Goal: Task Accomplishment & Management: Manage account settings

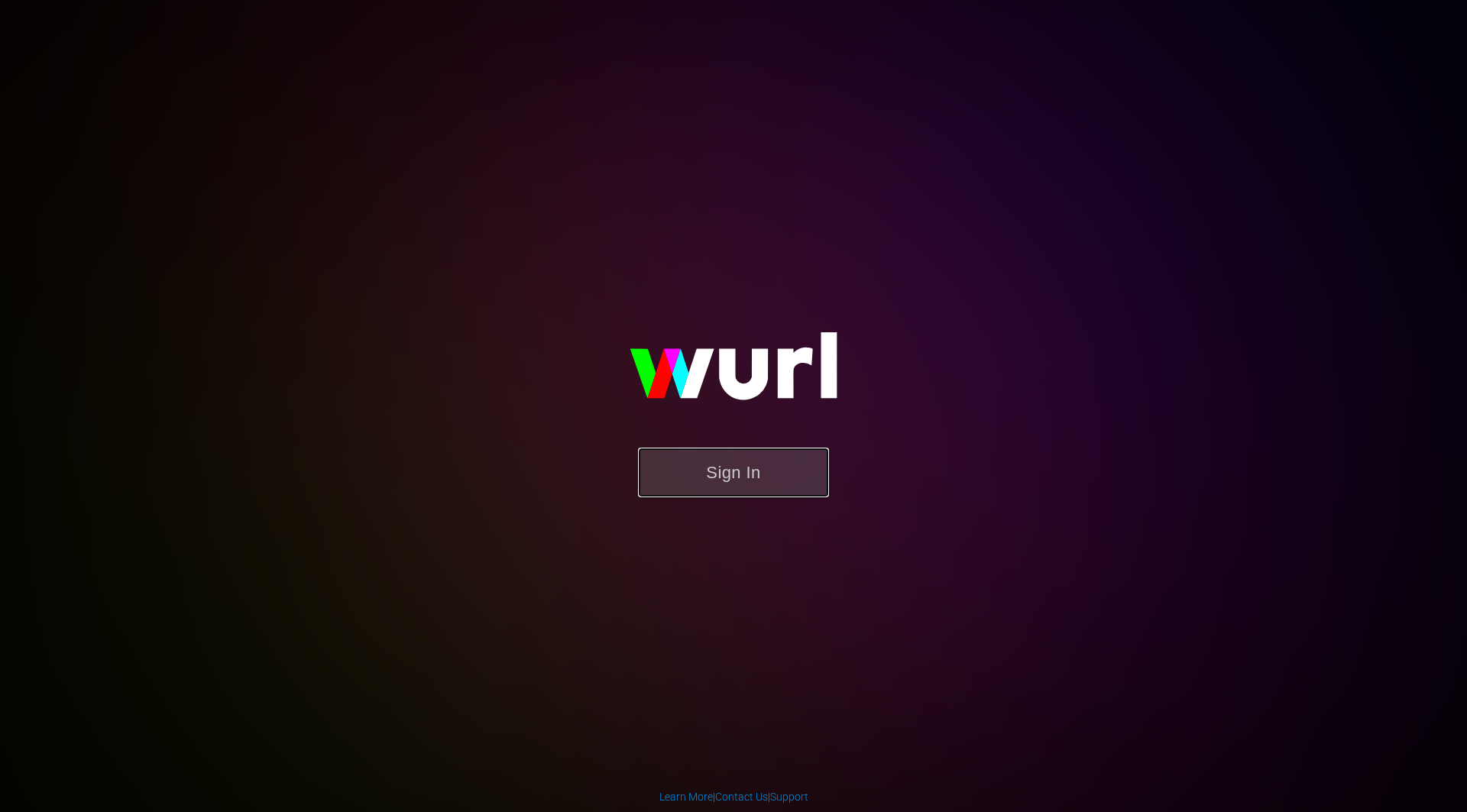
drag, startPoint x: 0, startPoint y: 0, endPoint x: 744, endPoint y: 491, distance: 891.4
click at [744, 491] on button "Sign In" at bounding box center [734, 472] width 191 height 49
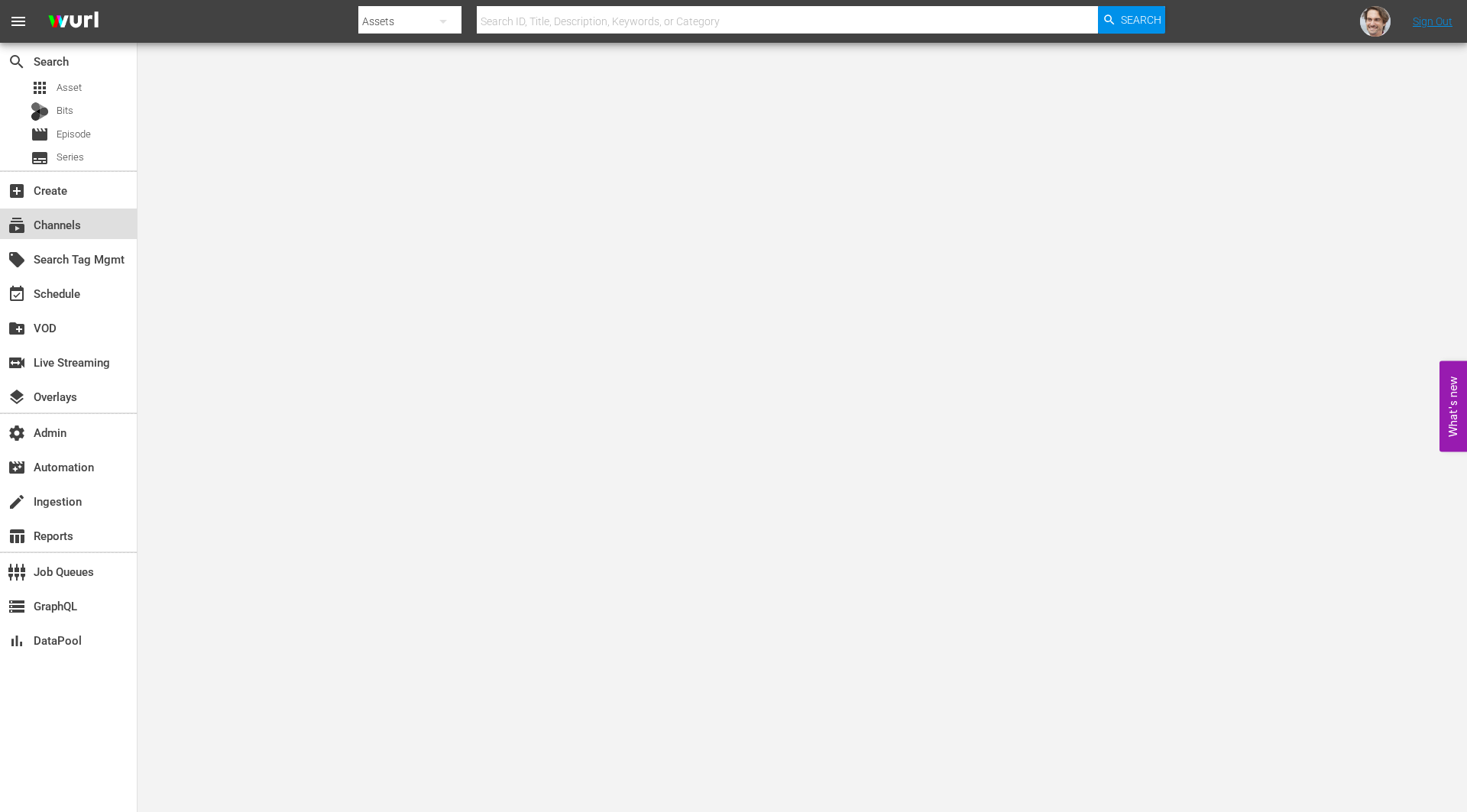
click at [66, 216] on div "subscriptions Channels" at bounding box center [43, 222] width 85 height 13
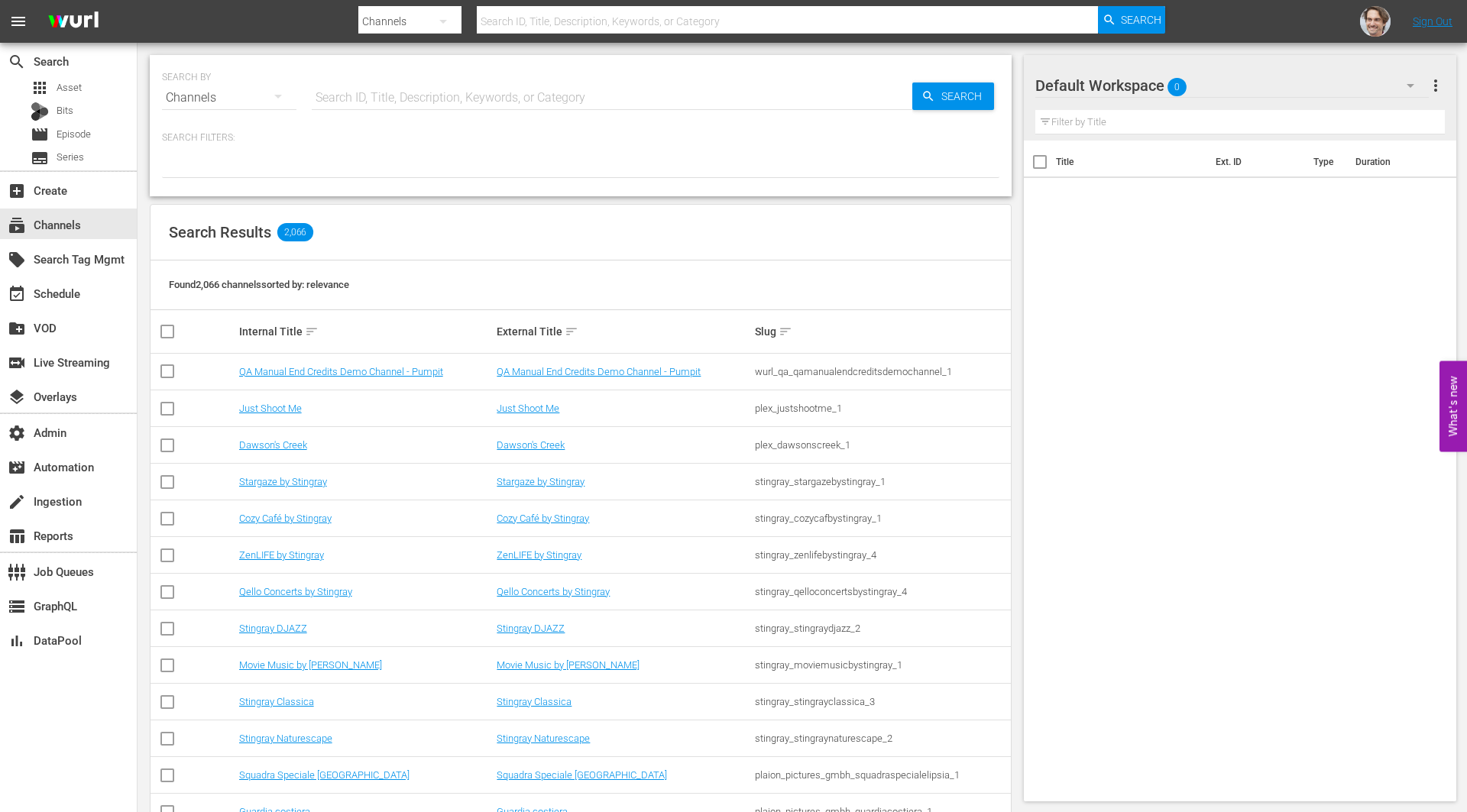
click at [404, 100] on input "text" at bounding box center [611, 98] width 600 height 37
type input "big lif"
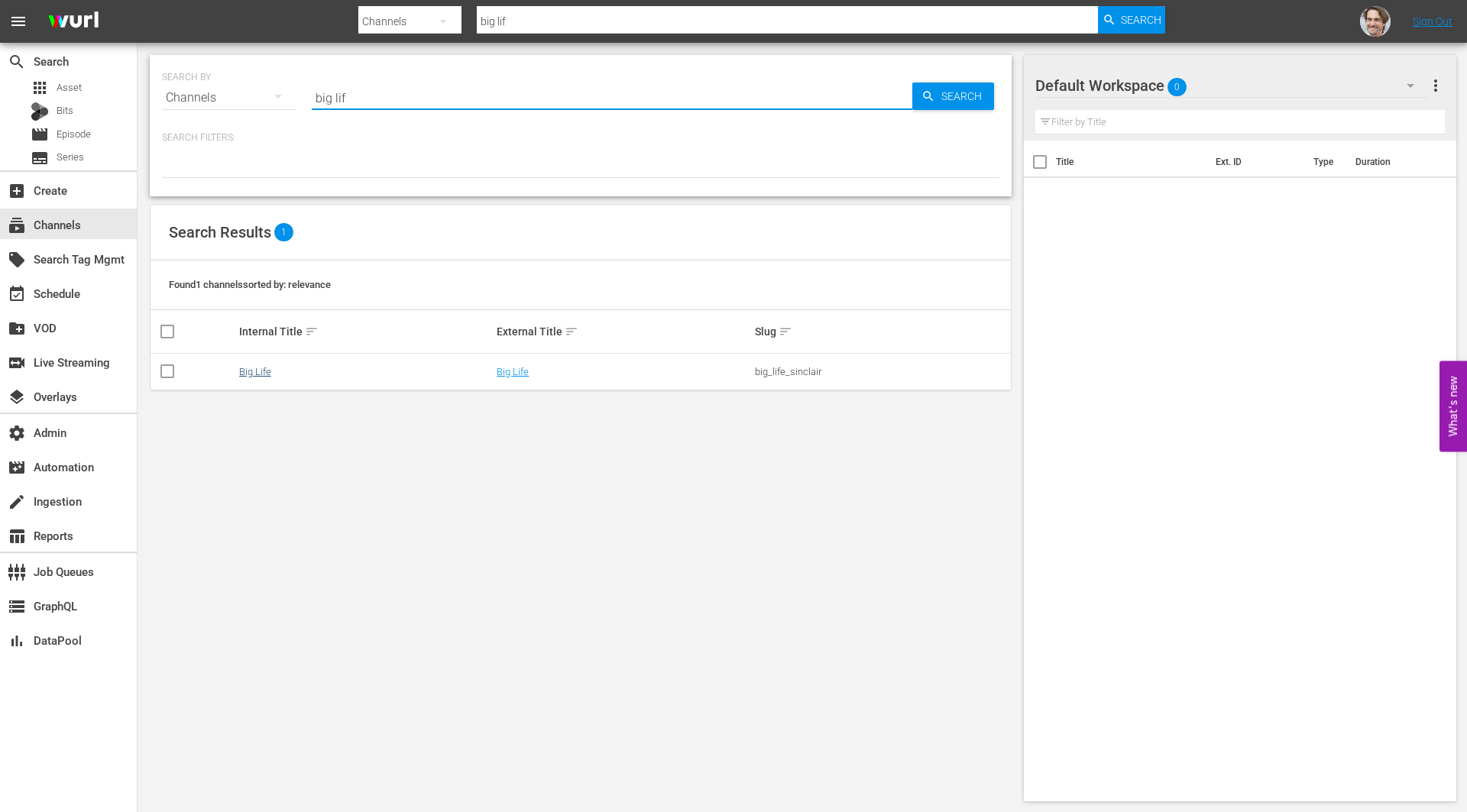
type input "big lif"
click at [265, 369] on link "Big Life" at bounding box center [255, 372] width 32 height 12
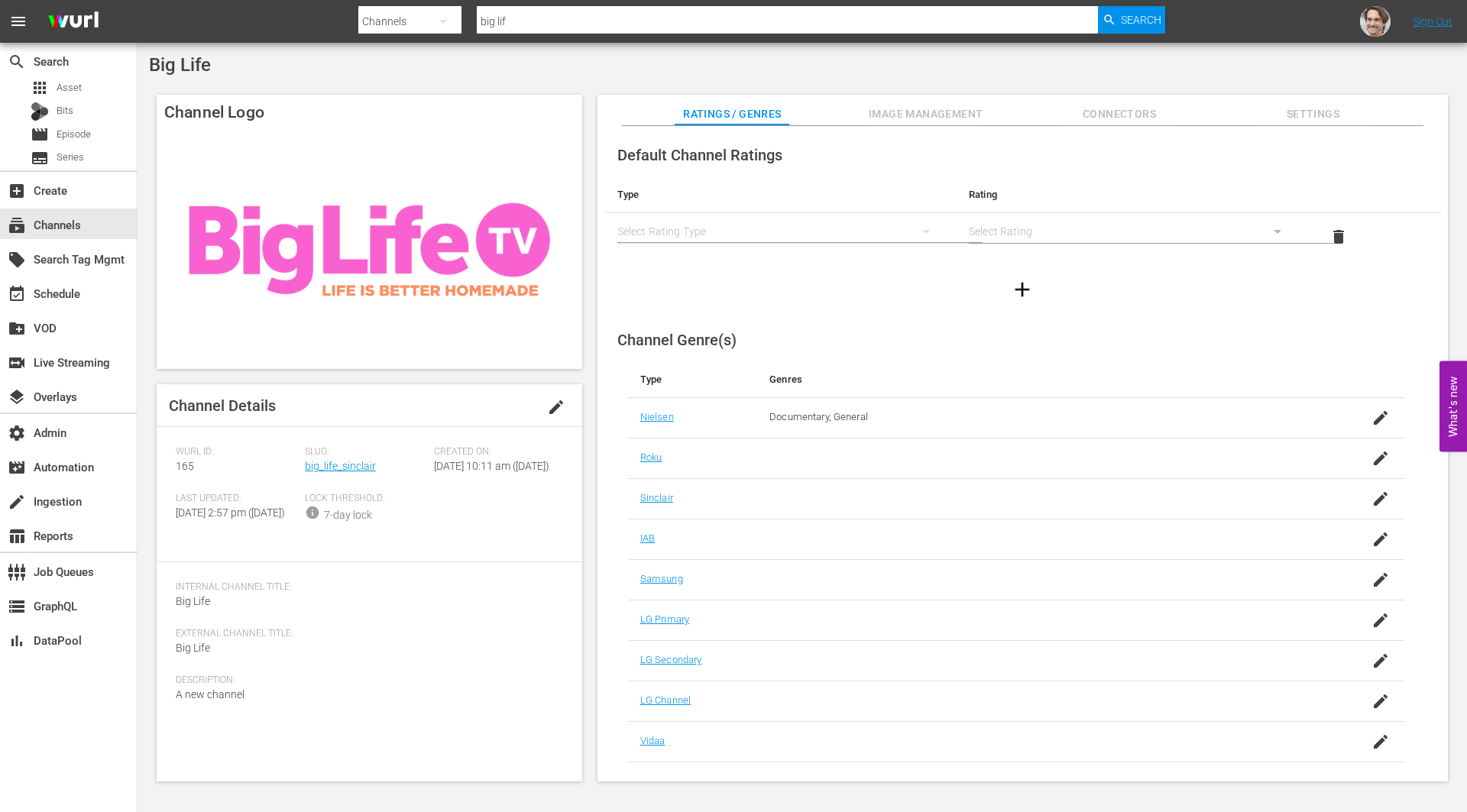
click at [1315, 108] on span "Settings" at bounding box center [1312, 114] width 115 height 19
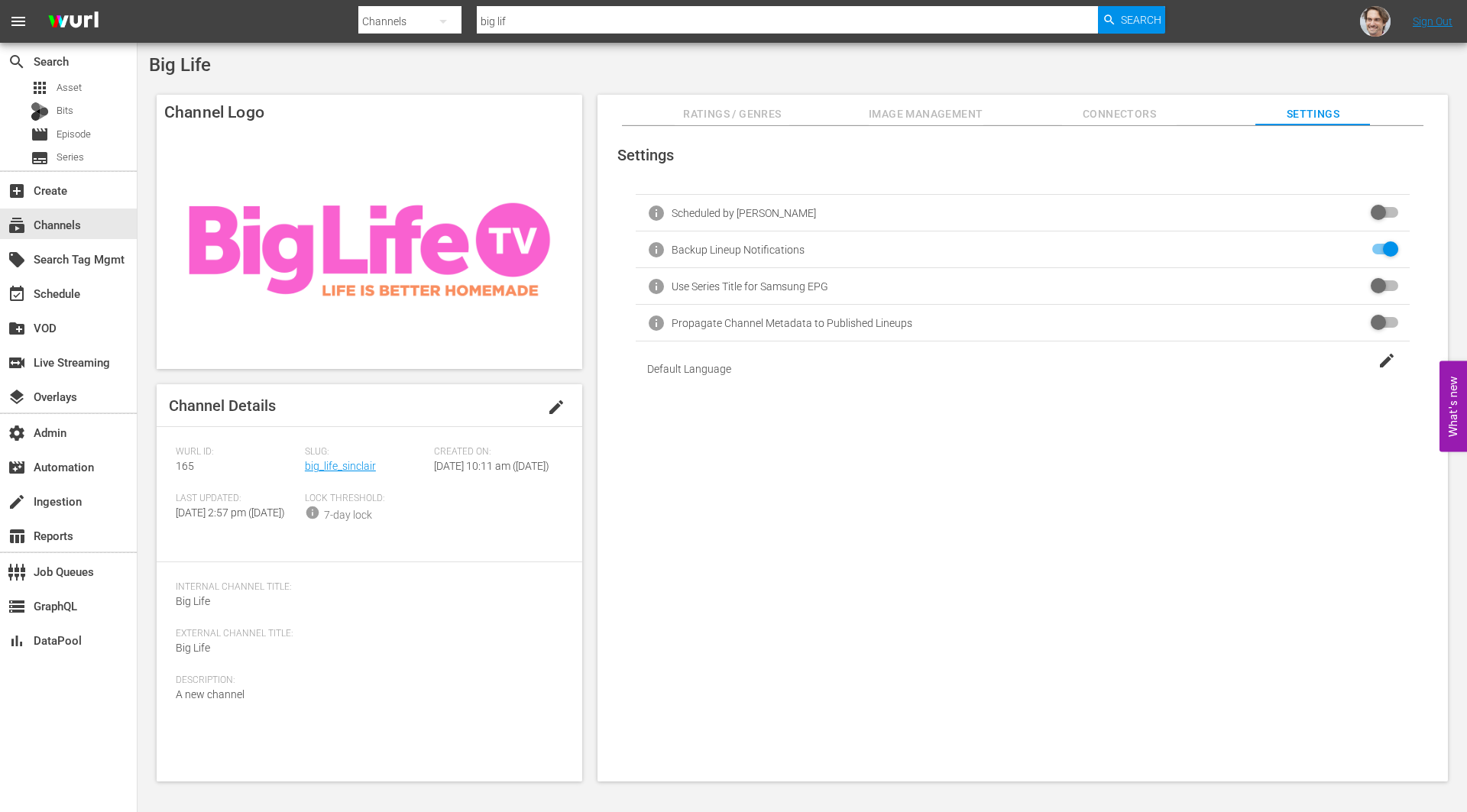
click at [1387, 245] on input "checkbox" at bounding box center [1382, 249] width 33 height 18
checkbox input "true"
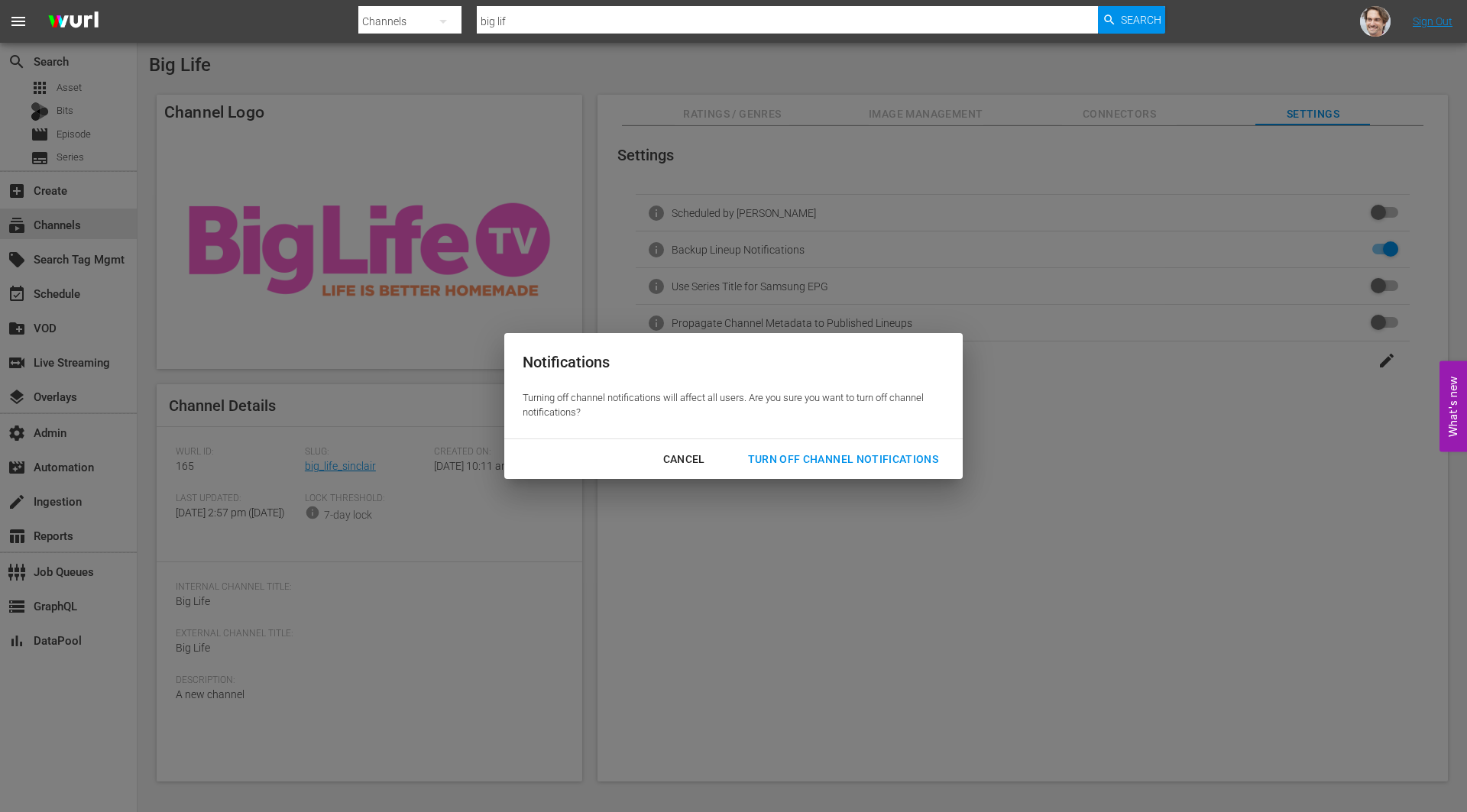
click at [815, 455] on div "Turn Off Channel Notifications" at bounding box center [843, 459] width 214 height 19
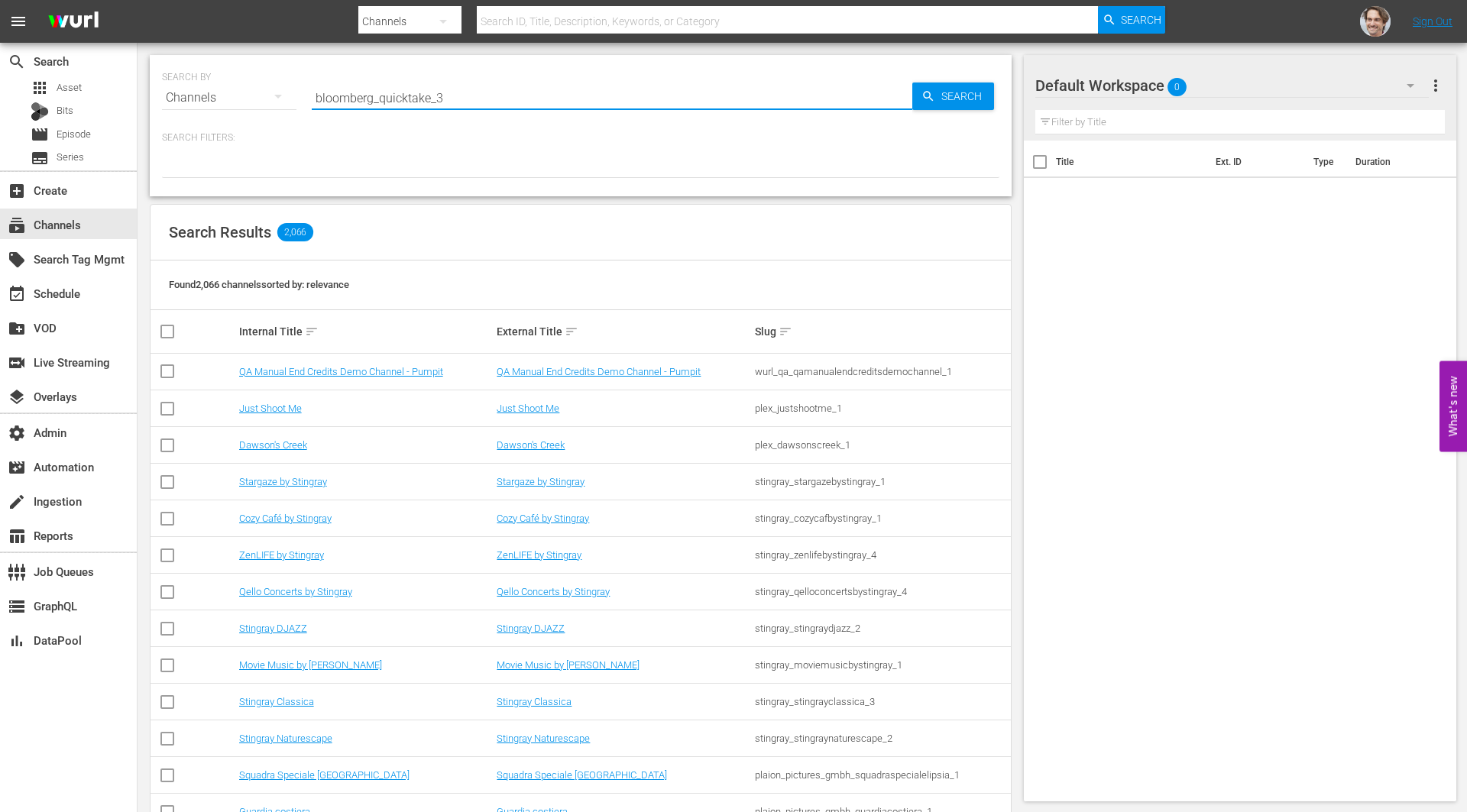
type input "bloomberg_quicktake_3"
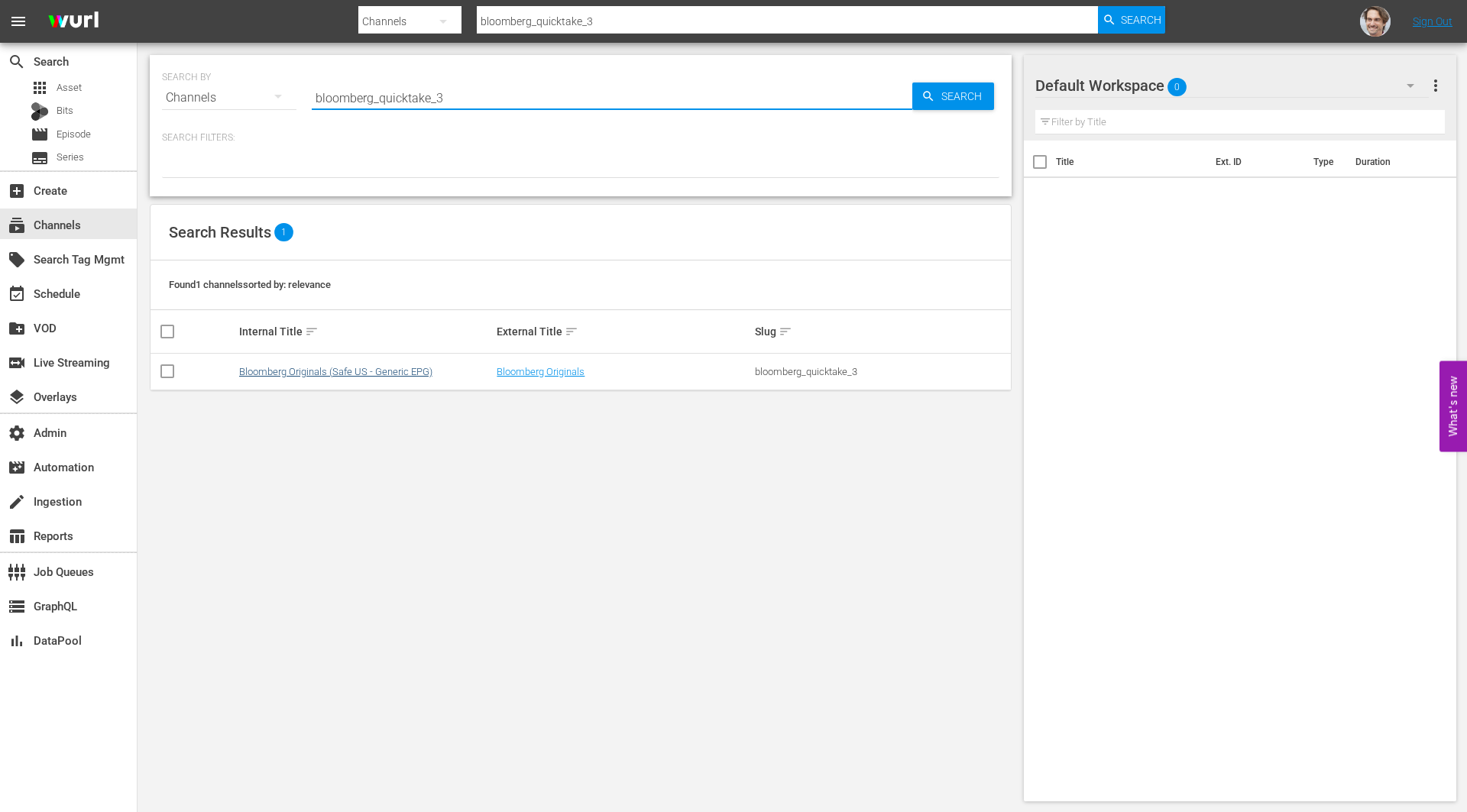
type input "bloomberg_quicktake_3"
click at [346, 367] on link "Bloomberg Originals (Safe US - Generic EPG)" at bounding box center [336, 372] width 193 height 12
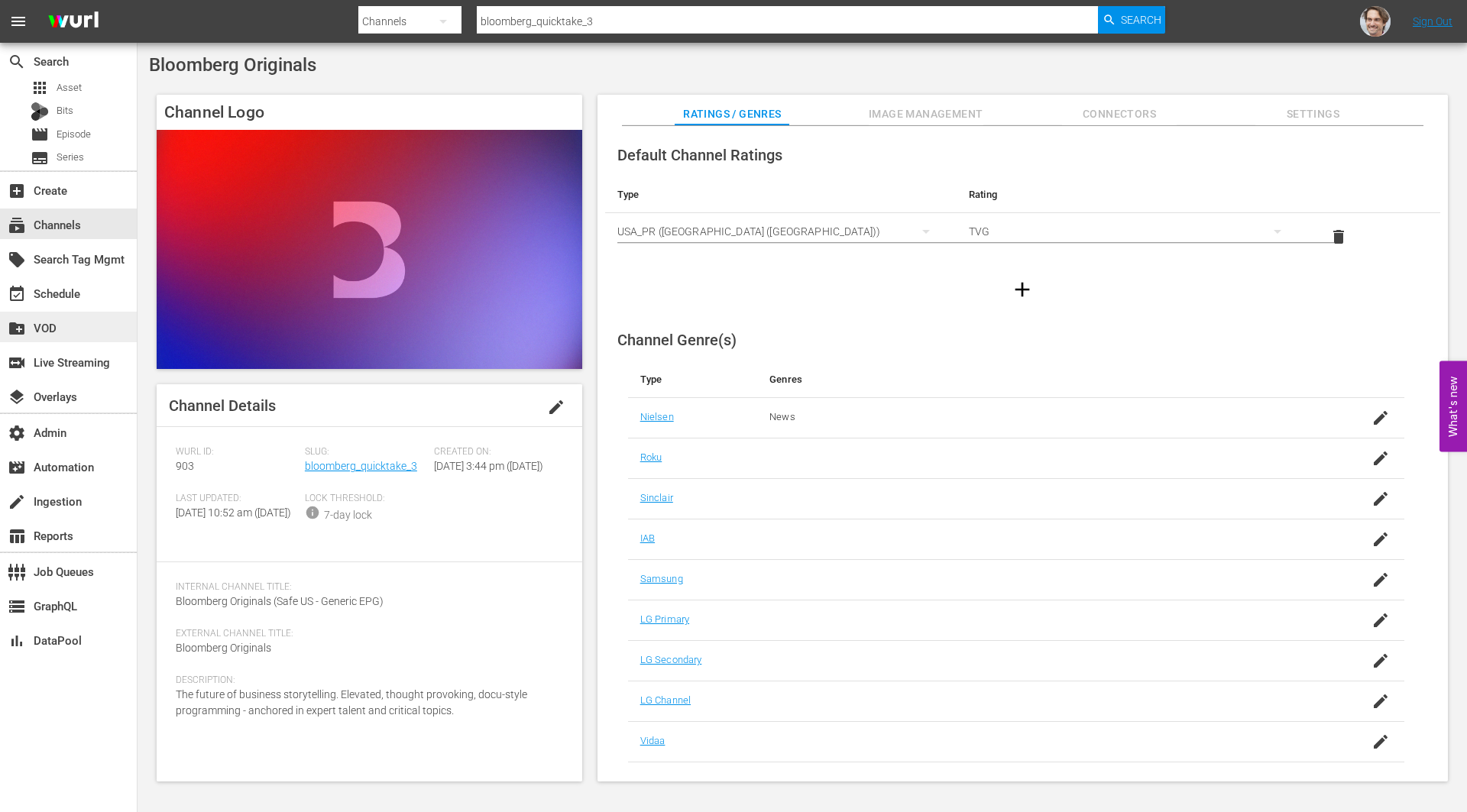
click at [50, 311] on div "create_new_folder VOD" at bounding box center [68, 326] width 136 height 30
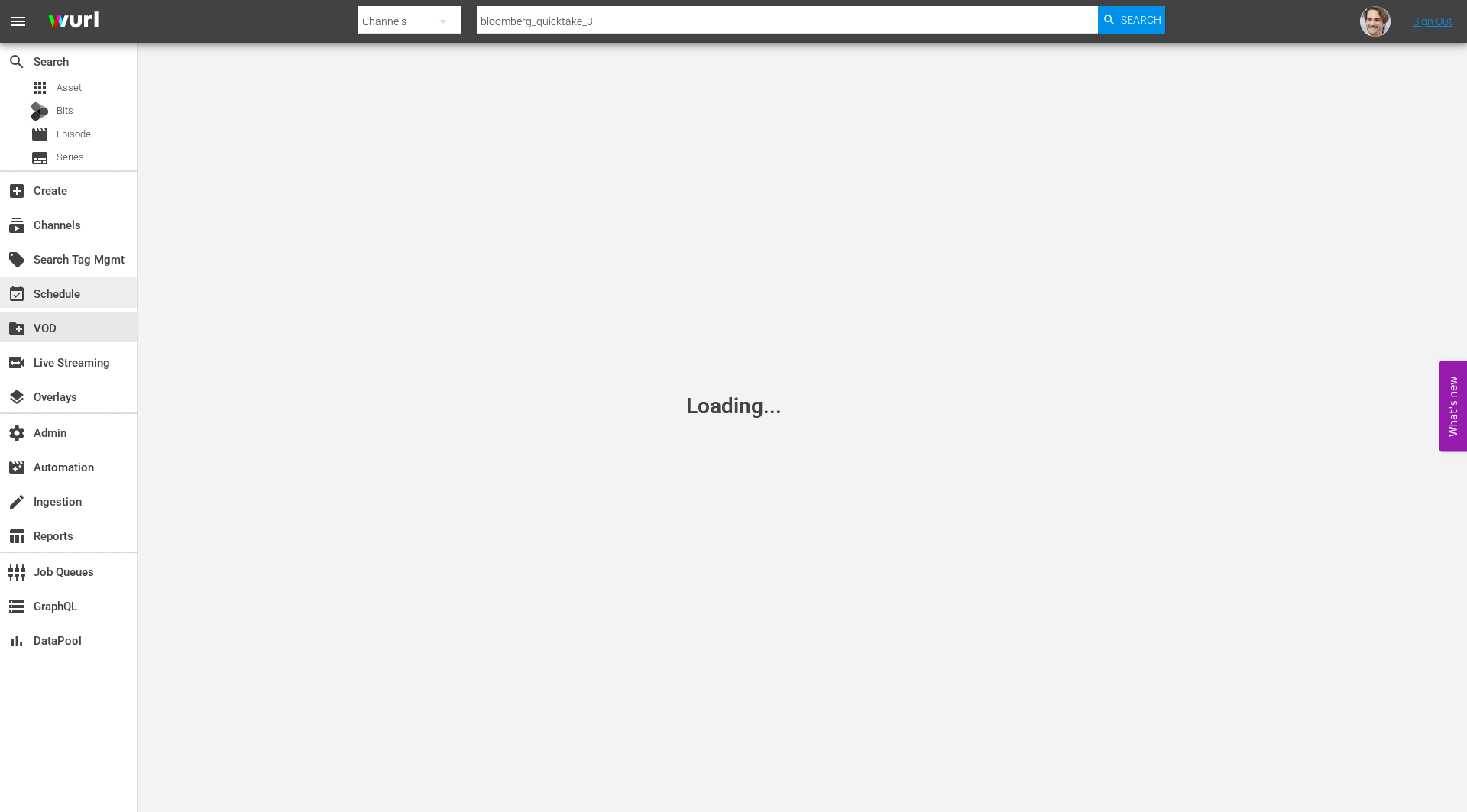
click at [50, 298] on div "event_available Schedule" at bounding box center [43, 290] width 85 height 13
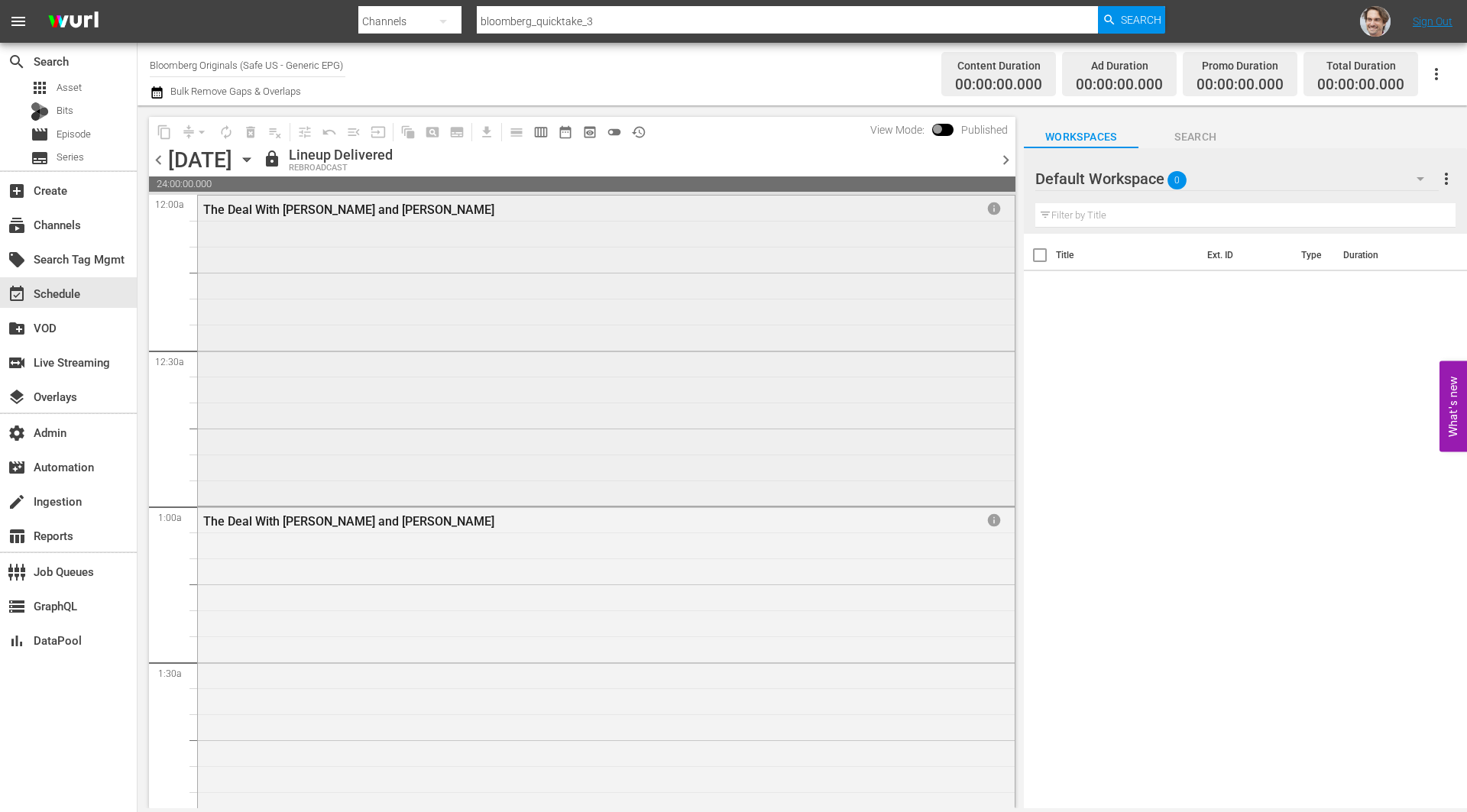
click at [581, 385] on div "The Deal With Alex Rodriguez and Jason Kelly info" at bounding box center [605, 349] width 816 height 307
click at [550, 20] on input "bloomberg_quicktake_3" at bounding box center [787, 22] width 621 height 37
click at [621, 28] on input "bloomberg_quicktake_3" at bounding box center [787, 22] width 621 height 37
type input "bloomberg_quicktake_2"
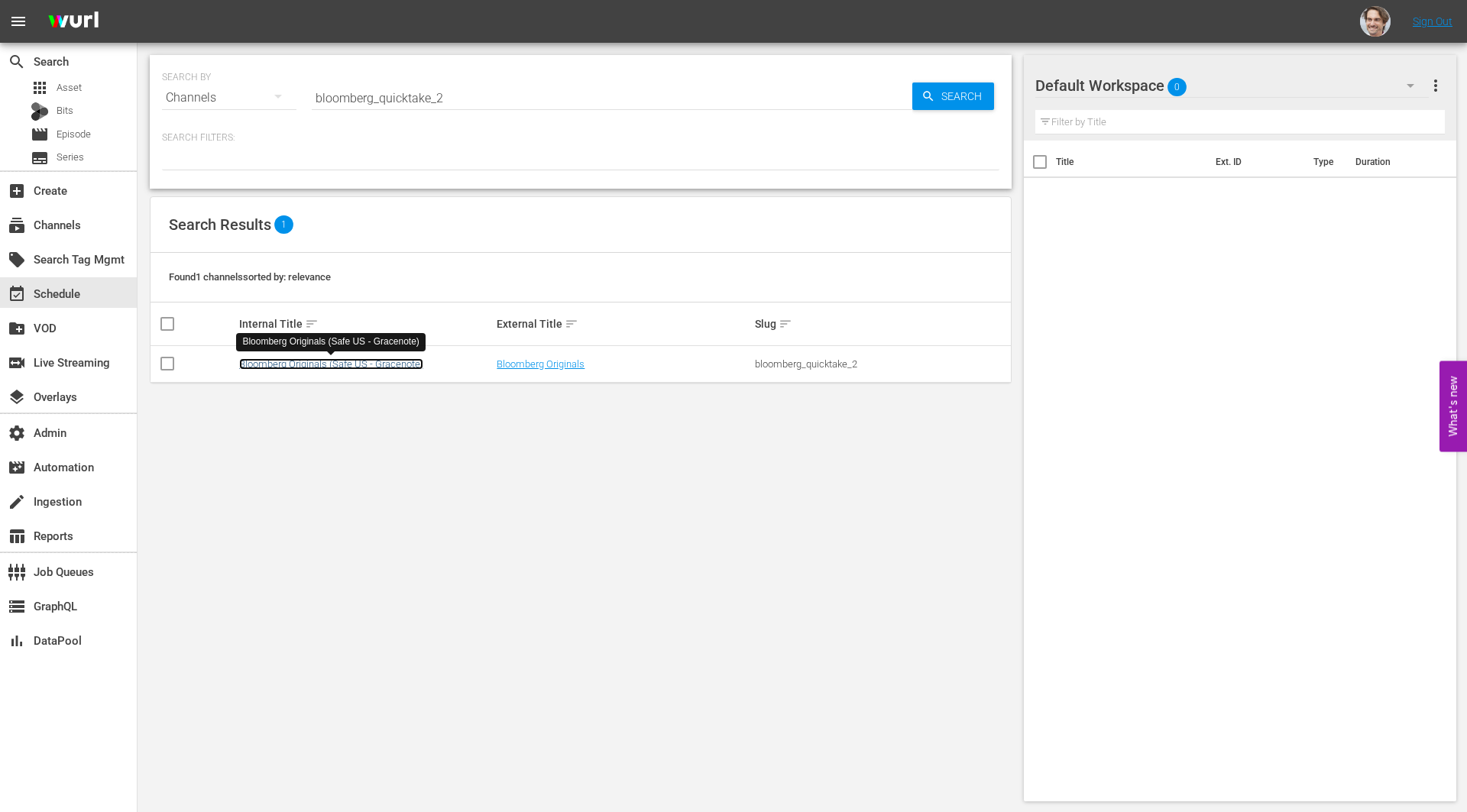
click at [353, 365] on link "Bloomberg Originals (Safe US - Gracenote)" at bounding box center [332, 364] width 184 height 12
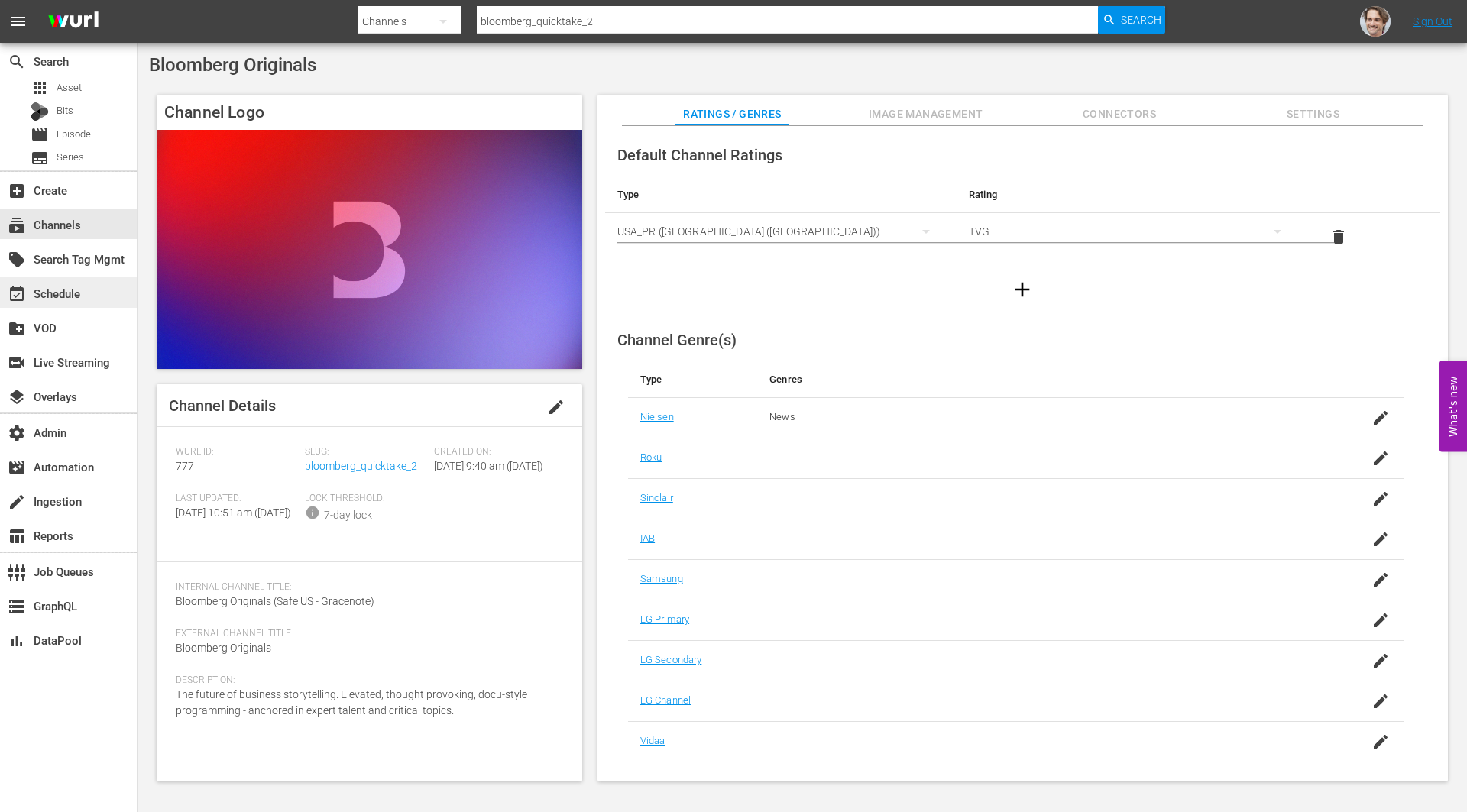
click at [61, 286] on div "event_available Schedule" at bounding box center [43, 290] width 85 height 13
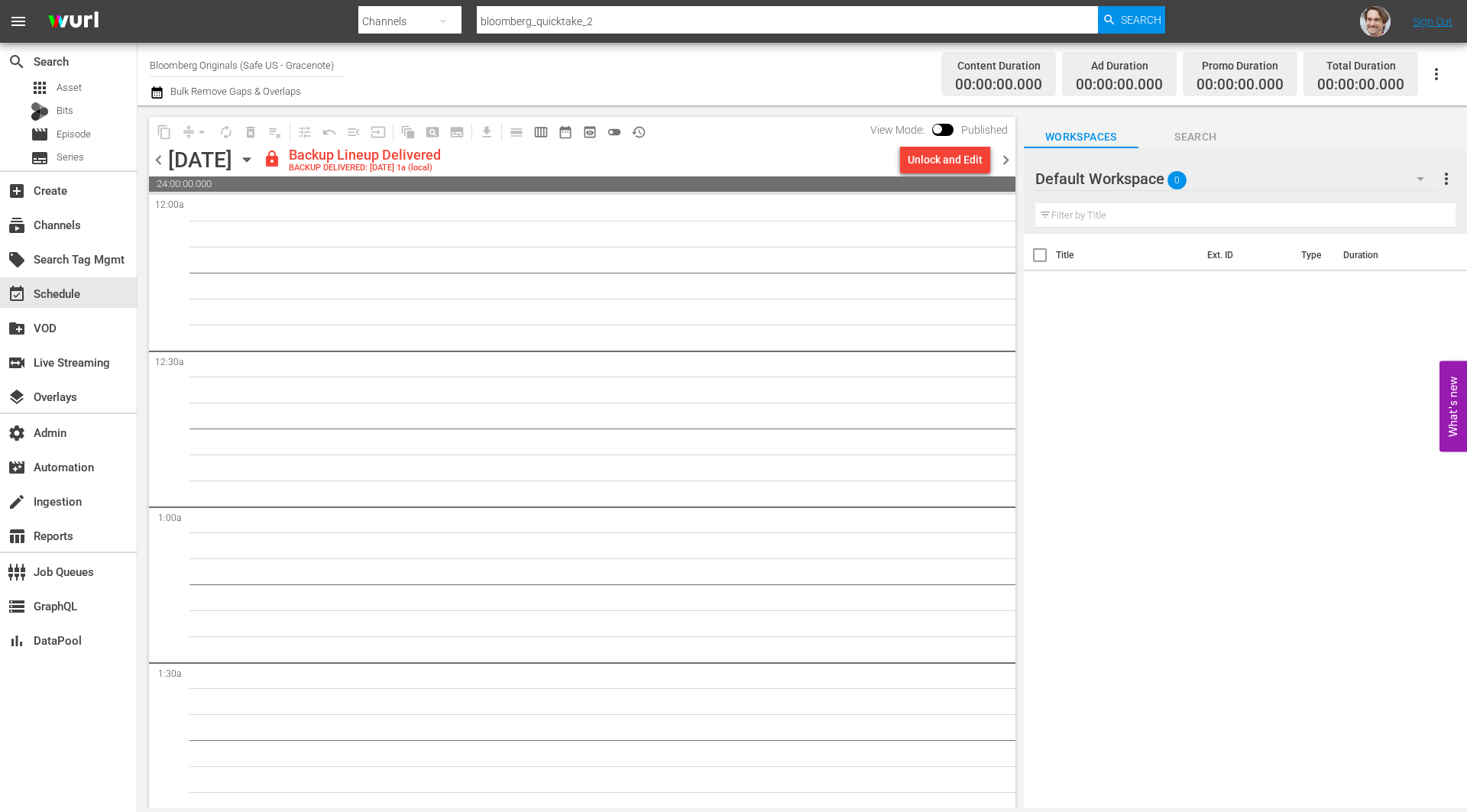
click at [538, 18] on input "bloomberg_quicktake_2" at bounding box center [787, 22] width 621 height 37
click at [589, 133] on span "preview_outlined" at bounding box center [589, 132] width 15 height 15
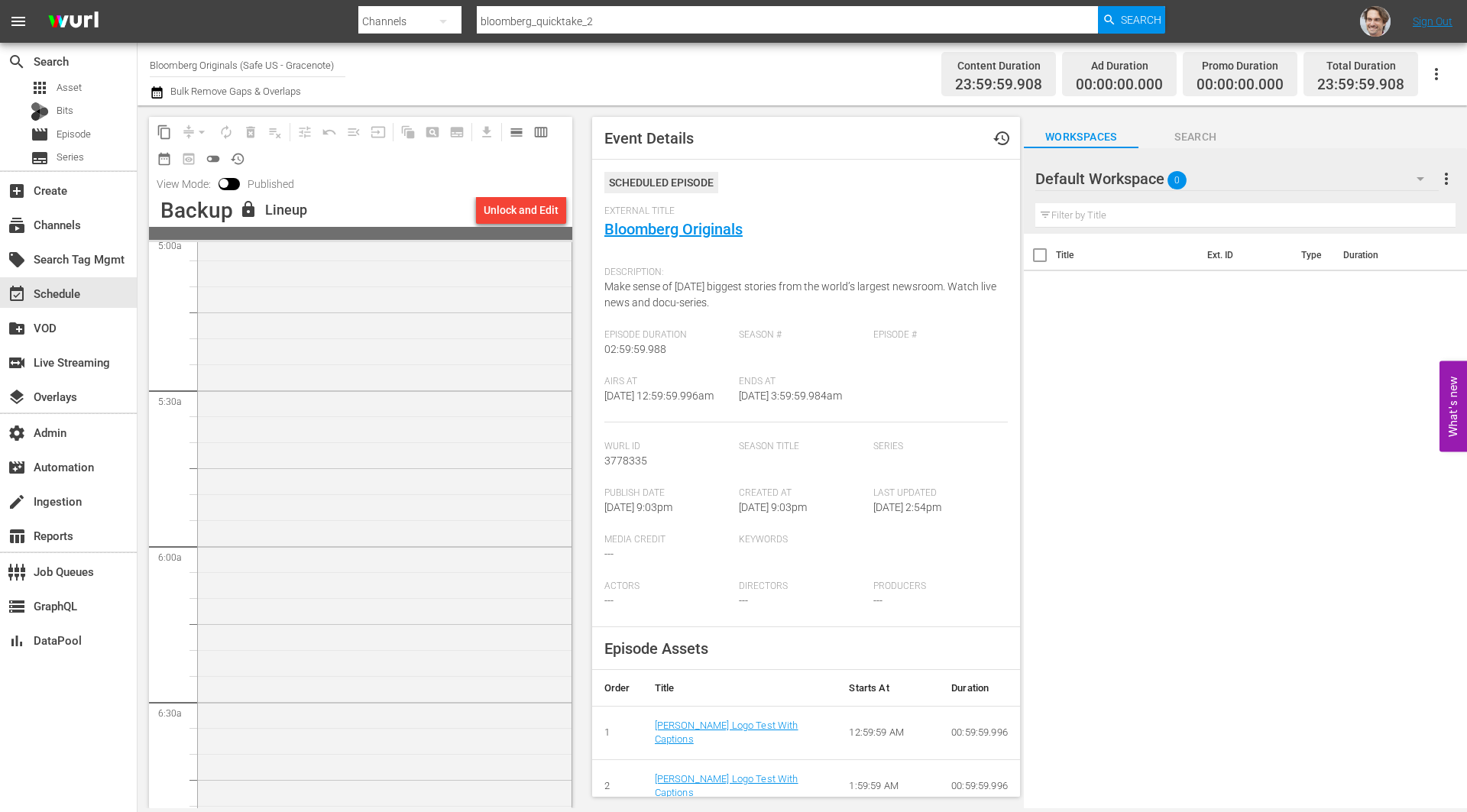
scroll to position [1576, 0]
click at [65, 215] on div "subscriptions Channels" at bounding box center [43, 222] width 85 height 13
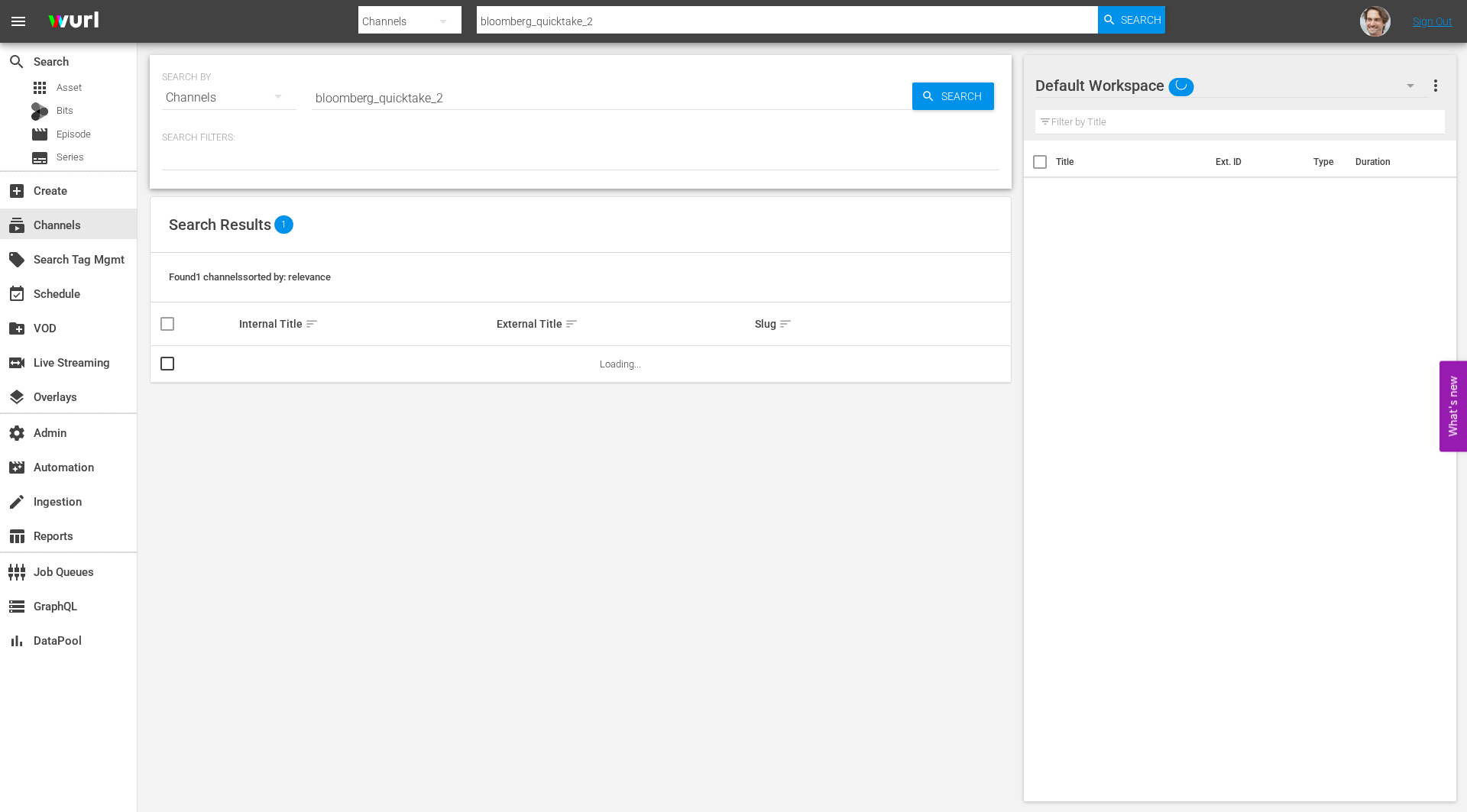
click at [585, 107] on input "bloomberg_quicktake_2" at bounding box center [611, 98] width 600 height 37
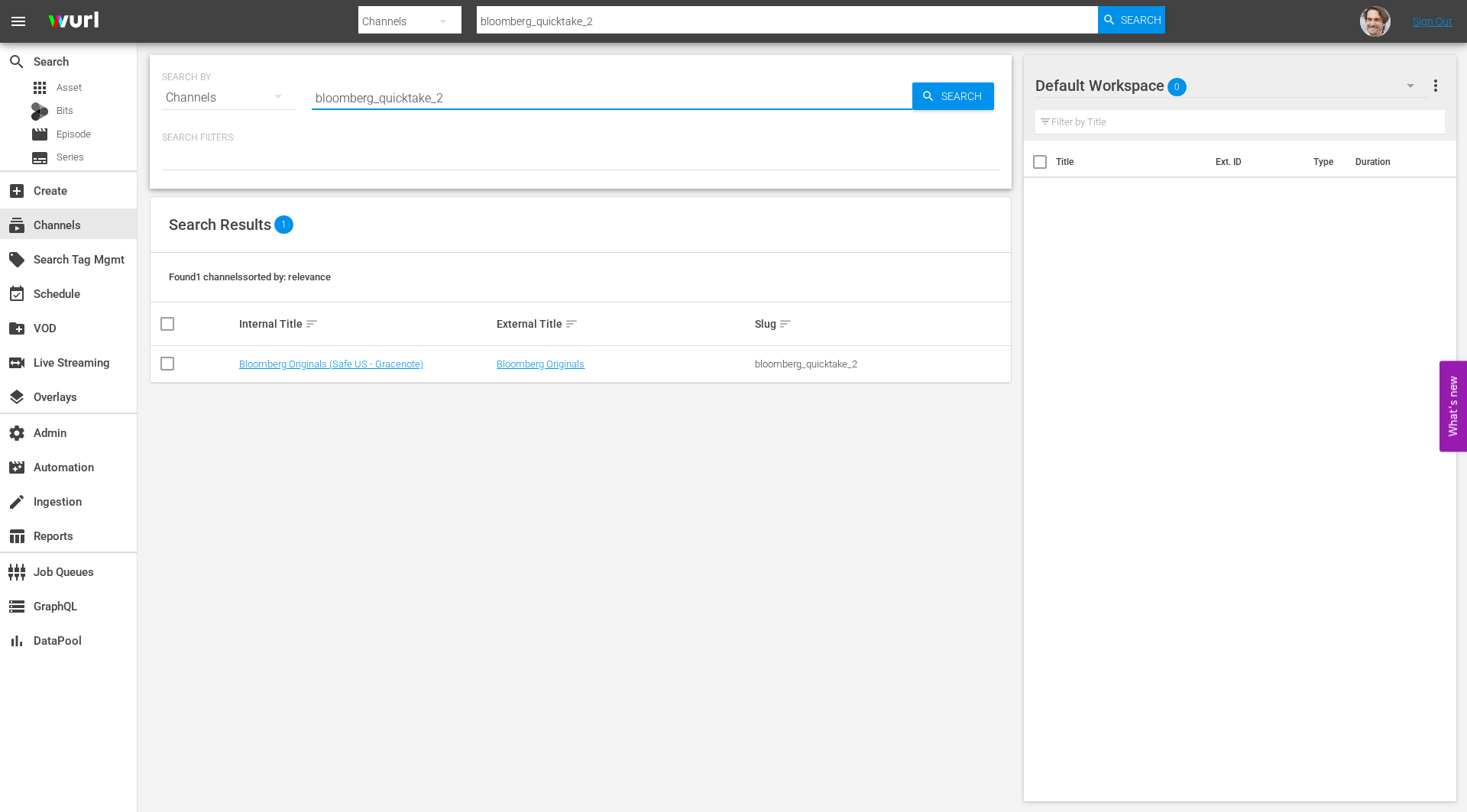
paste input "bloombergtv"
type input "bloomberg_bloombergtv_2"
click at [407, 362] on link "Bloomberg TV+ (Safe US - UHD - Gracenote)" at bounding box center [335, 364] width 192 height 12
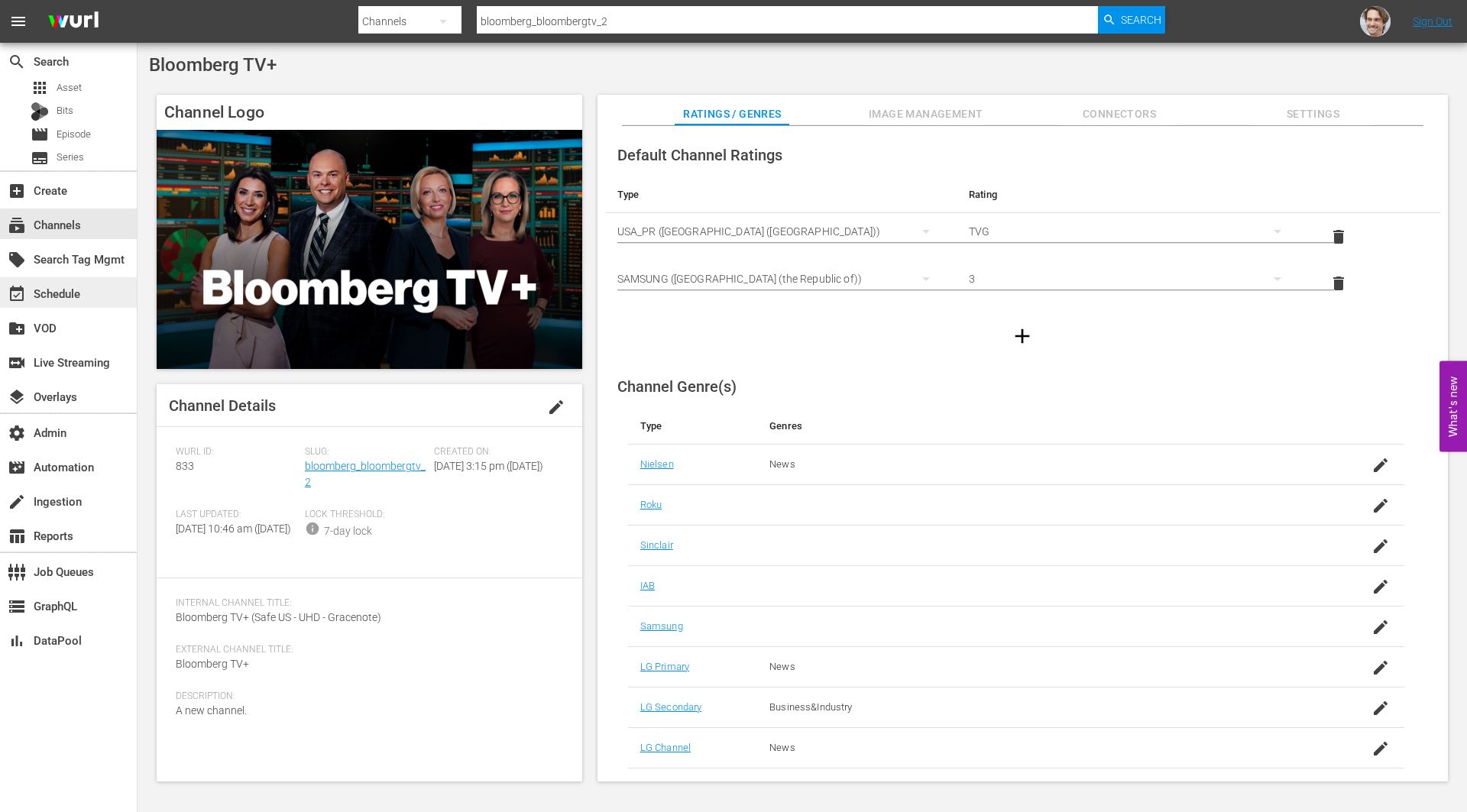
click at [75, 288] on div "event_available Schedule" at bounding box center [43, 290] width 85 height 13
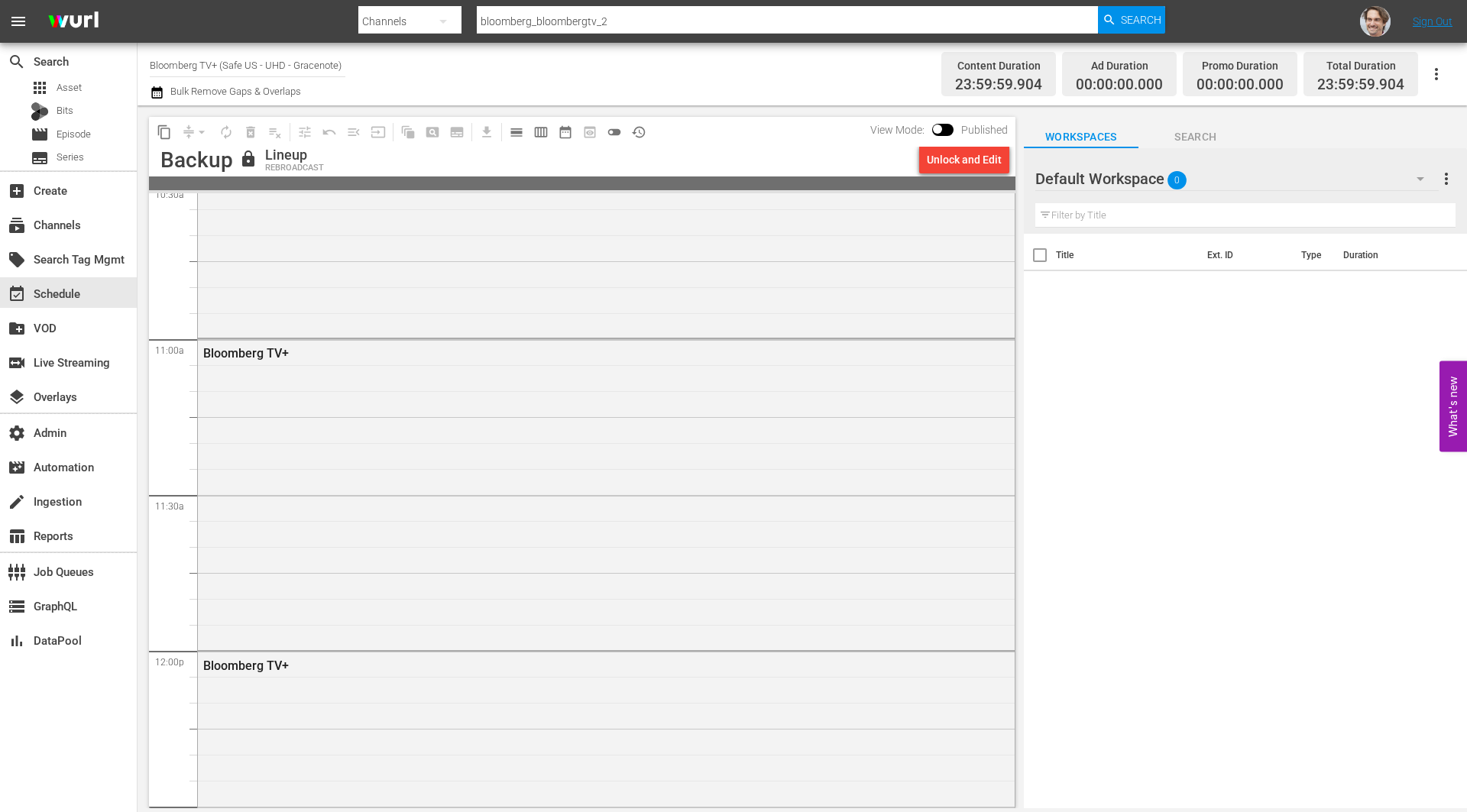
scroll to position [3511, 0]
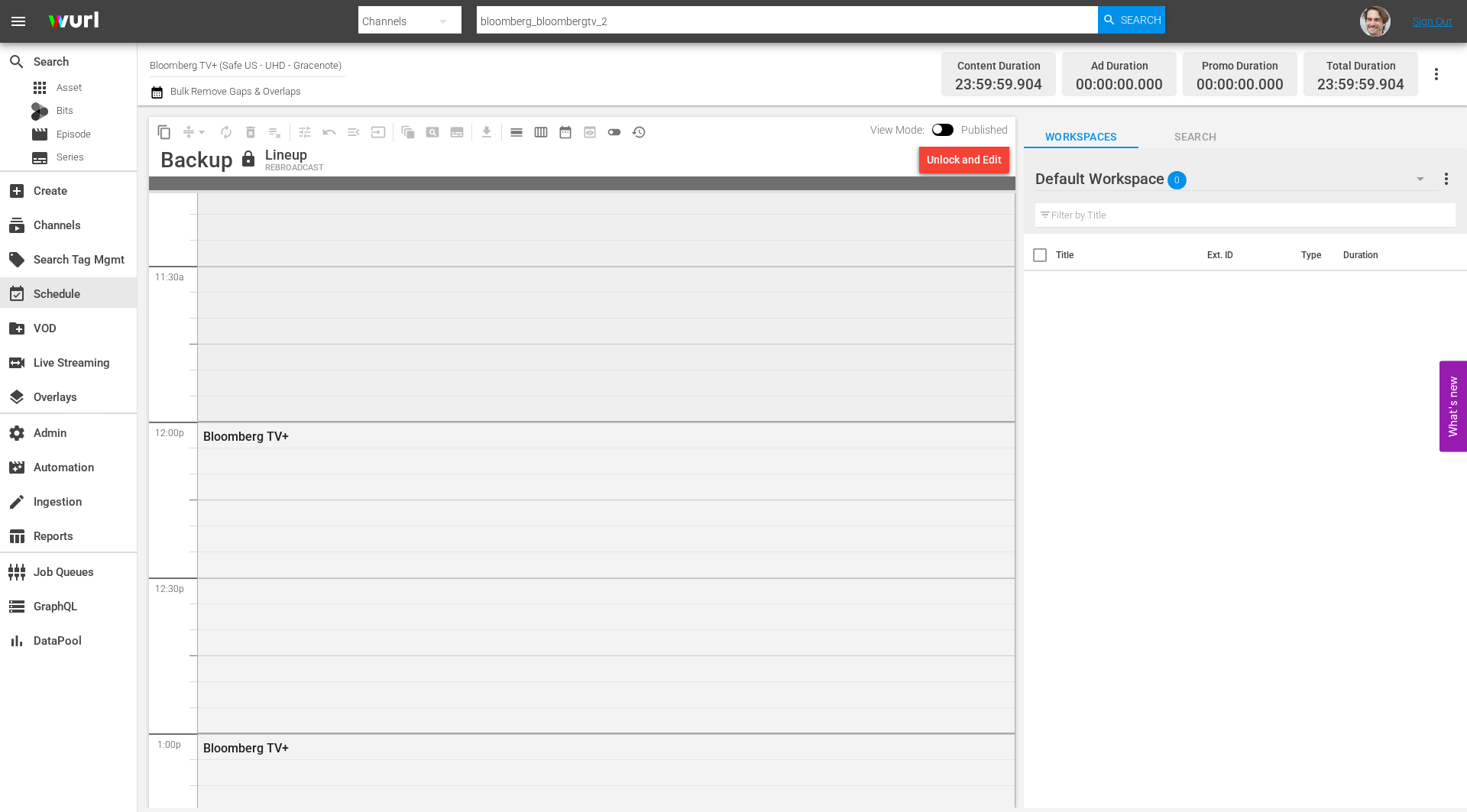
click at [583, 352] on div "Bloomberg TV+" at bounding box center [605, 263] width 816 height 307
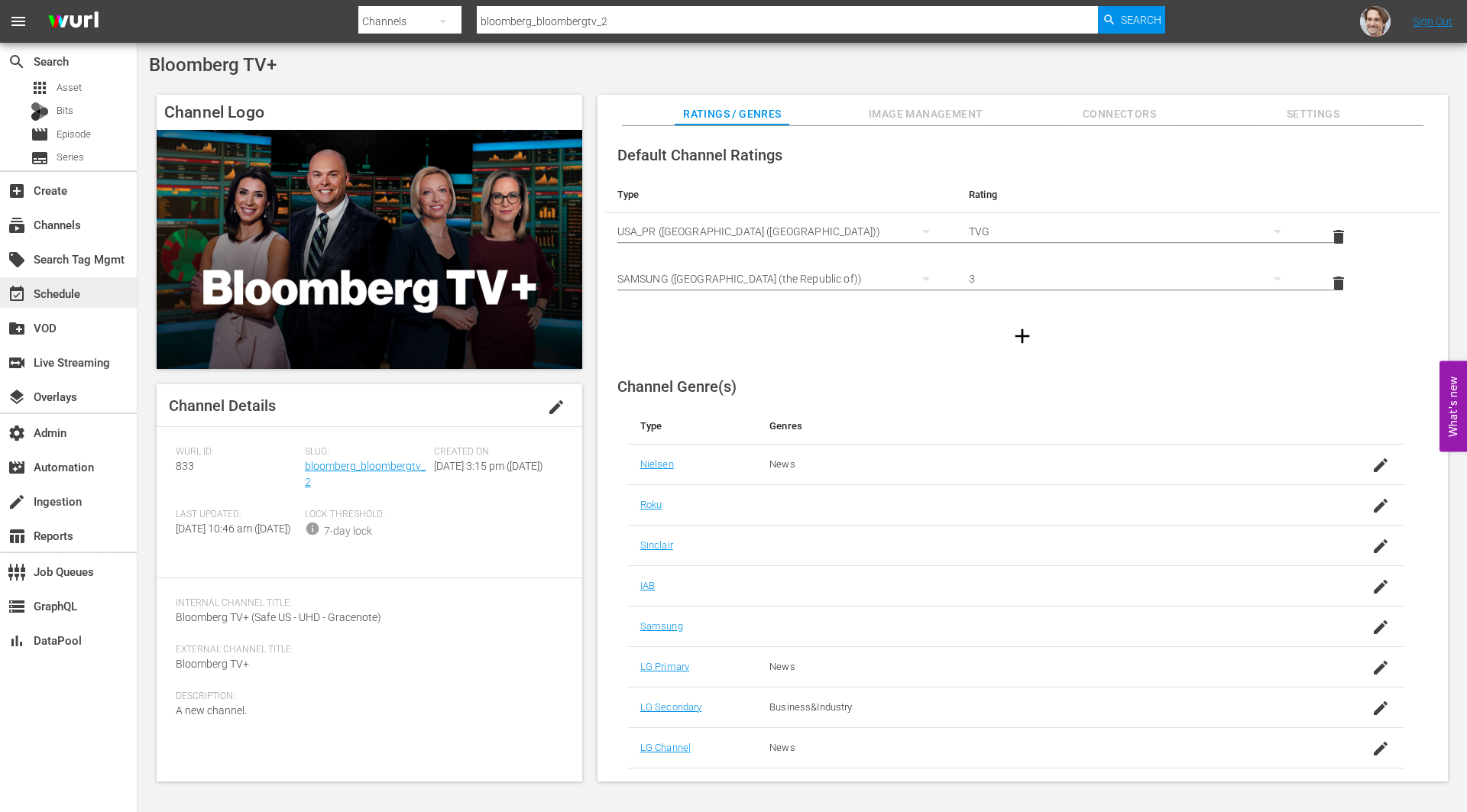
click at [44, 295] on div "event_available Schedule" at bounding box center [43, 290] width 85 height 13
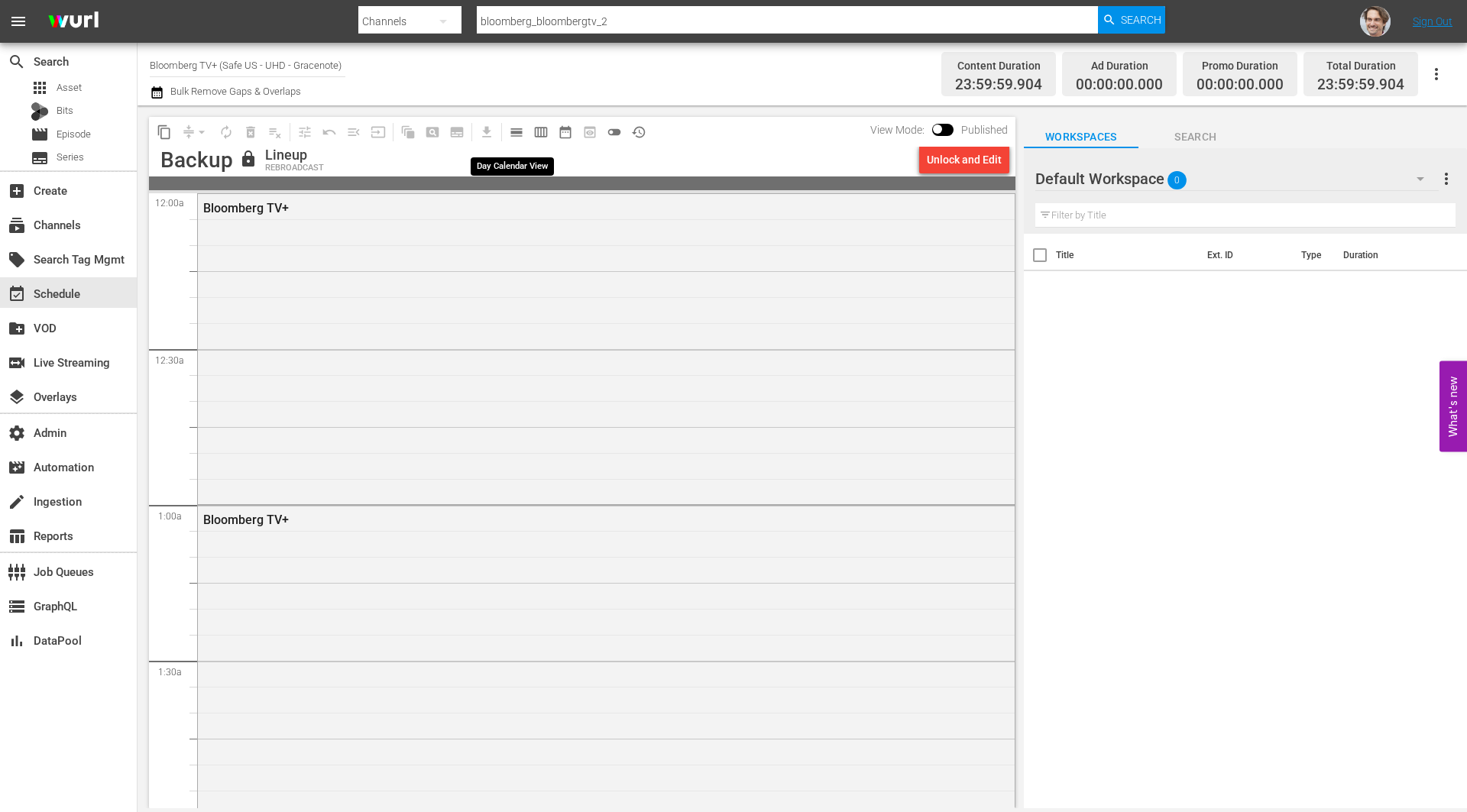
click at [513, 130] on span "calendar_view_day_outlined" at bounding box center [517, 132] width 15 height 15
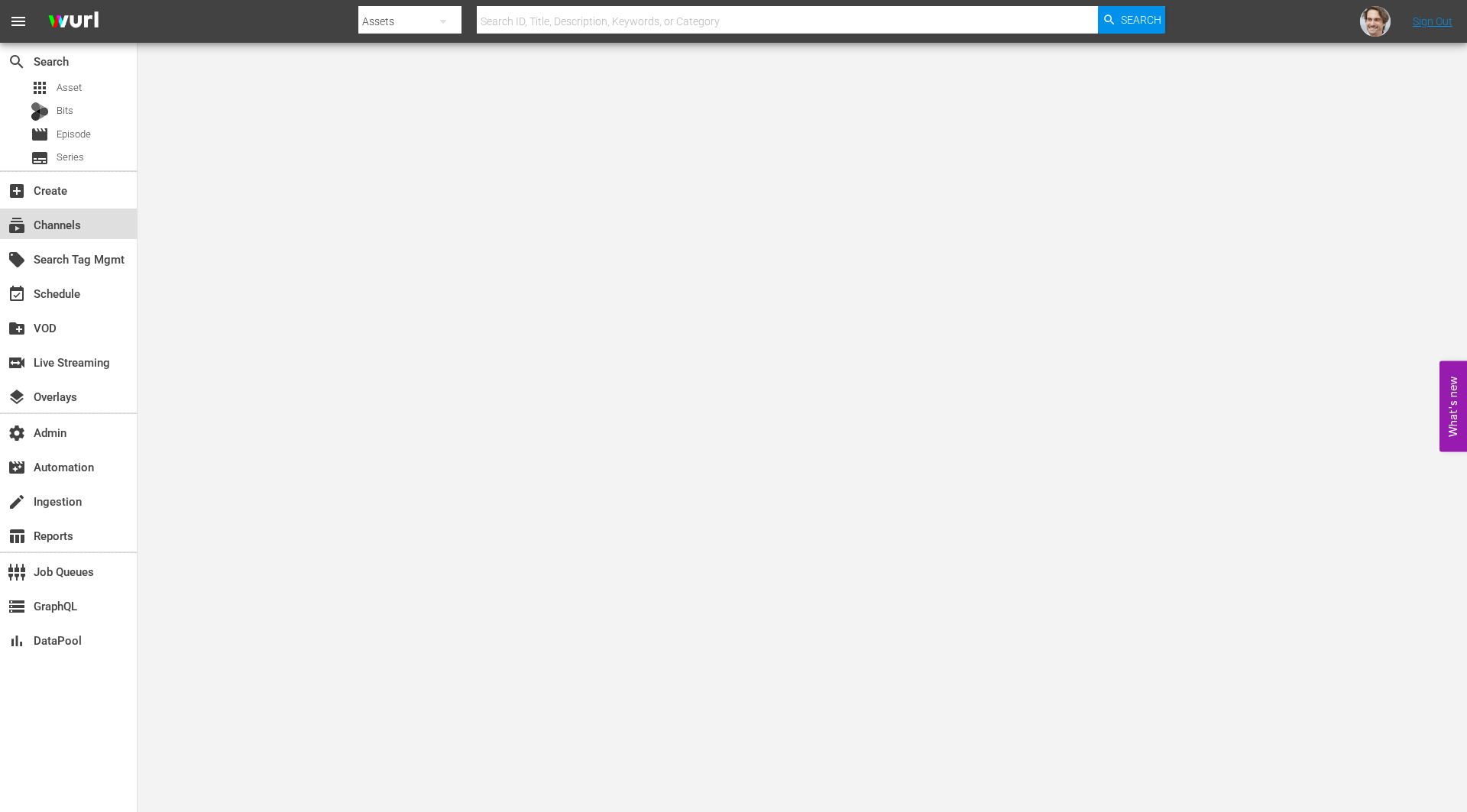
click at [49, 218] on div "subscriptions Channels" at bounding box center [43, 222] width 85 height 13
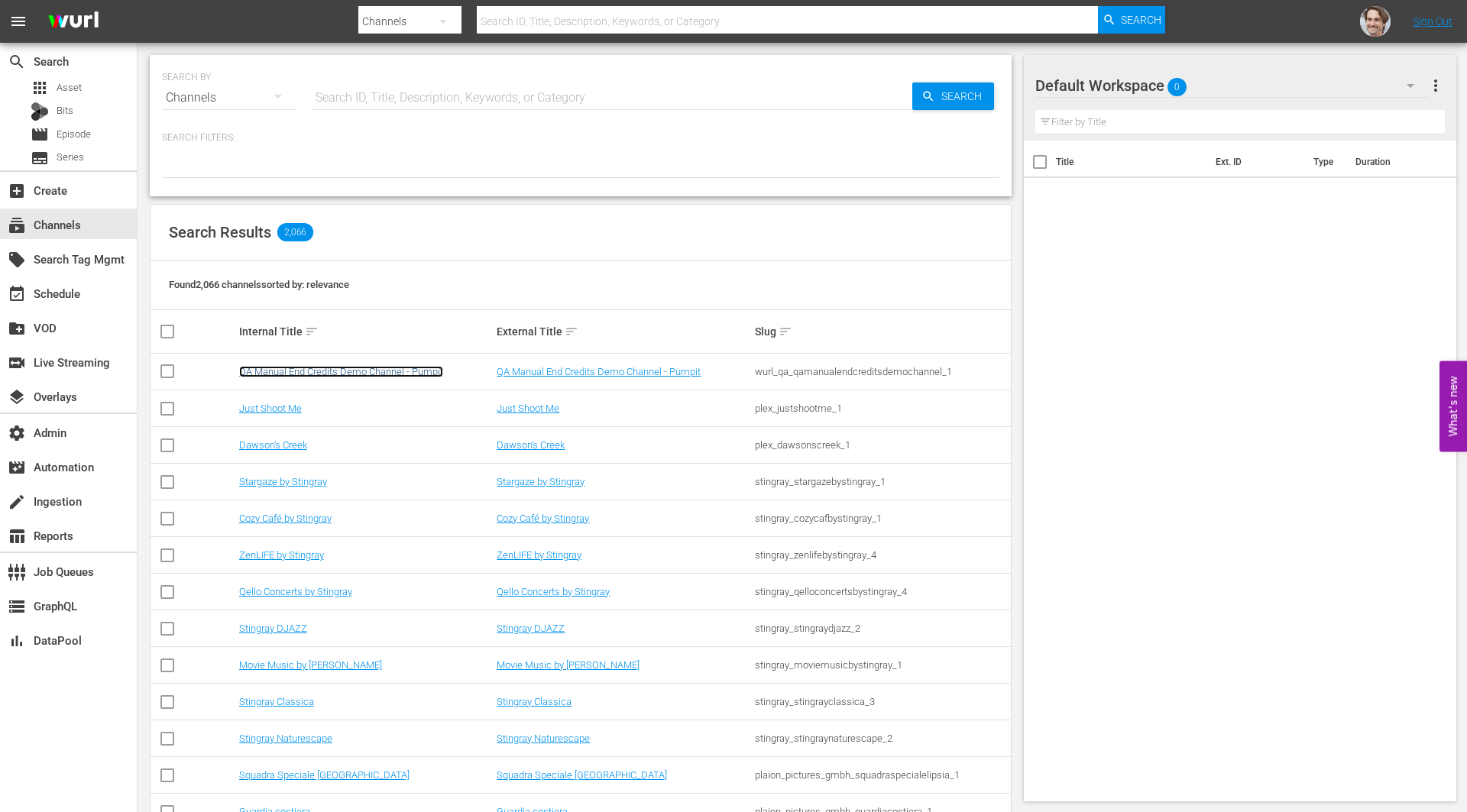
click at [322, 371] on link "QA Manual End Credits Demo Channel - Pumpit" at bounding box center [342, 372] width 204 height 12
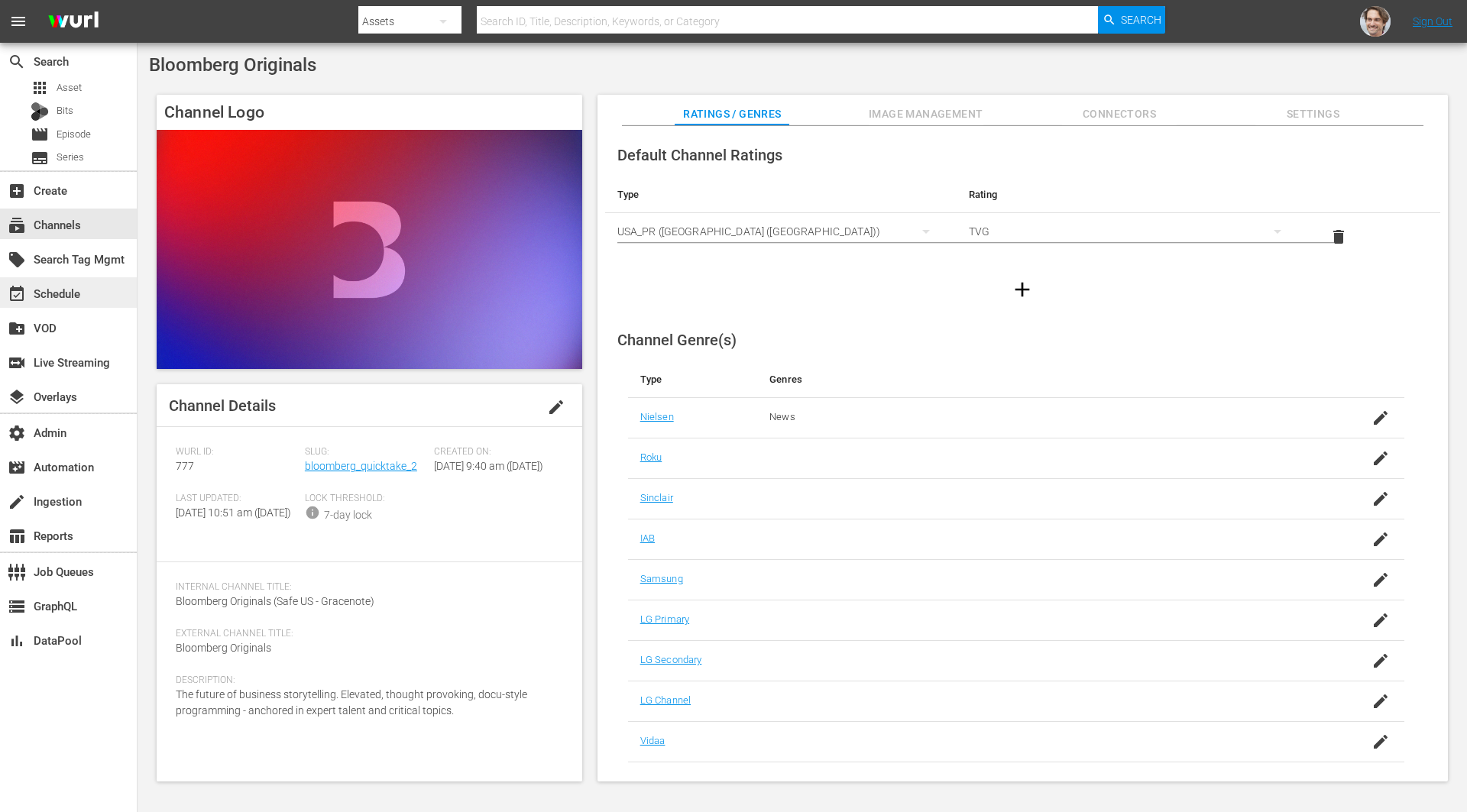
click at [77, 292] on div "event_available Schedule" at bounding box center [43, 290] width 85 height 13
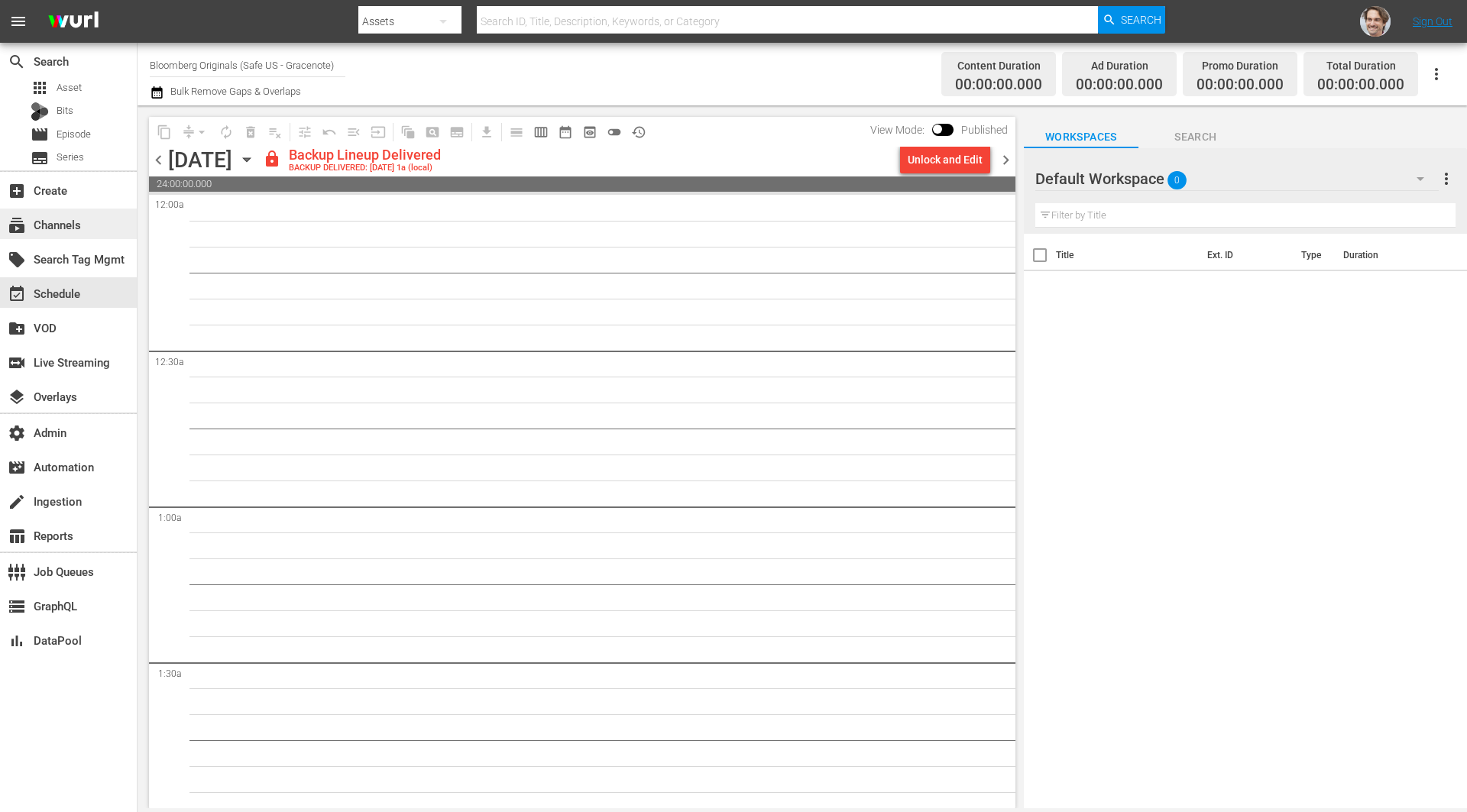
click at [60, 221] on div "subscriptions Channels" at bounding box center [43, 222] width 85 height 13
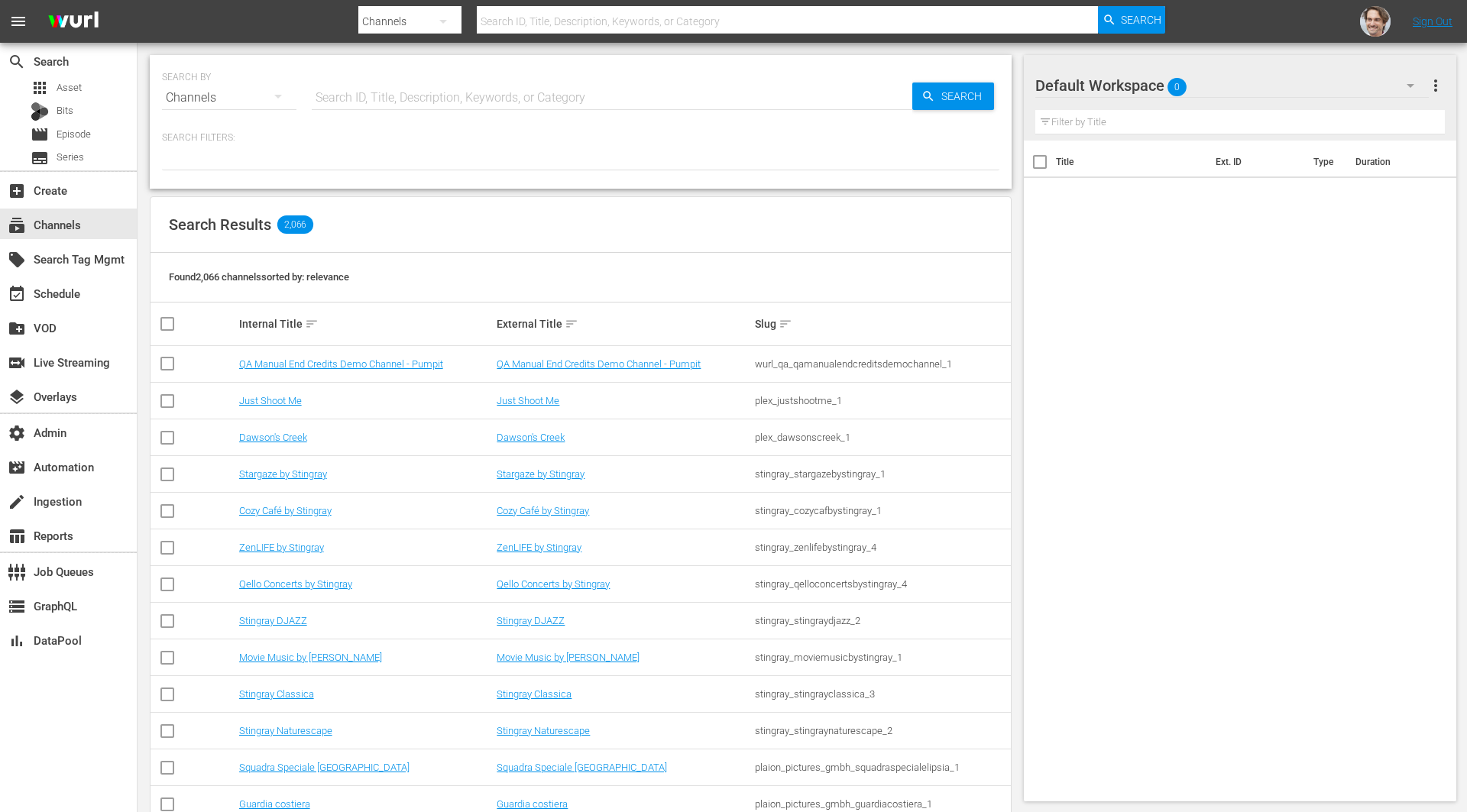
click at [533, 93] on input "text" at bounding box center [611, 98] width 600 height 37
paste input "bloomberg_quicktake_3"
type input "bloomberg_quicktake_3"
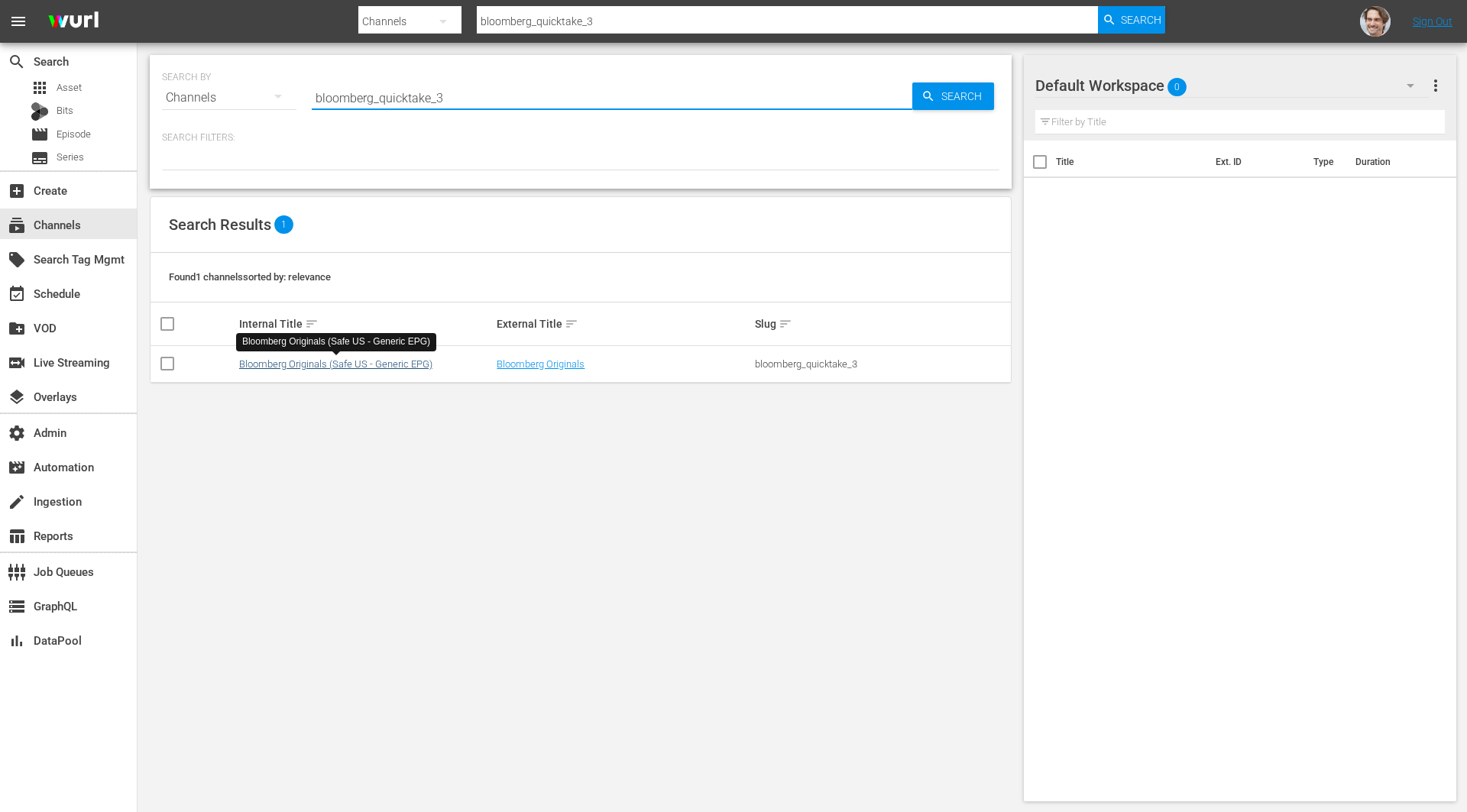
type input "bloomberg_quicktake_3"
click at [397, 363] on link "Bloomberg Originals (Safe US - Generic EPG)" at bounding box center [336, 364] width 193 height 12
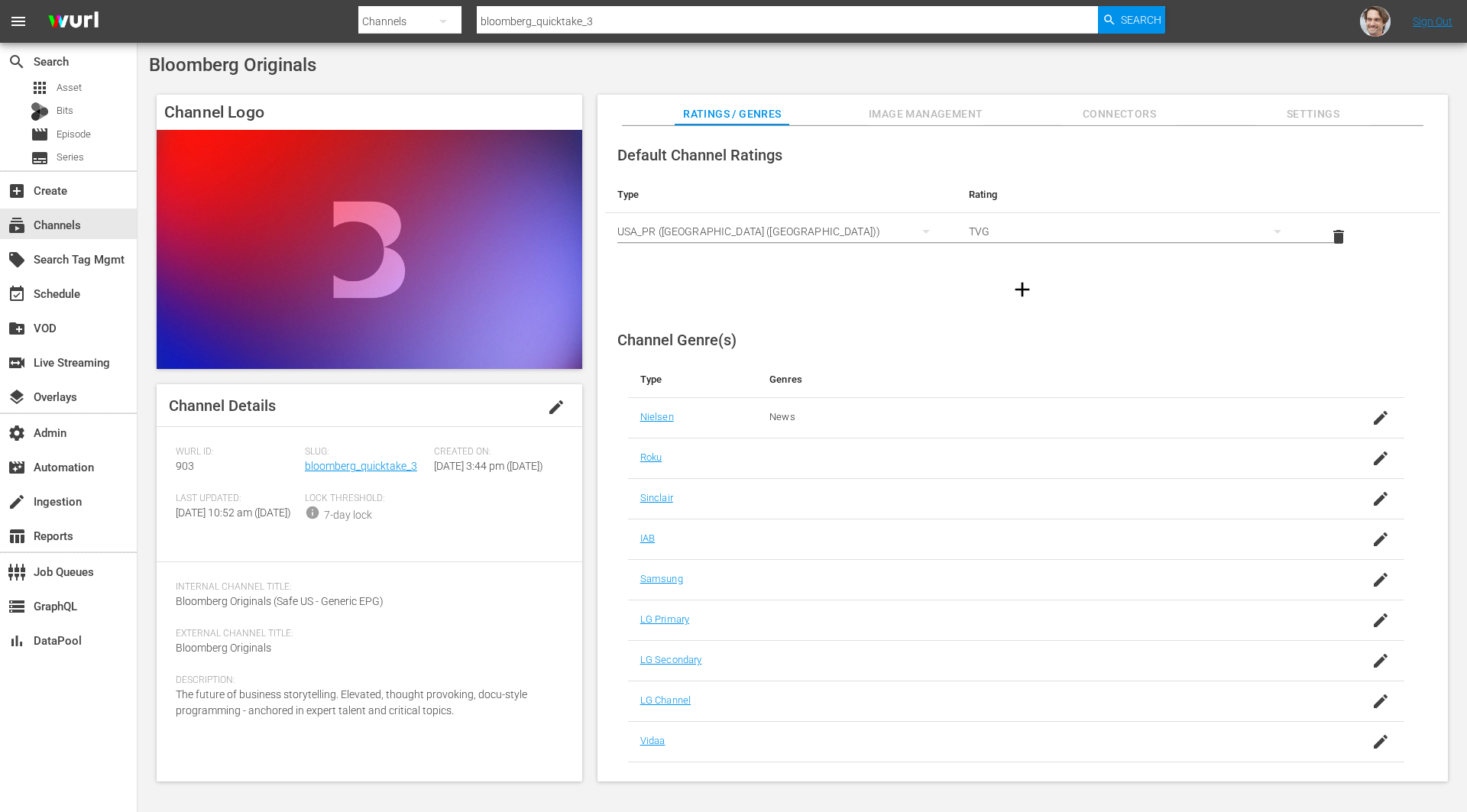
click at [554, 405] on span "edit" at bounding box center [556, 407] width 18 height 18
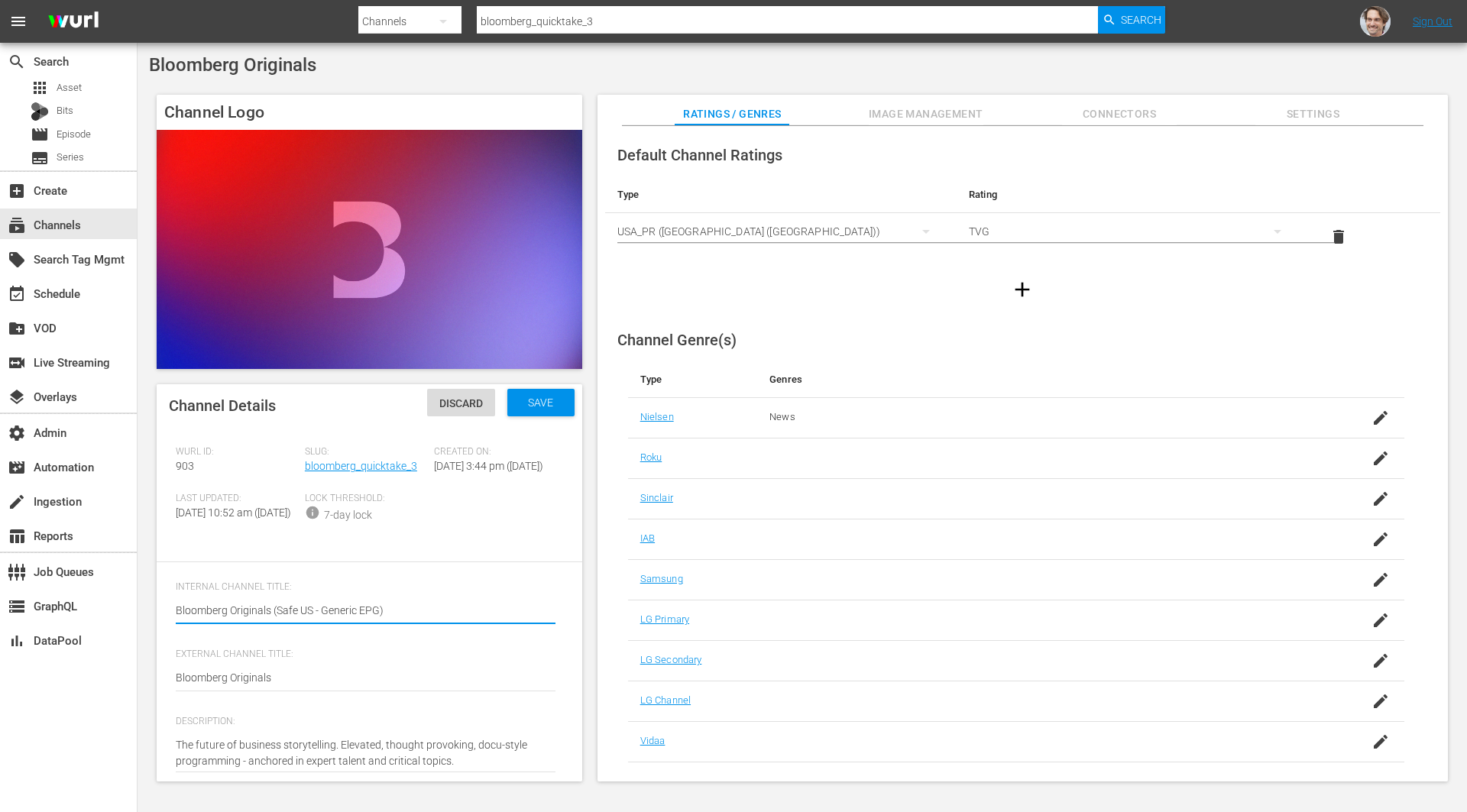
click at [369, 621] on textarea "Bloomberg Originals (Safe US - Generic EPG)" at bounding box center [365, 612] width 379 height 18
type textarea "Bloomberg Originals (Safe US - Generic)"
type textarea "Bloomberg Originals (Safe US - Generi)"
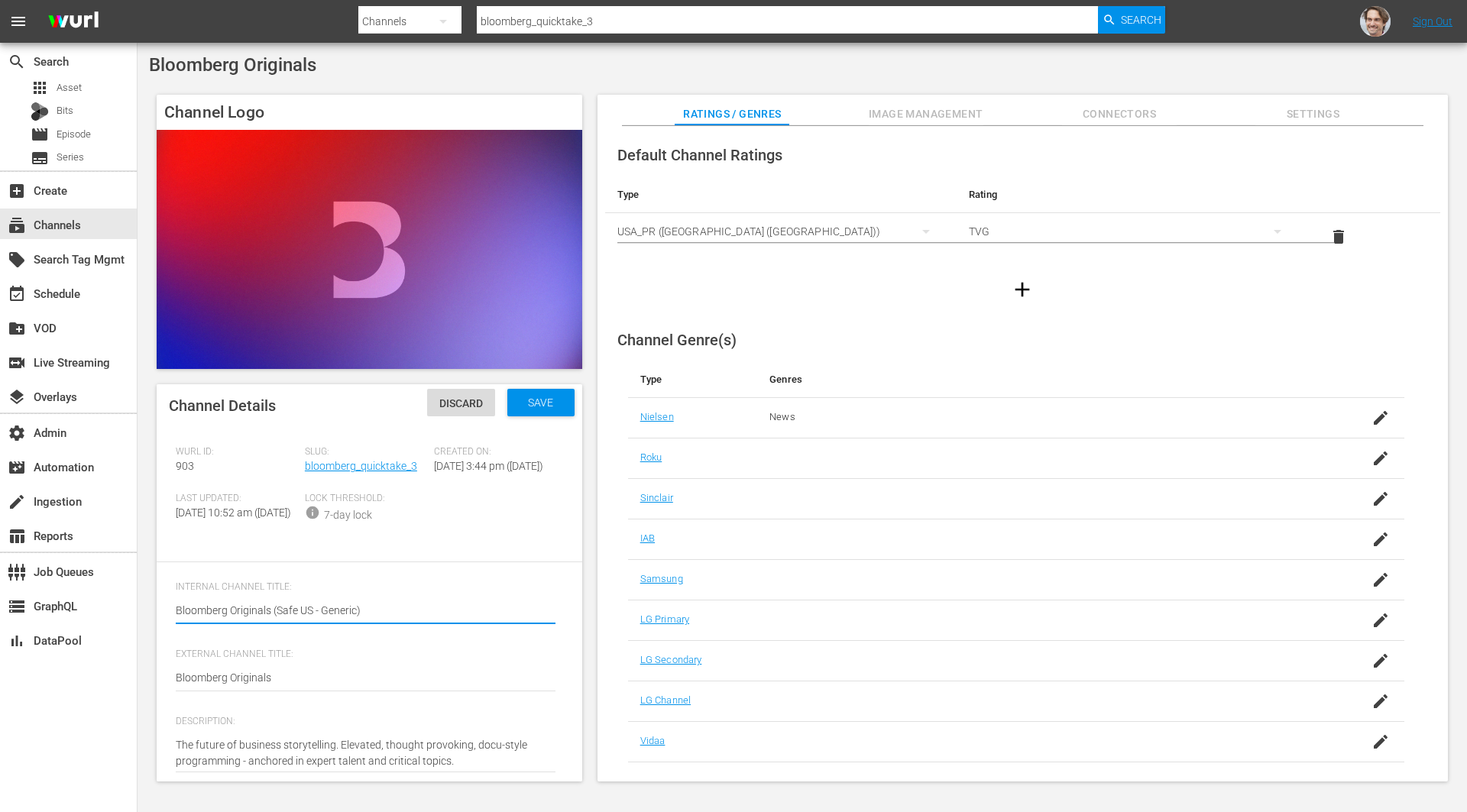
type textarea "Bloomberg Originals (Safe US - Generi)"
type textarea "Bloomberg Originals (Safe US - Gener)"
type textarea "Bloomberg Originals (Safe US - Gene)"
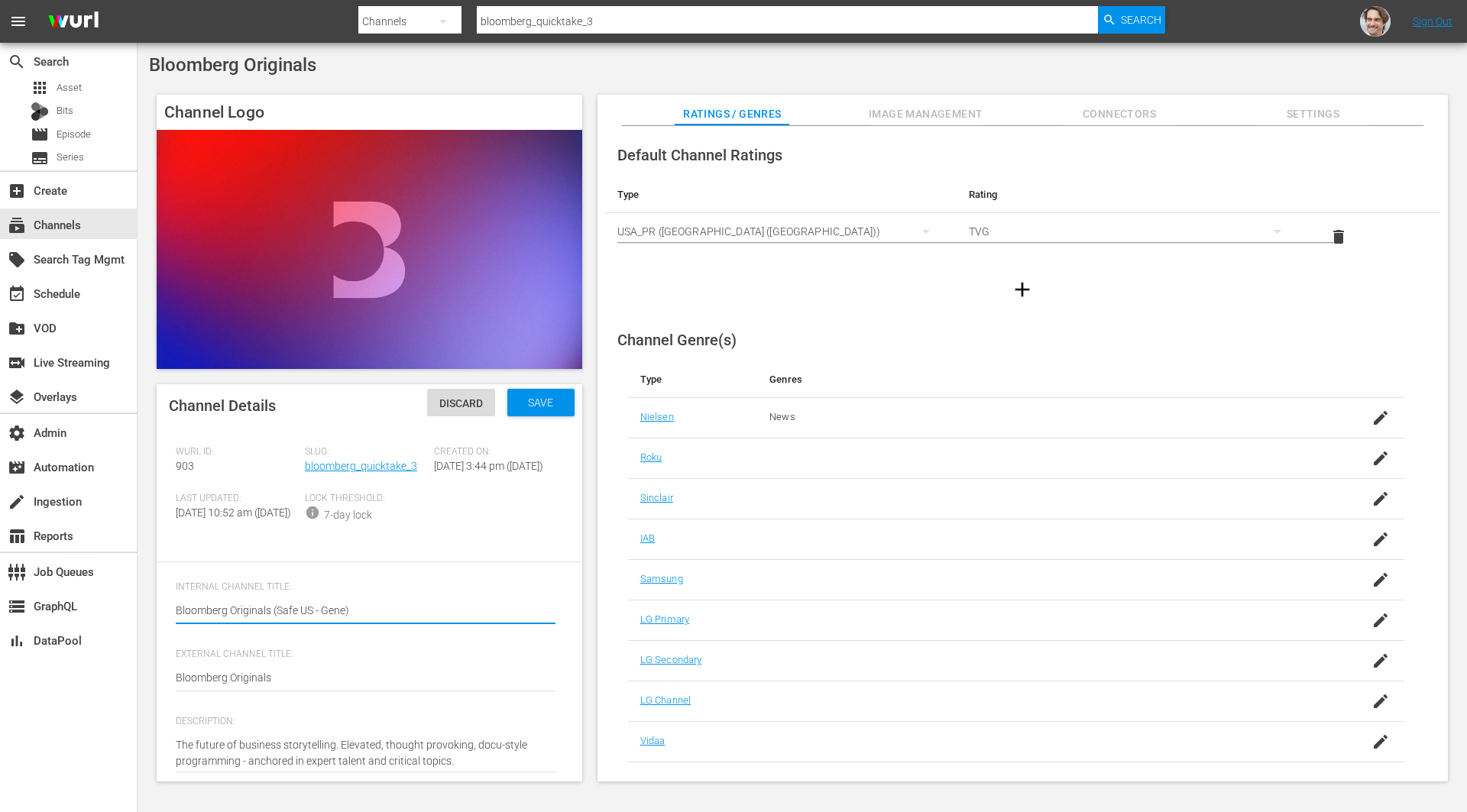
type textarea "Bloomberg Originals (Safe US - Gen)"
type textarea "Bloomberg Originals (Safe US - Ge)"
type textarea "Bloomberg Originals (Safe US - G)"
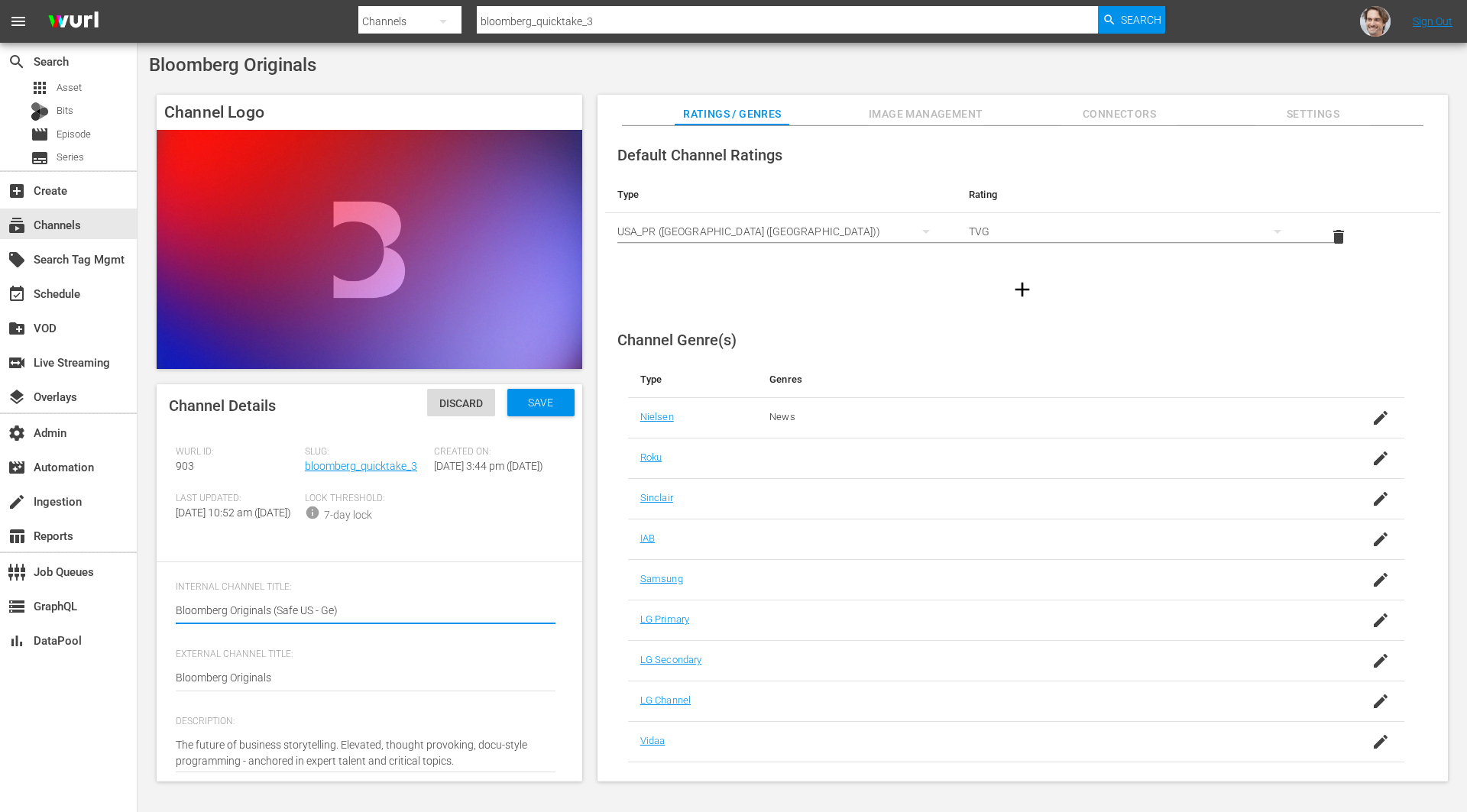
type textarea "Bloomberg Originals (Safe US - G)"
type textarea "Bloomberg Originals (Safe US - Gr)"
type textarea "Bloomberg Originals (Safe US - Gra)"
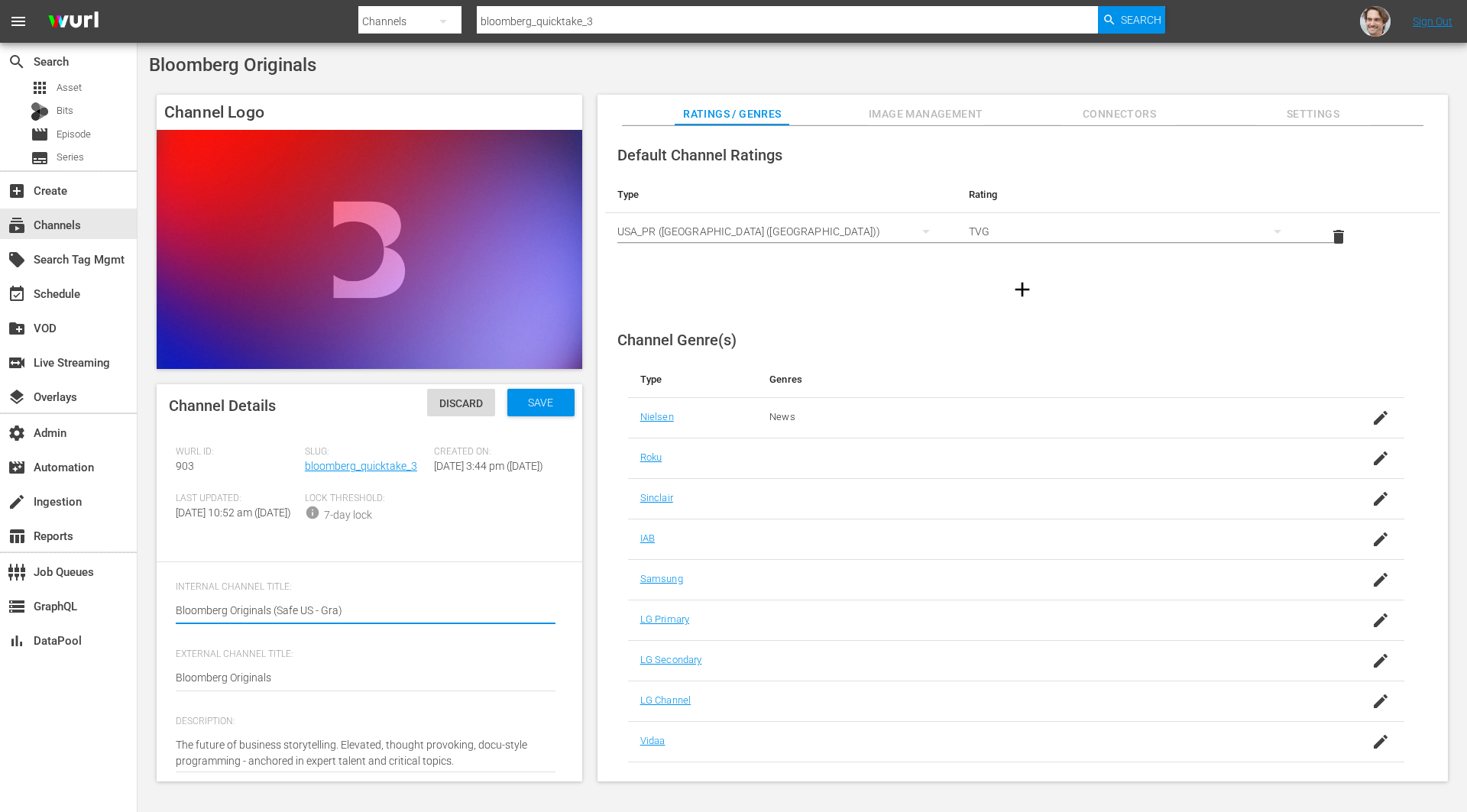
type textarea "Bloomberg Originals (Safe US - Grac)"
type textarea "Bloomberg Originals (Safe US - Grace)"
type textarea "Bloomberg Originals (Safe US - Gracen)"
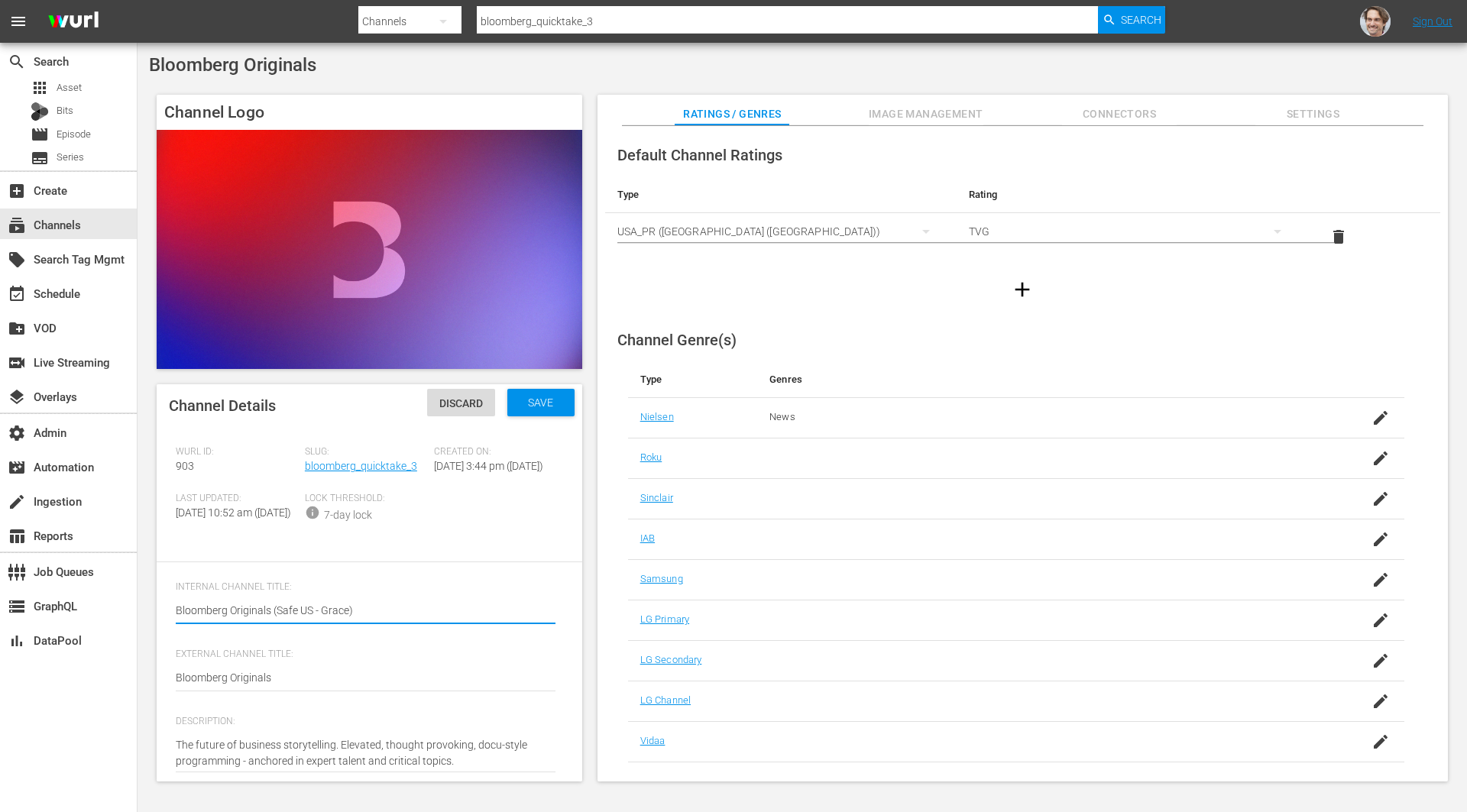
type textarea "Bloomberg Originals (Safe US - Gracen)"
type textarea "Bloomberg Originals (Safe US - Graceno)"
type textarea "Bloomberg Originals (Safe US - Gracenot)"
type textarea "Bloomberg Originals (Safe US - Gracenote)"
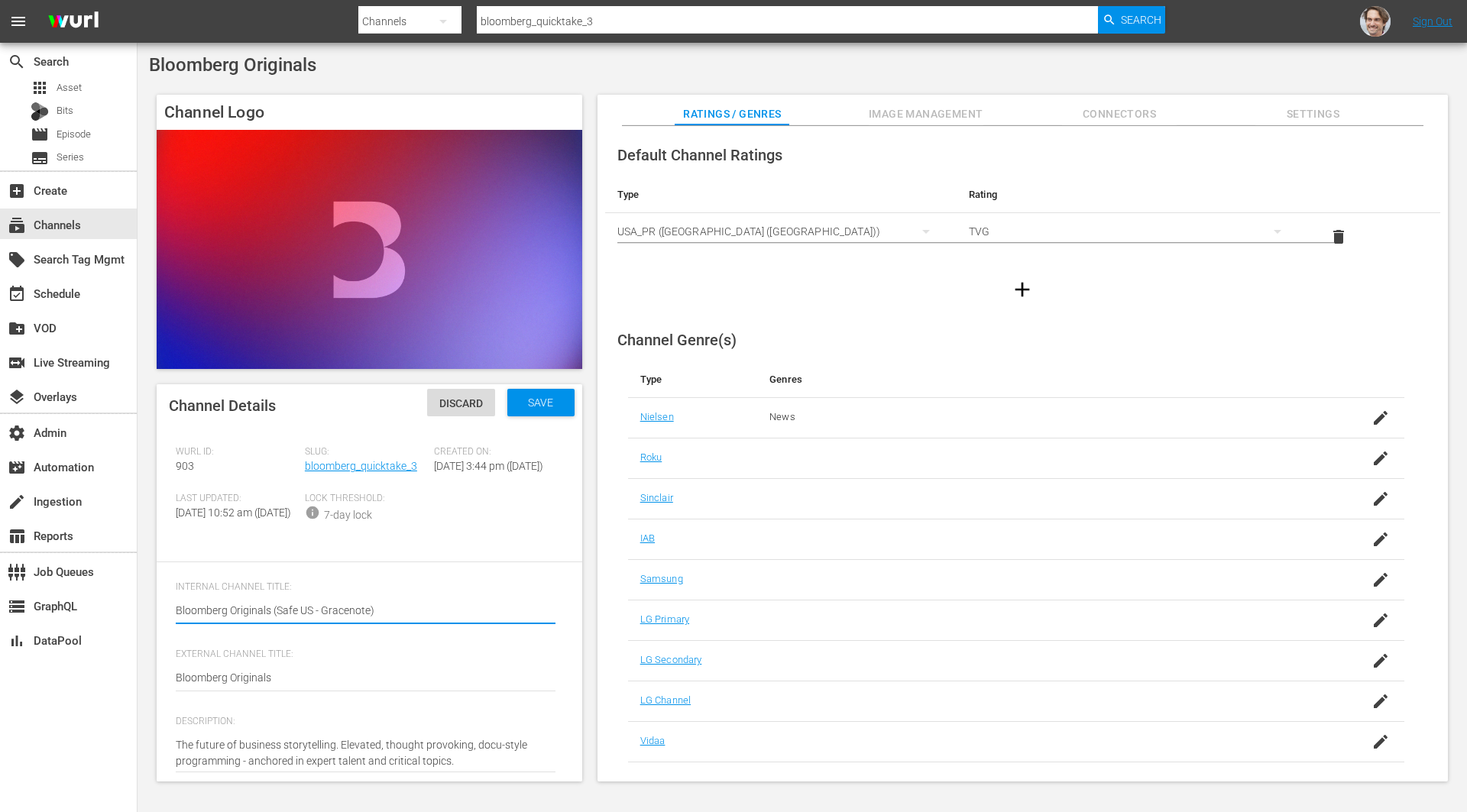
type textarea "Bloomberg Originals (Safe US - Gracenote)"
click at [538, 397] on span "Save" at bounding box center [540, 403] width 49 height 13
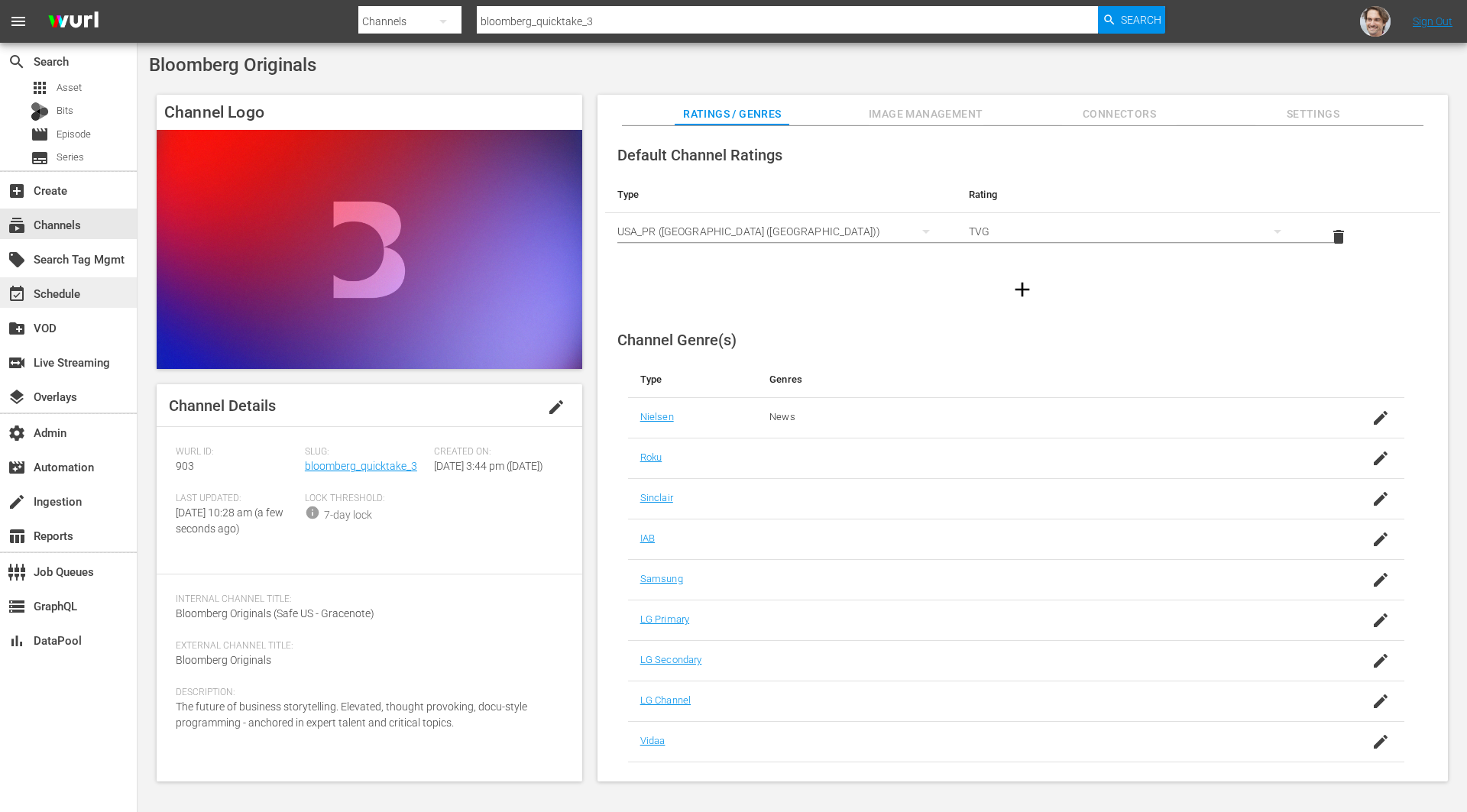
click at [56, 298] on div "event_available Schedule" at bounding box center [43, 290] width 85 height 13
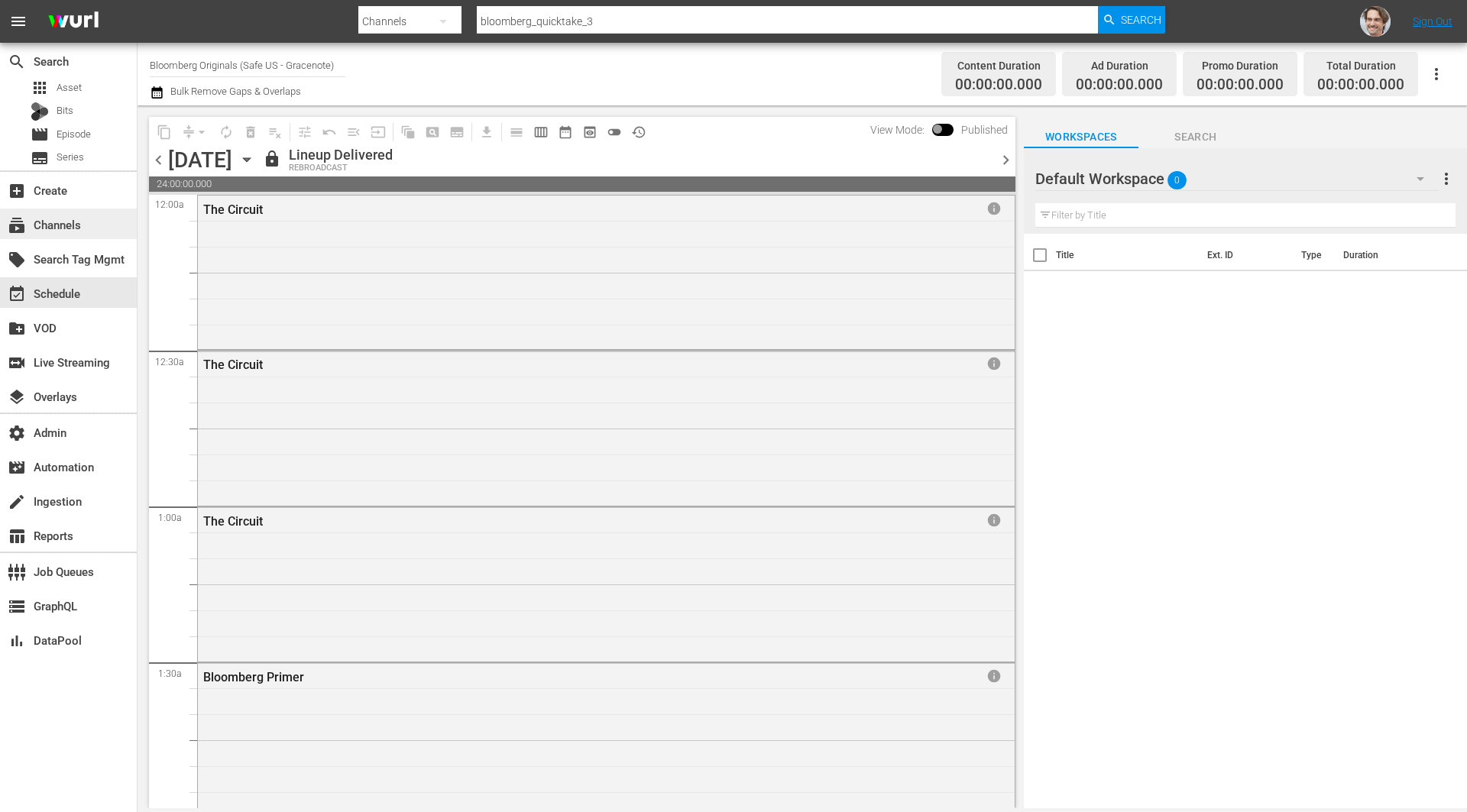
click at [68, 223] on div "subscriptions Channels" at bounding box center [43, 222] width 85 height 13
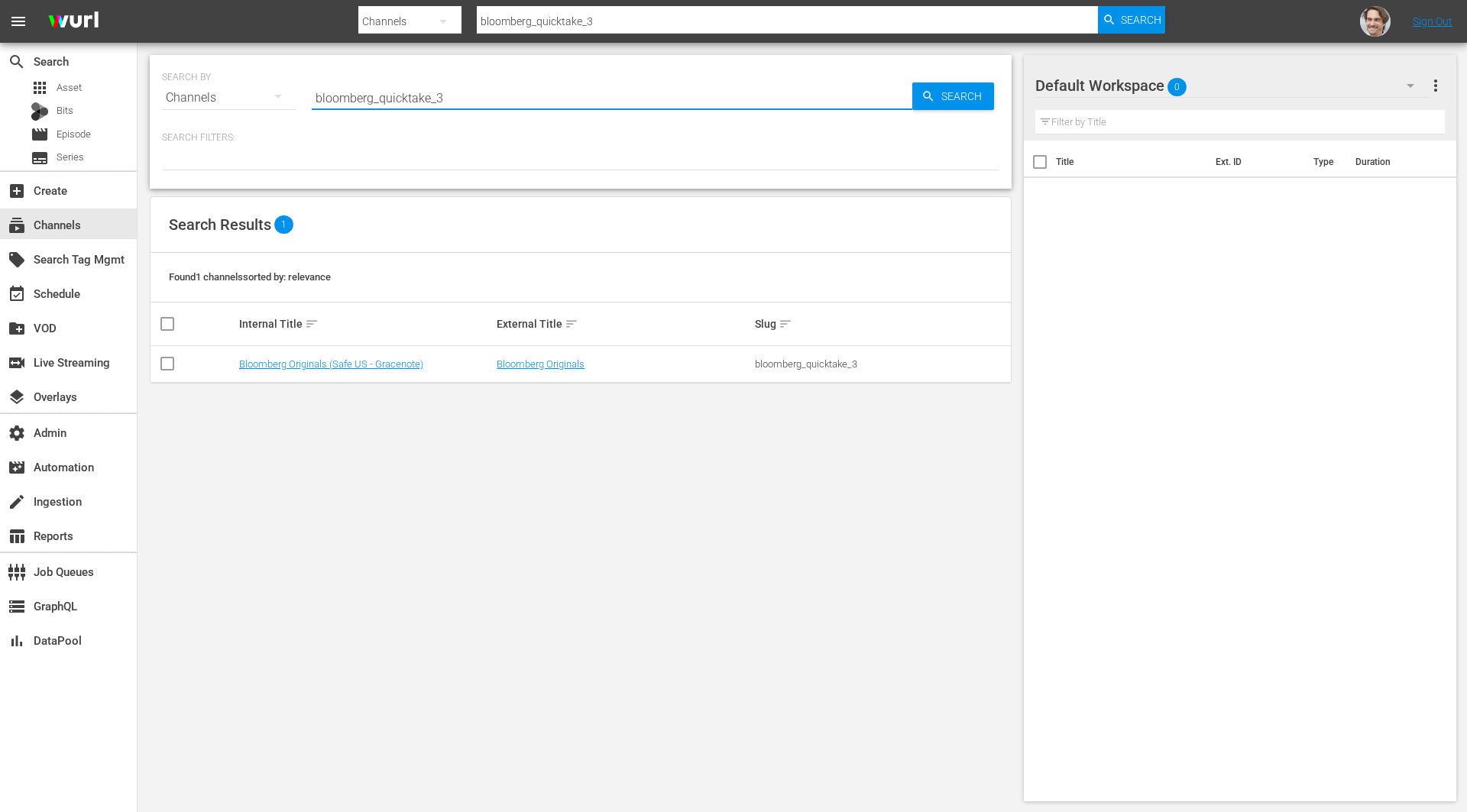
click at [484, 100] on input "bloomberg_quicktake_3" at bounding box center [611, 98] width 600 height 37
type input "bloomberg_quicktake_2"
click at [394, 365] on link "Bloomberg Originals (Safe US - Gracenote)" at bounding box center [332, 364] width 184 height 12
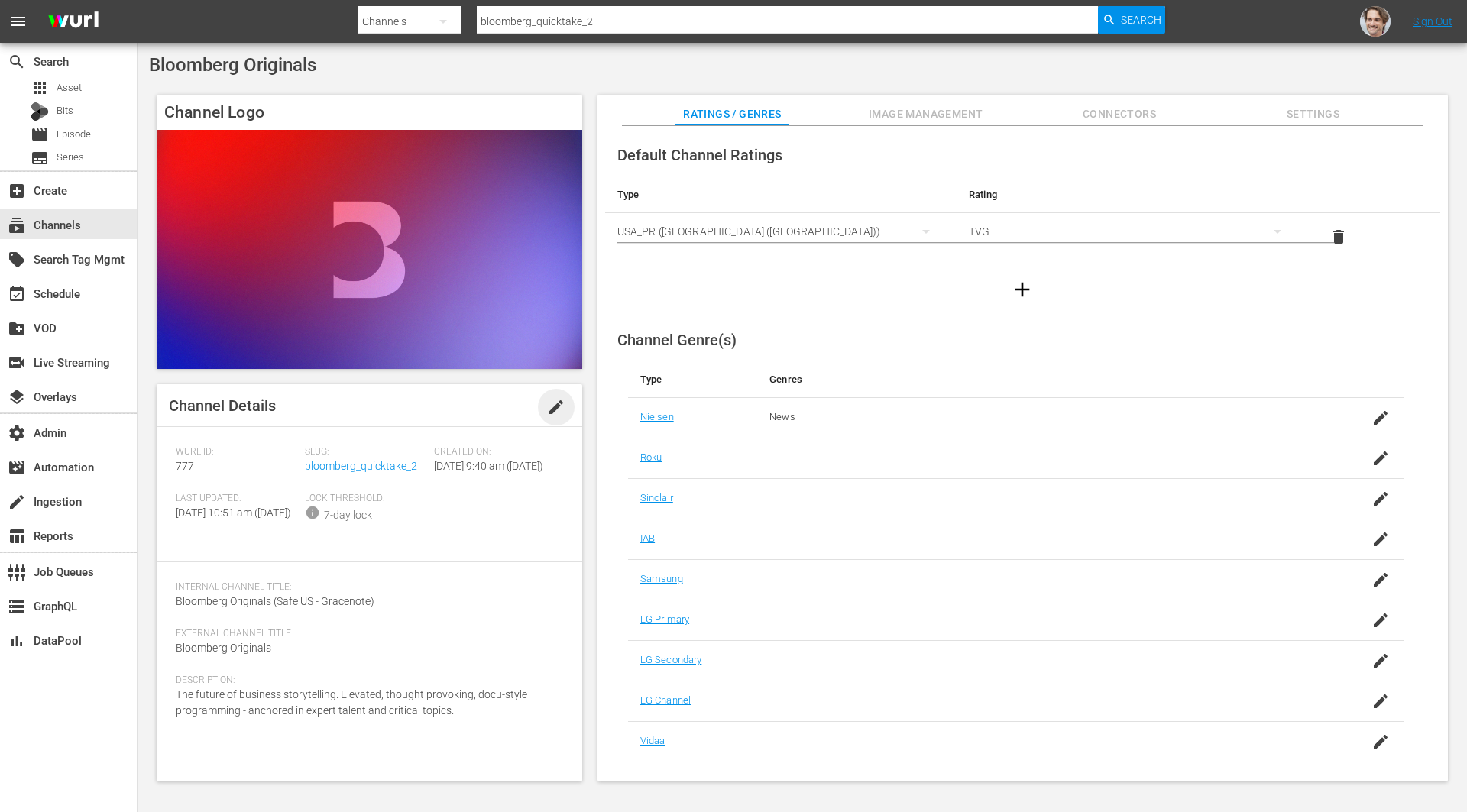
click at [555, 404] on span "edit" at bounding box center [556, 407] width 18 height 18
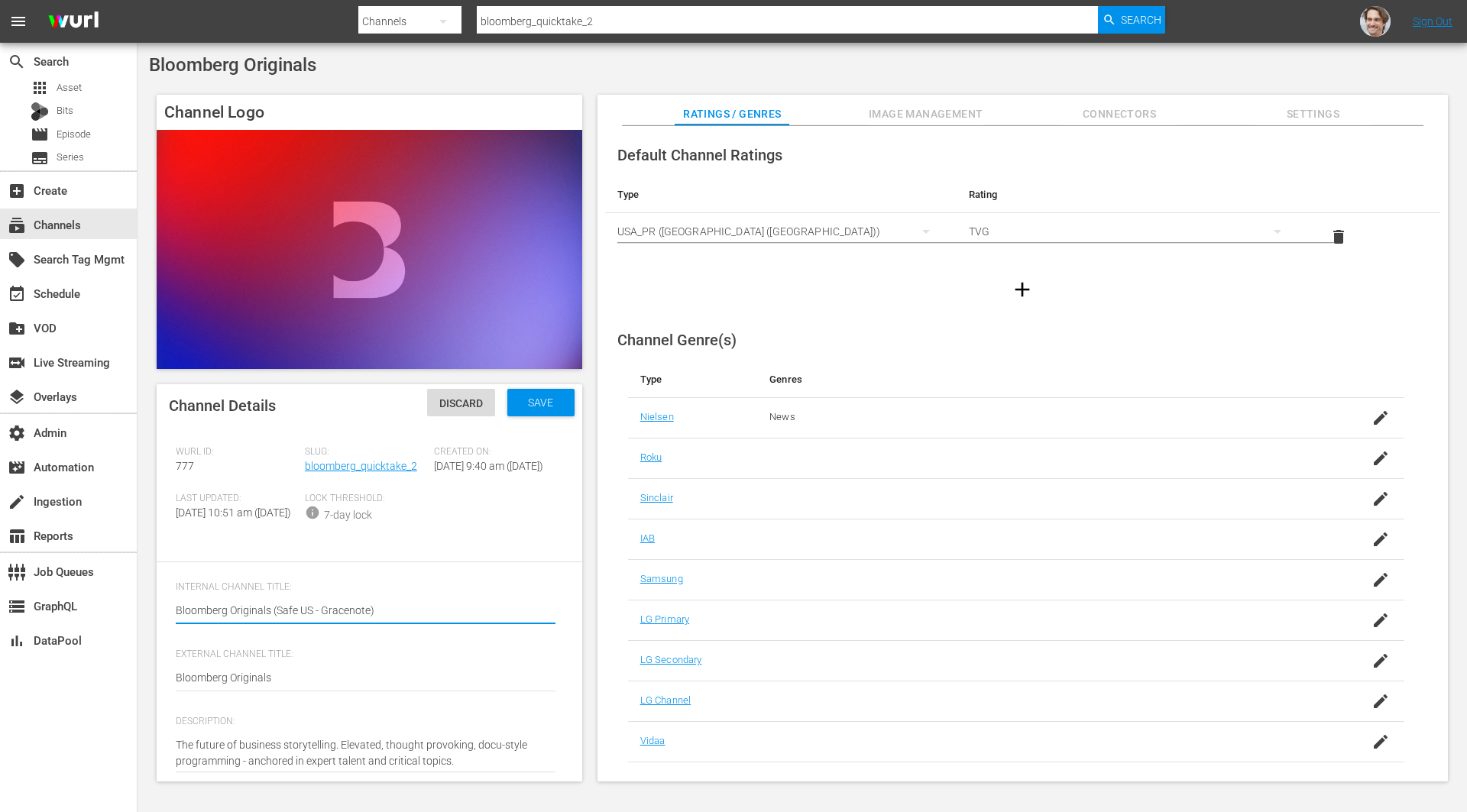
click at [353, 621] on textarea "Bloomberg Originals (Safe US - Gracenote)" at bounding box center [365, 612] width 379 height 18
type textarea "Bloomberg Originals (Safe US - G)"
type textarea "Bloomberg Originals (Safe US - Ge)"
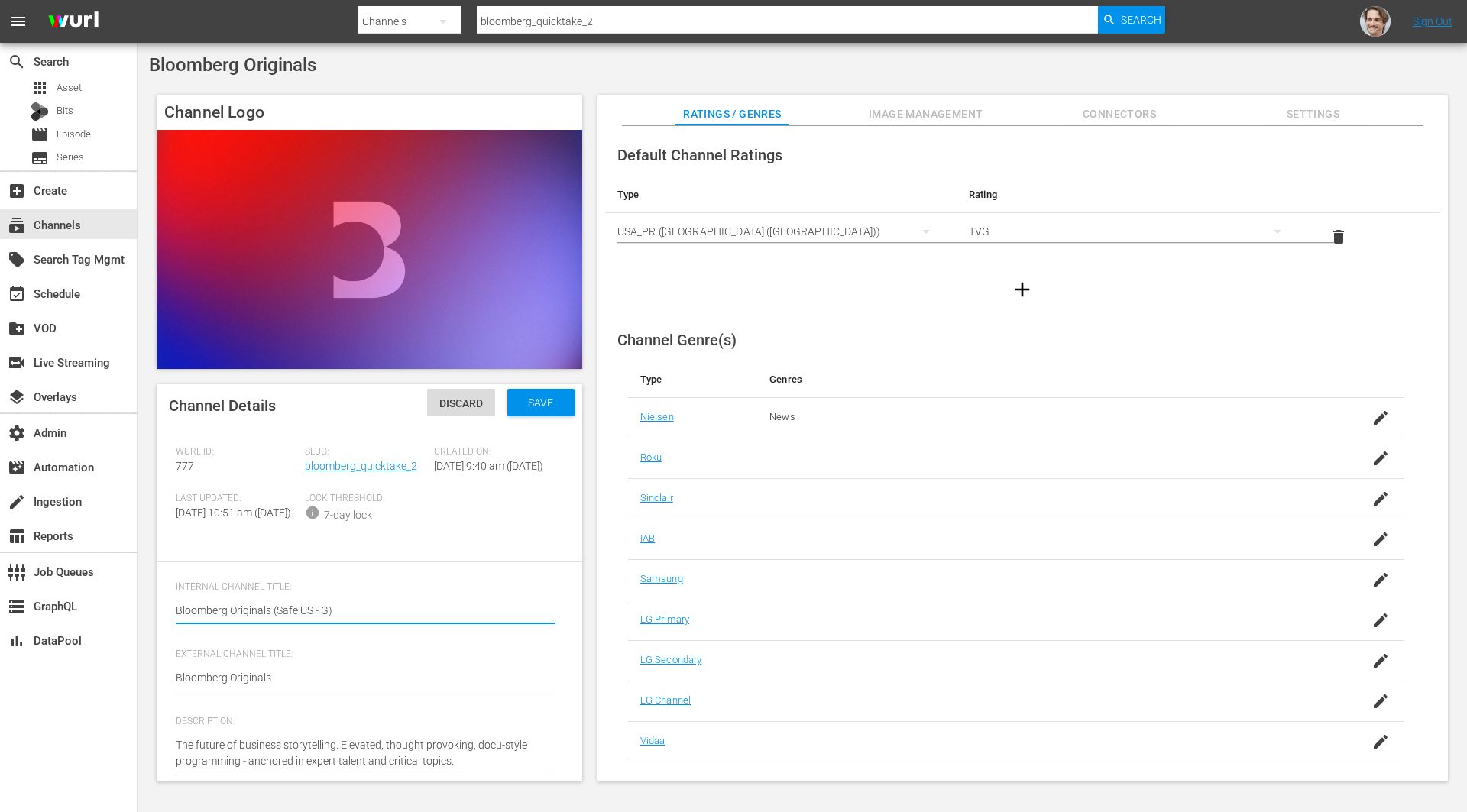
type textarea "Bloomberg Originals (Safe US - Ge)"
type textarea "Bloomberg Originals (Safe US - Gen)"
type textarea "Bloomberg Originals (Safe US - Gene)"
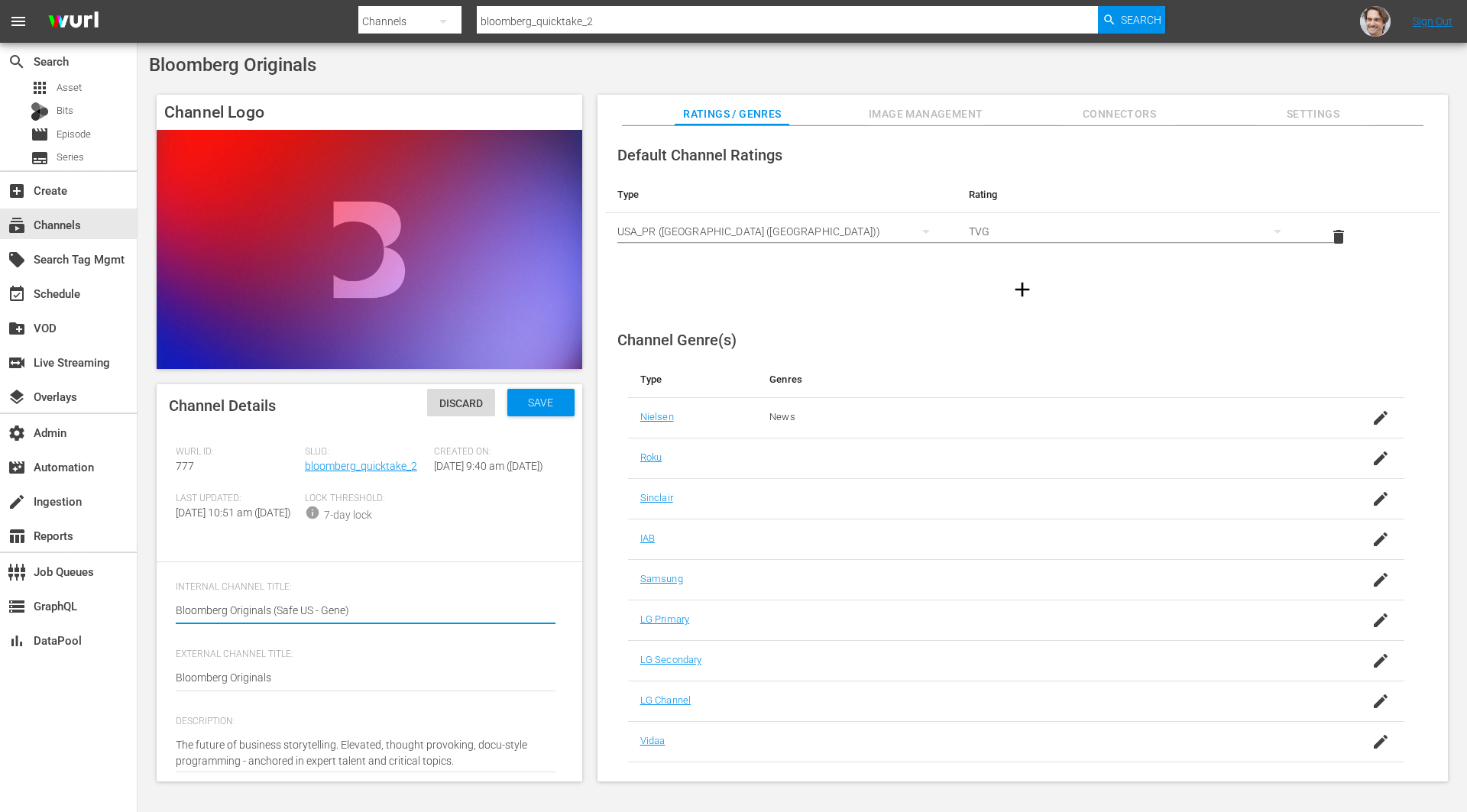
type textarea "Bloomberg Originals (Safe US - Gener)"
type textarea "Bloomberg Originals (Safe US - Generi)"
type textarea "Bloomberg Originals (Safe US - Generic)"
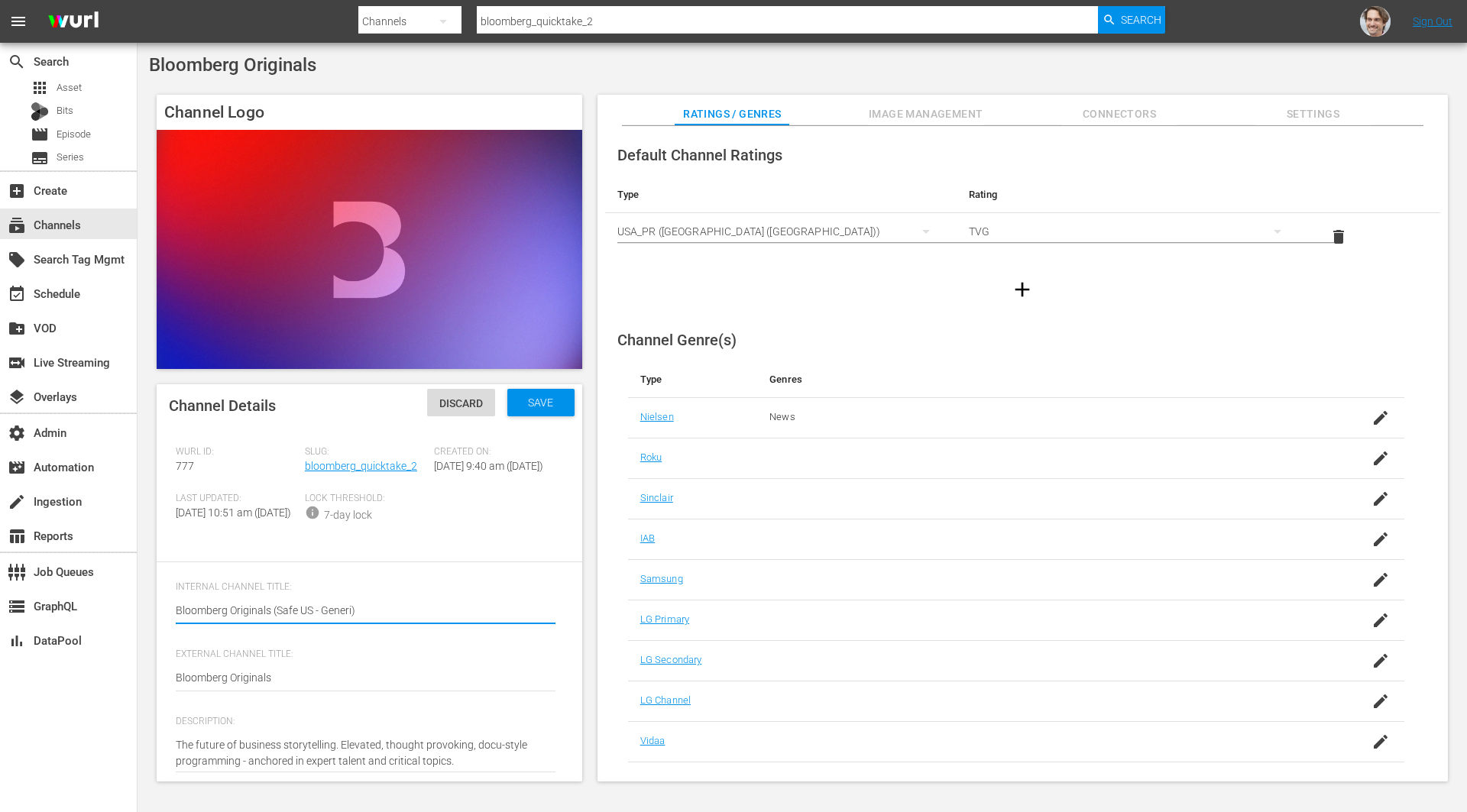
type textarea "Bloomberg Originals (Safe US - Generic)"
type textarea "Bloomberg Originals (Safe US - Generic )"
type textarea "Bloomberg Originals (Safe US - Generic E)"
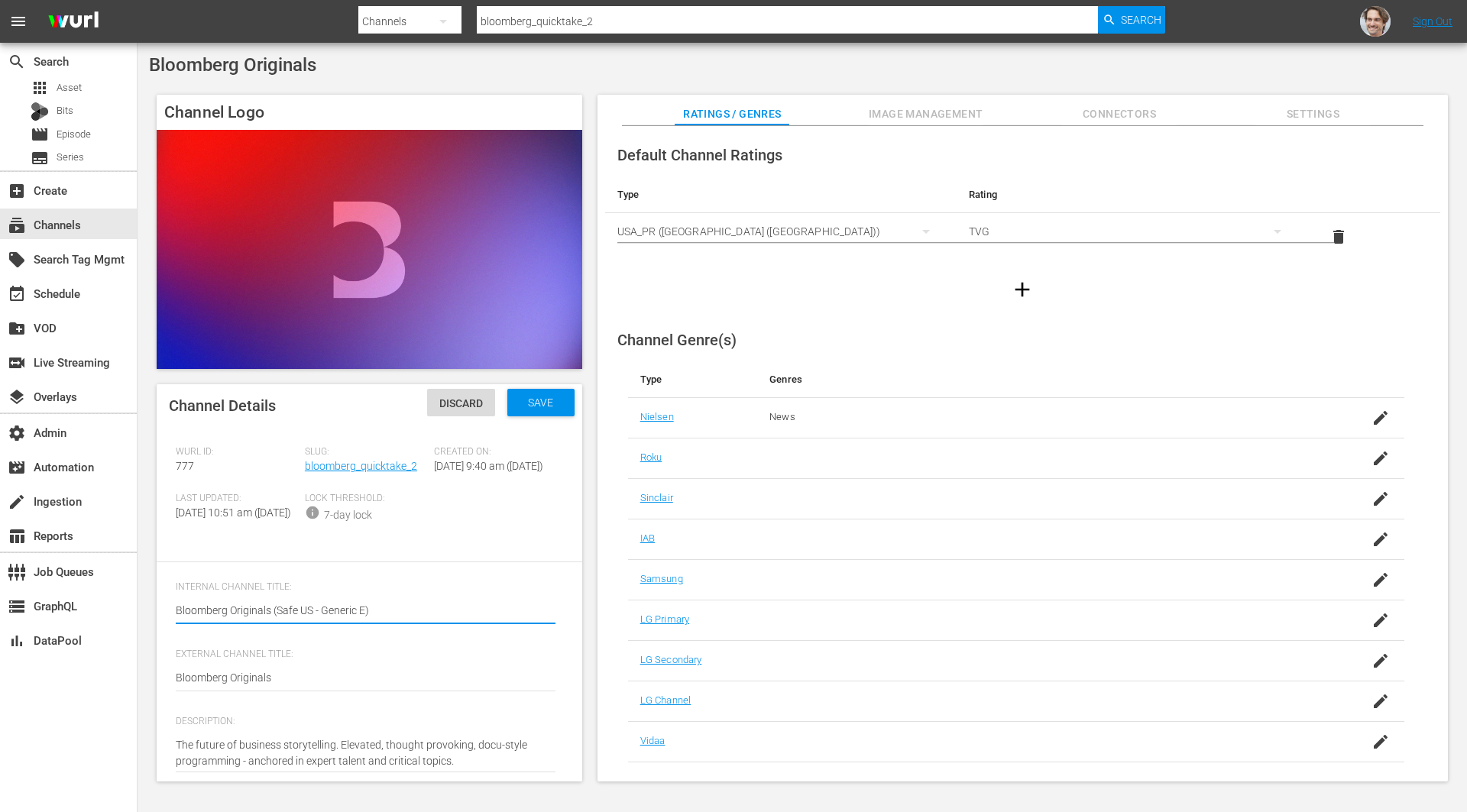
type textarea "Bloomberg Originals (Safe US - Generic EP)"
type textarea "Bloomberg Originals (Safe US - Generic EPG)"
click at [537, 401] on span "Save" at bounding box center [540, 403] width 49 height 13
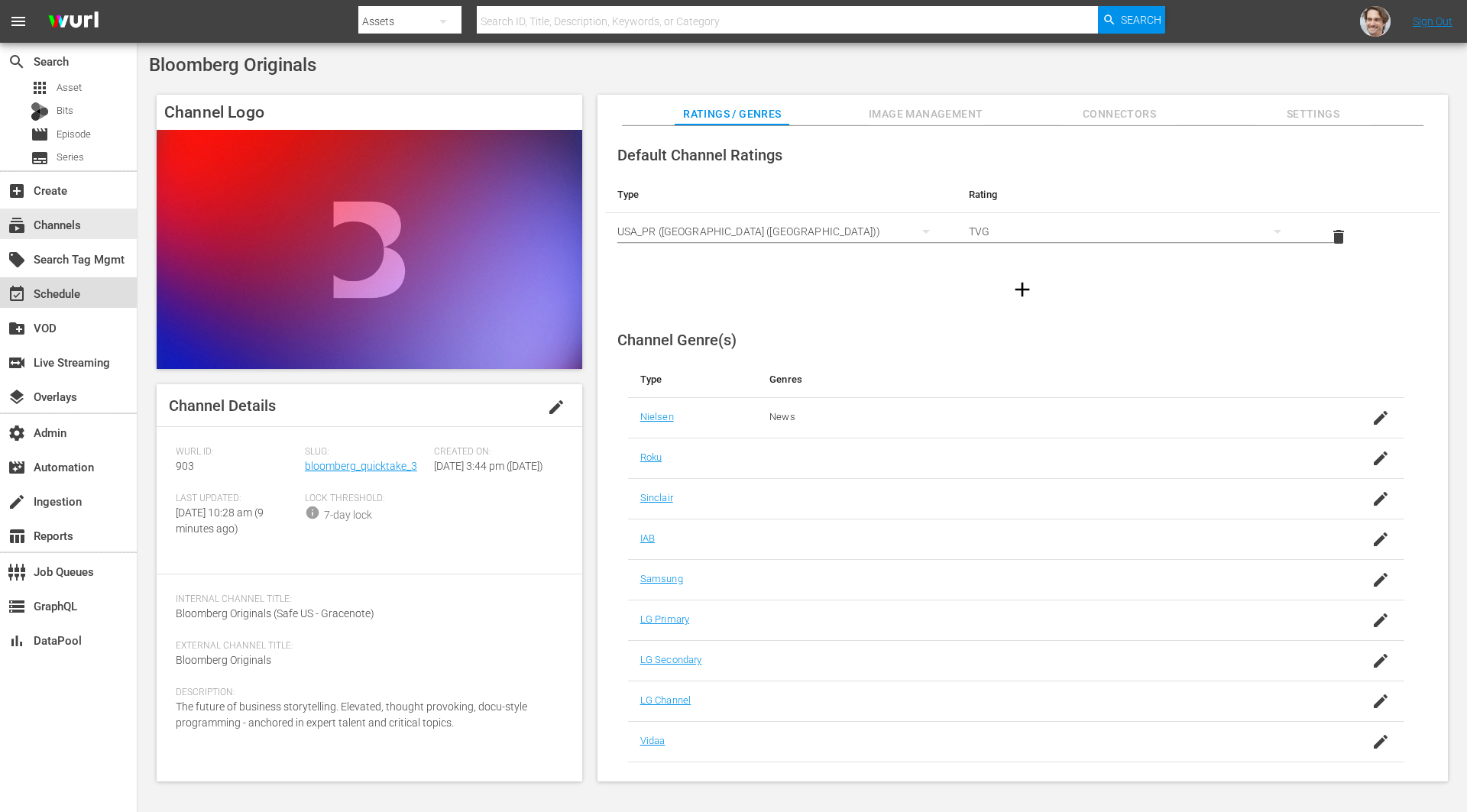
click at [65, 291] on div "event_available Schedule" at bounding box center [43, 290] width 85 height 13
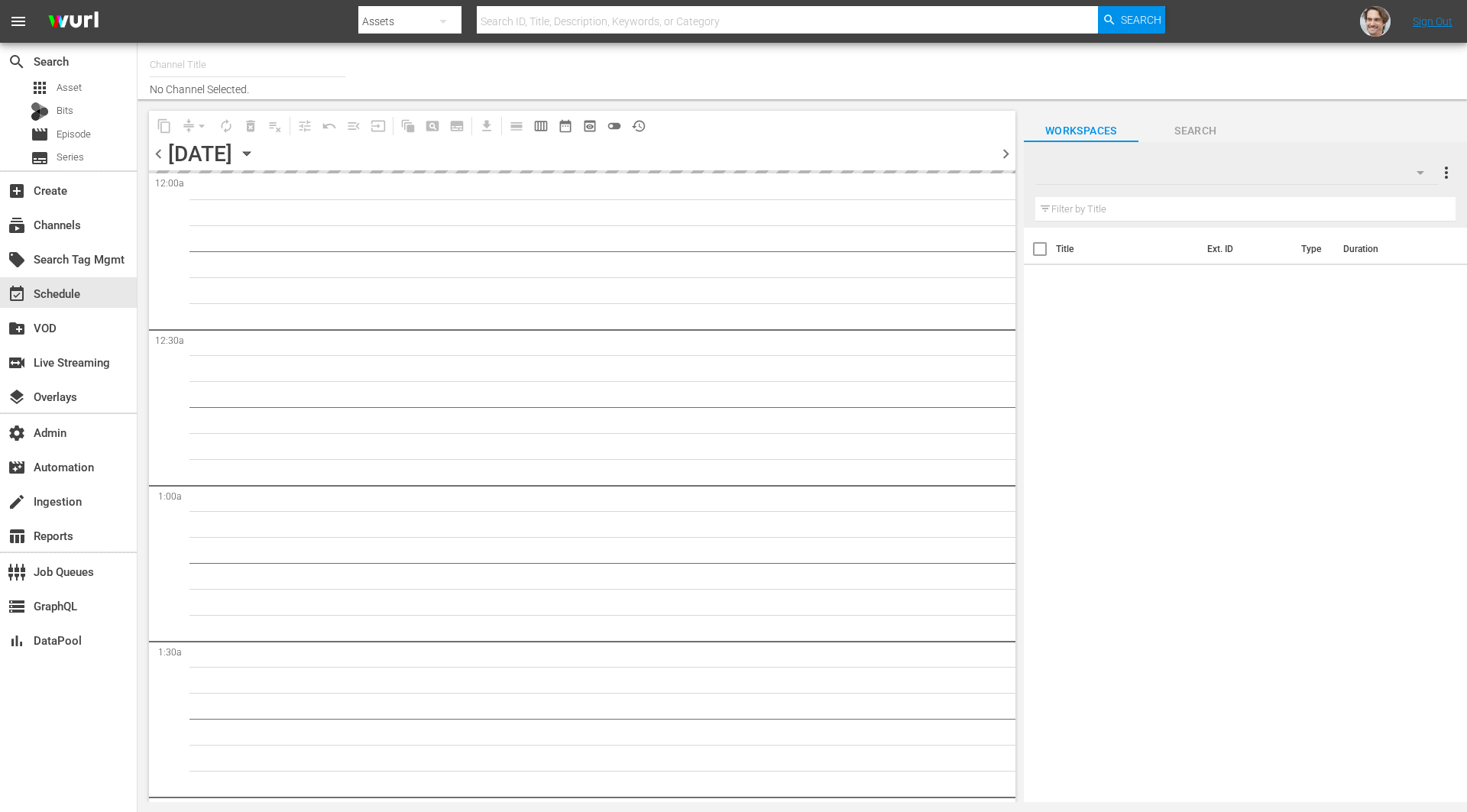
type input "Bloomberg Originals (Safe US - Generic EPG) (777)"
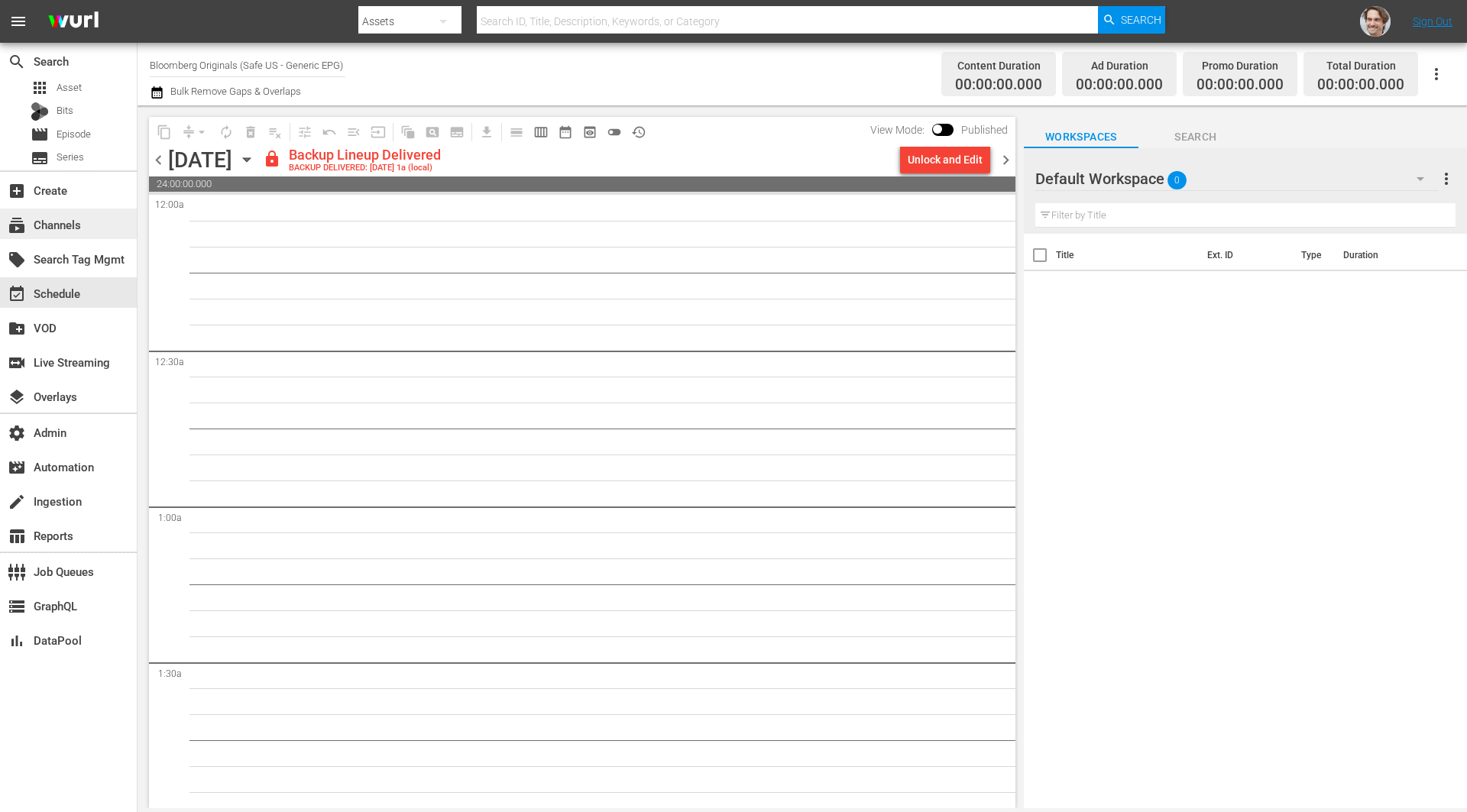
click at [75, 225] on div "subscriptions Channels" at bounding box center [43, 222] width 85 height 13
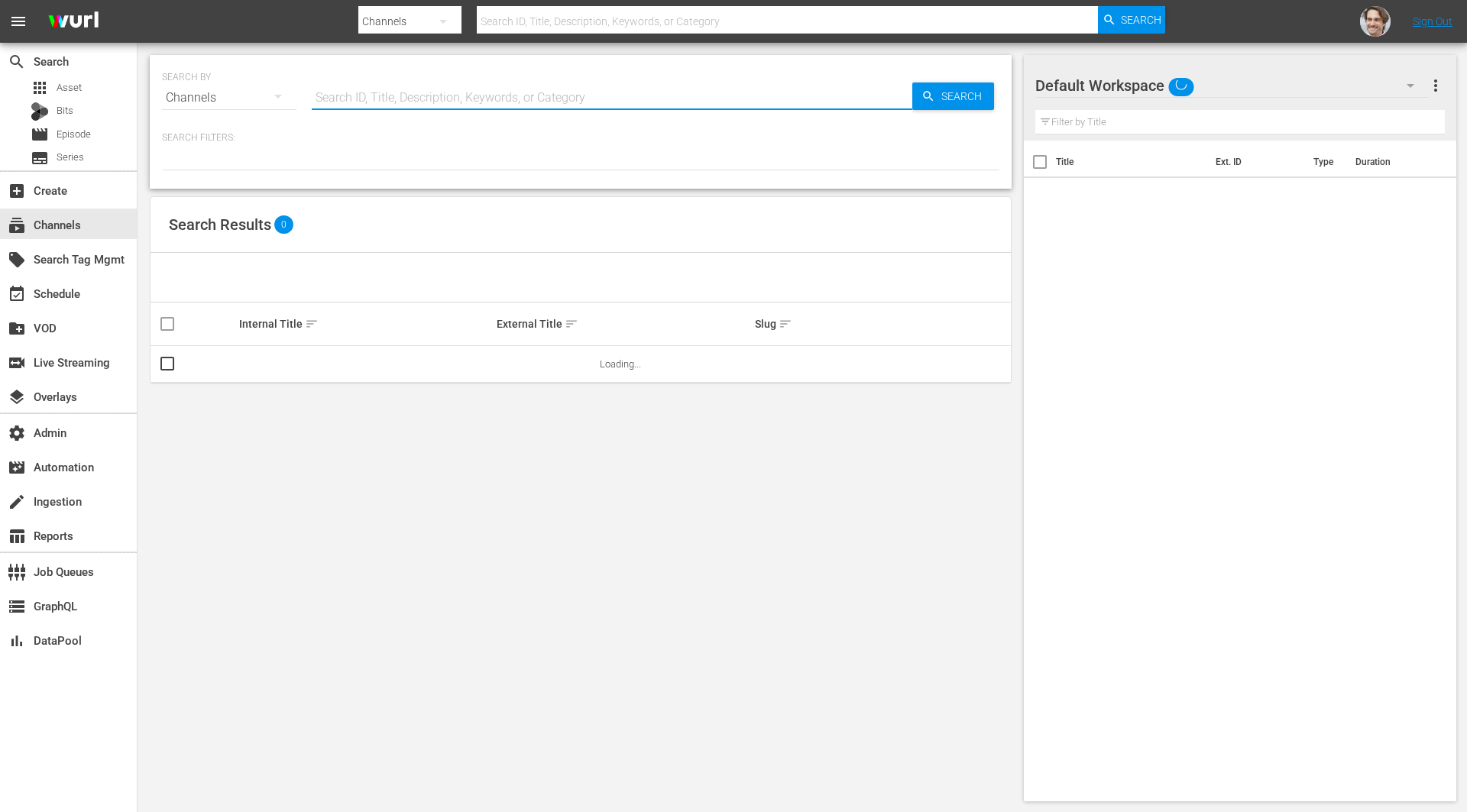
click at [518, 100] on input "text" at bounding box center [611, 98] width 600 height 37
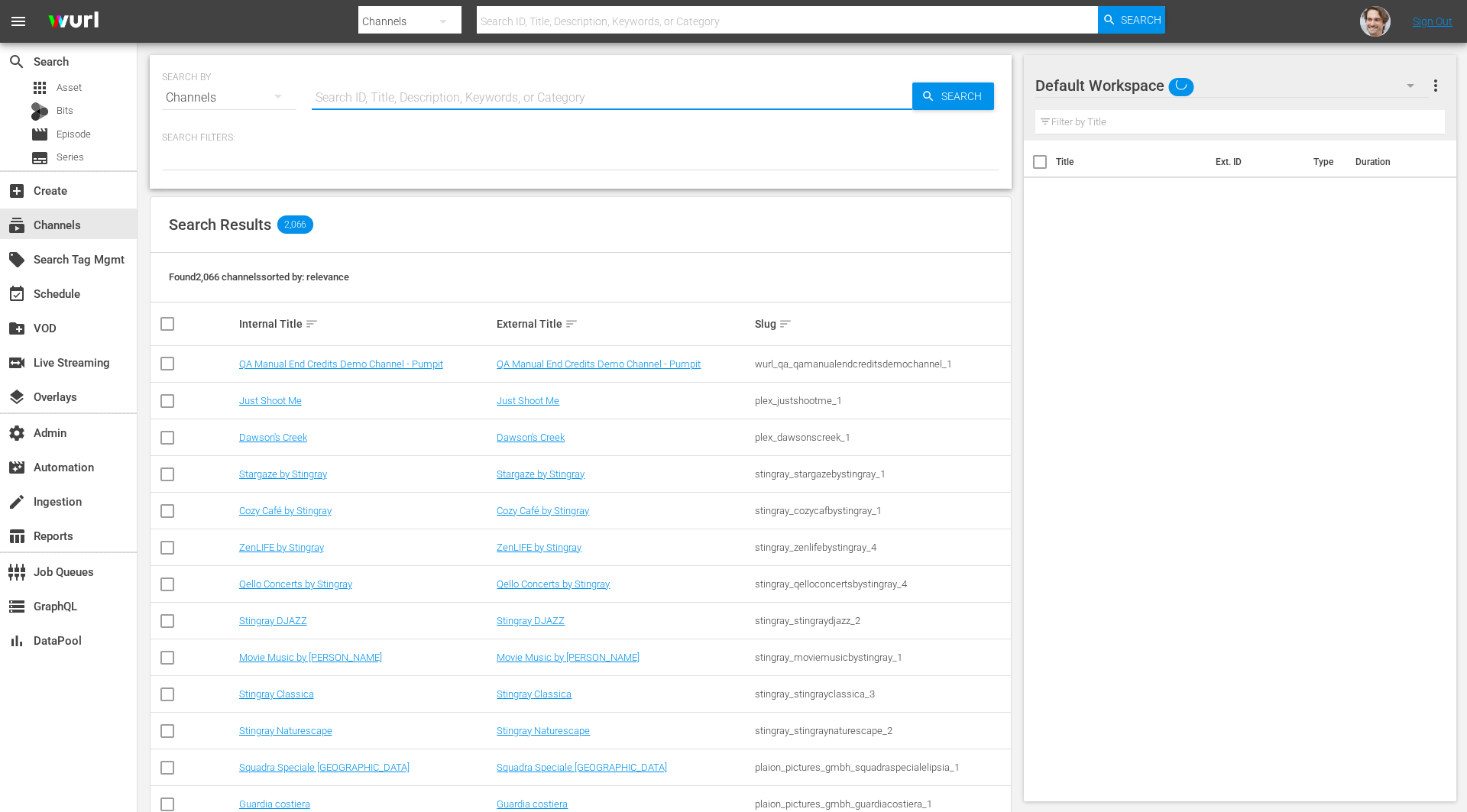
paste input "bloomberg_bloombergtv_10"
type input "bloomberg_bloombergtv_10"
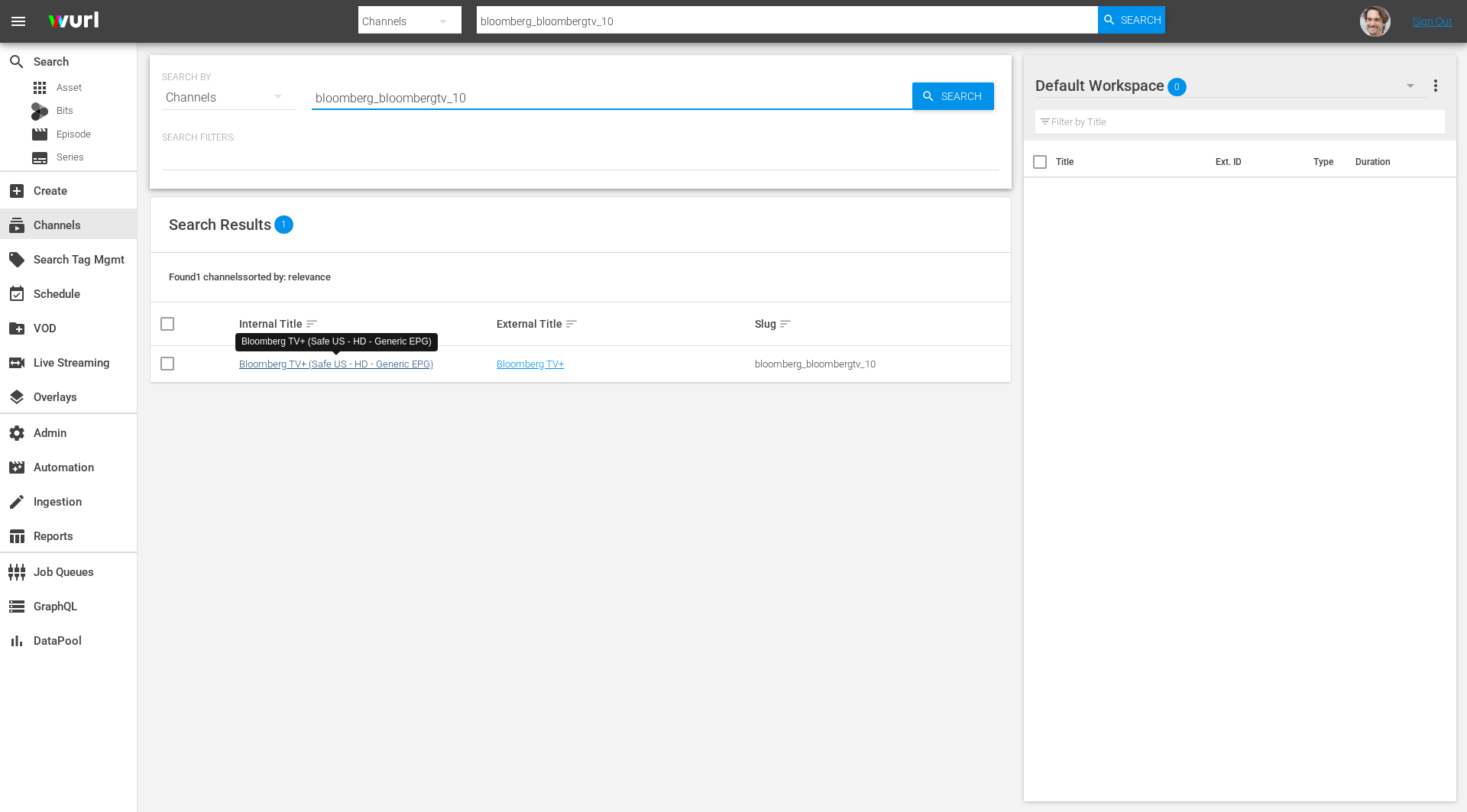
type input "bloomberg_bloombergtv_10"
click at [401, 362] on link "Bloomberg TV+ (Safe US - HD - Generic EPG)" at bounding box center [337, 364] width 194 height 12
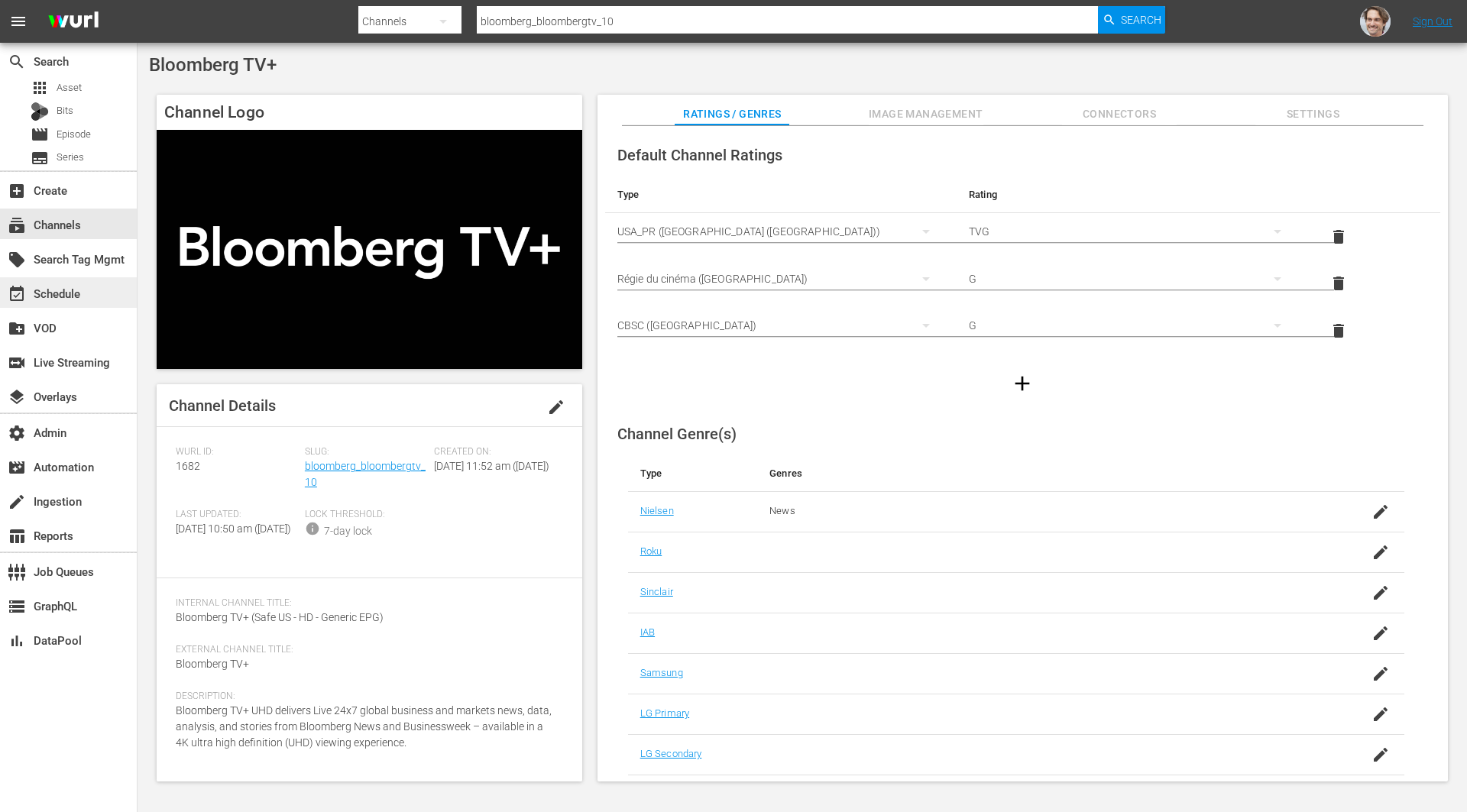
click at [75, 294] on div "event_available Schedule" at bounding box center [43, 290] width 85 height 13
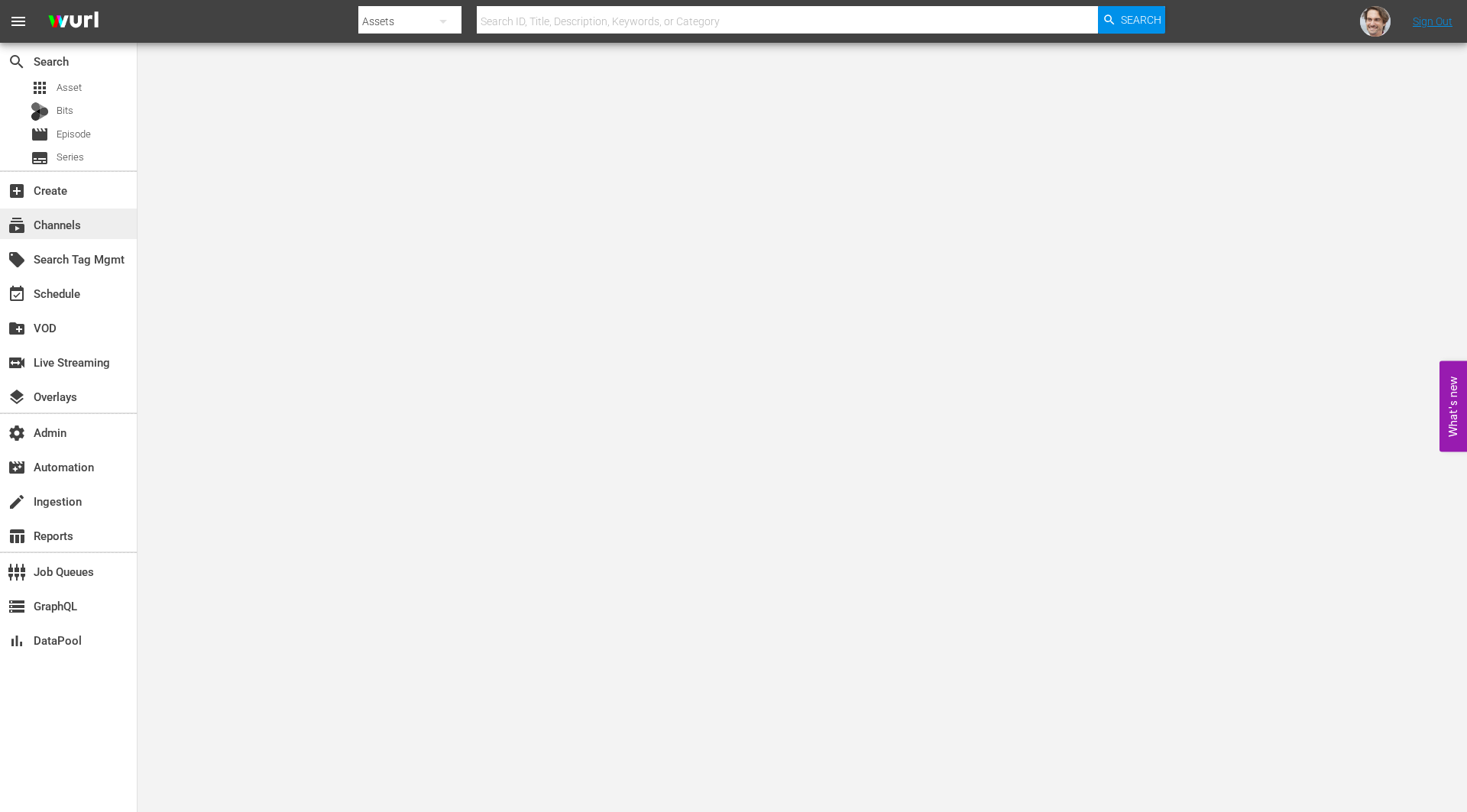
click at [54, 221] on div "subscriptions Channels" at bounding box center [43, 222] width 85 height 13
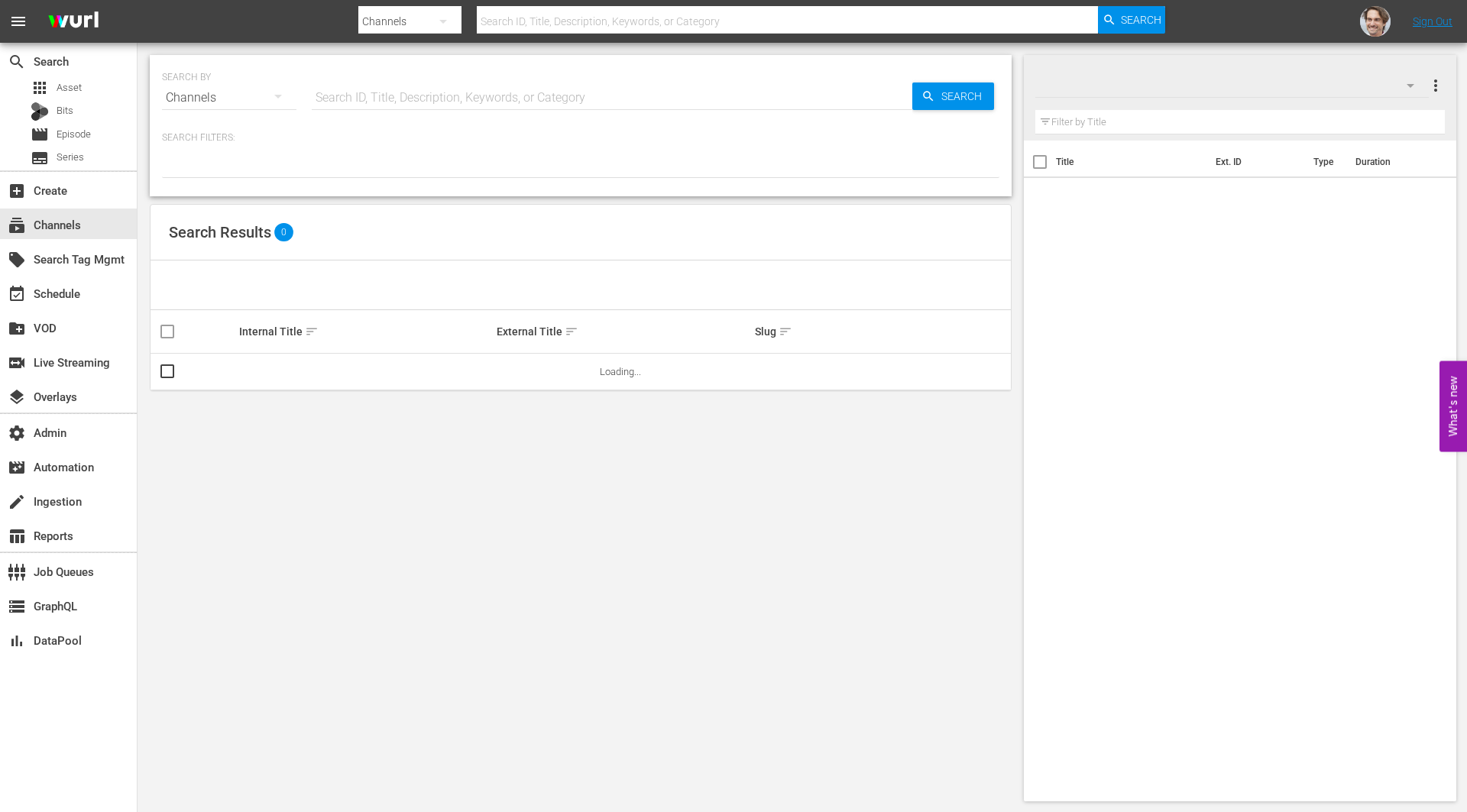
click at [539, 96] on input "text" at bounding box center [611, 98] width 600 height 37
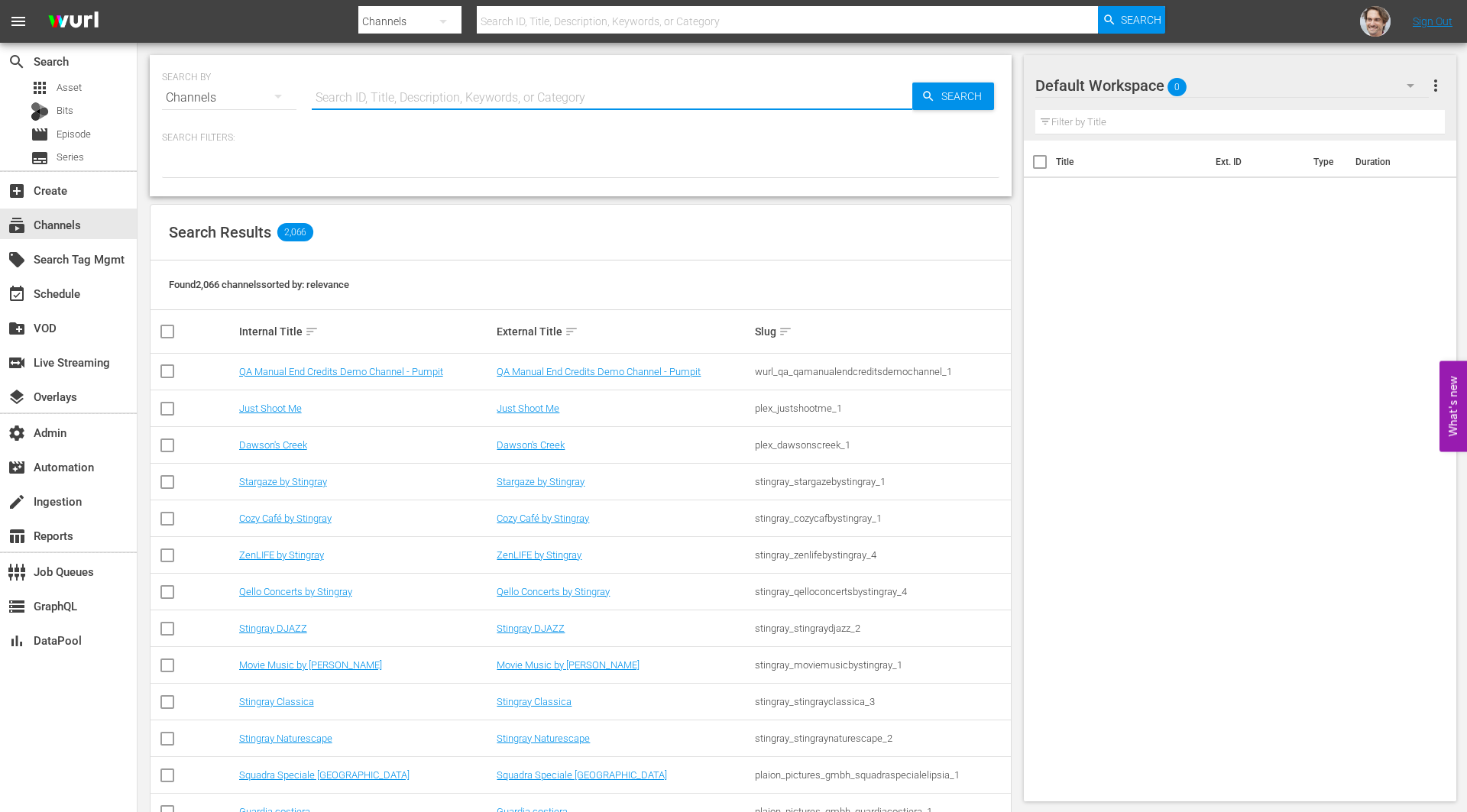
paste input "bloomberg_bloombergtv_10"
type input "bloomberg_bloombergtv_10"
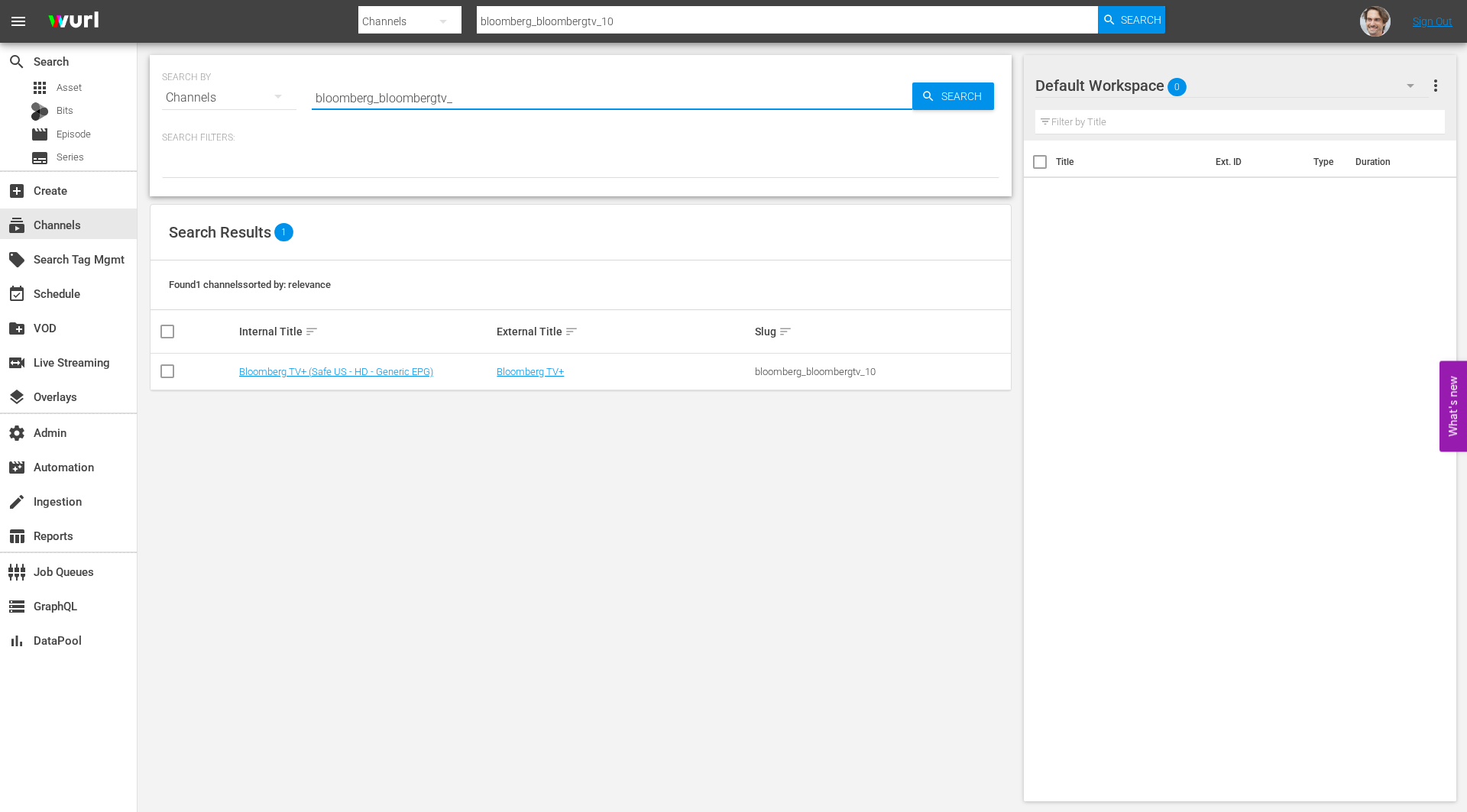
type input "bloomberg_bloombergtv_5"
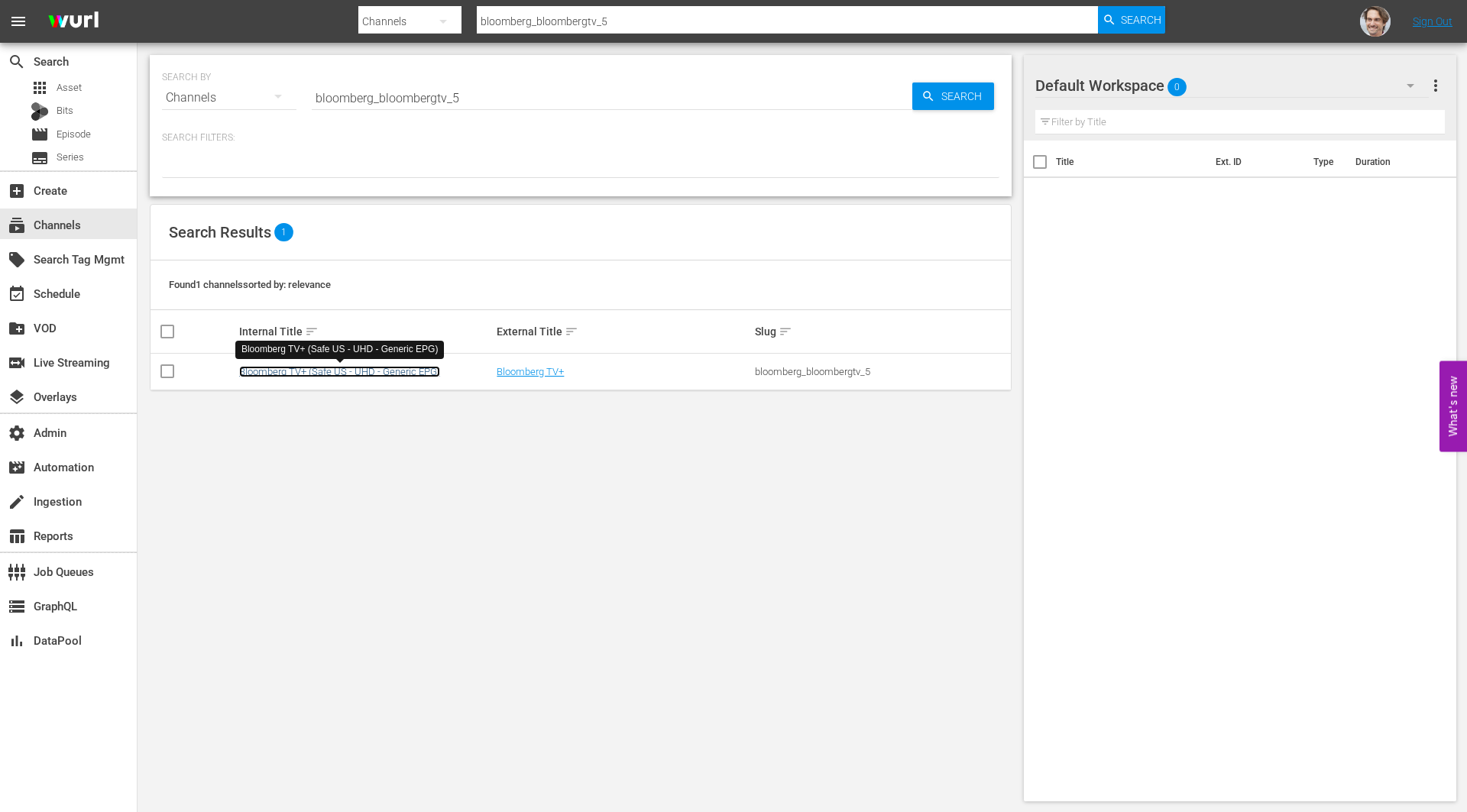
click at [405, 368] on link "Bloomberg TV+ (Safe US - UHD - Generic EPG)" at bounding box center [340, 372] width 201 height 12
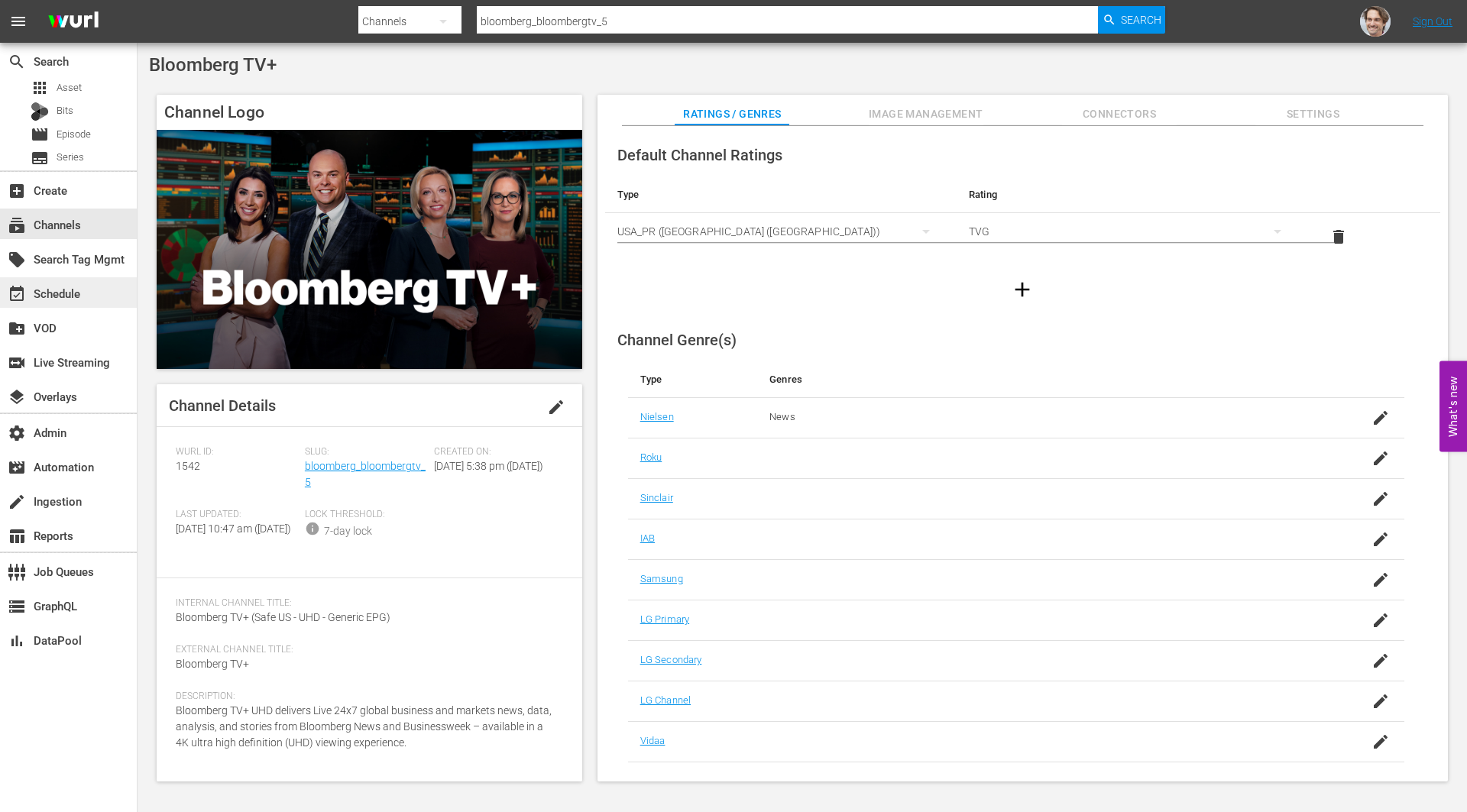
click at [59, 296] on div "event_available Schedule" at bounding box center [43, 290] width 85 height 13
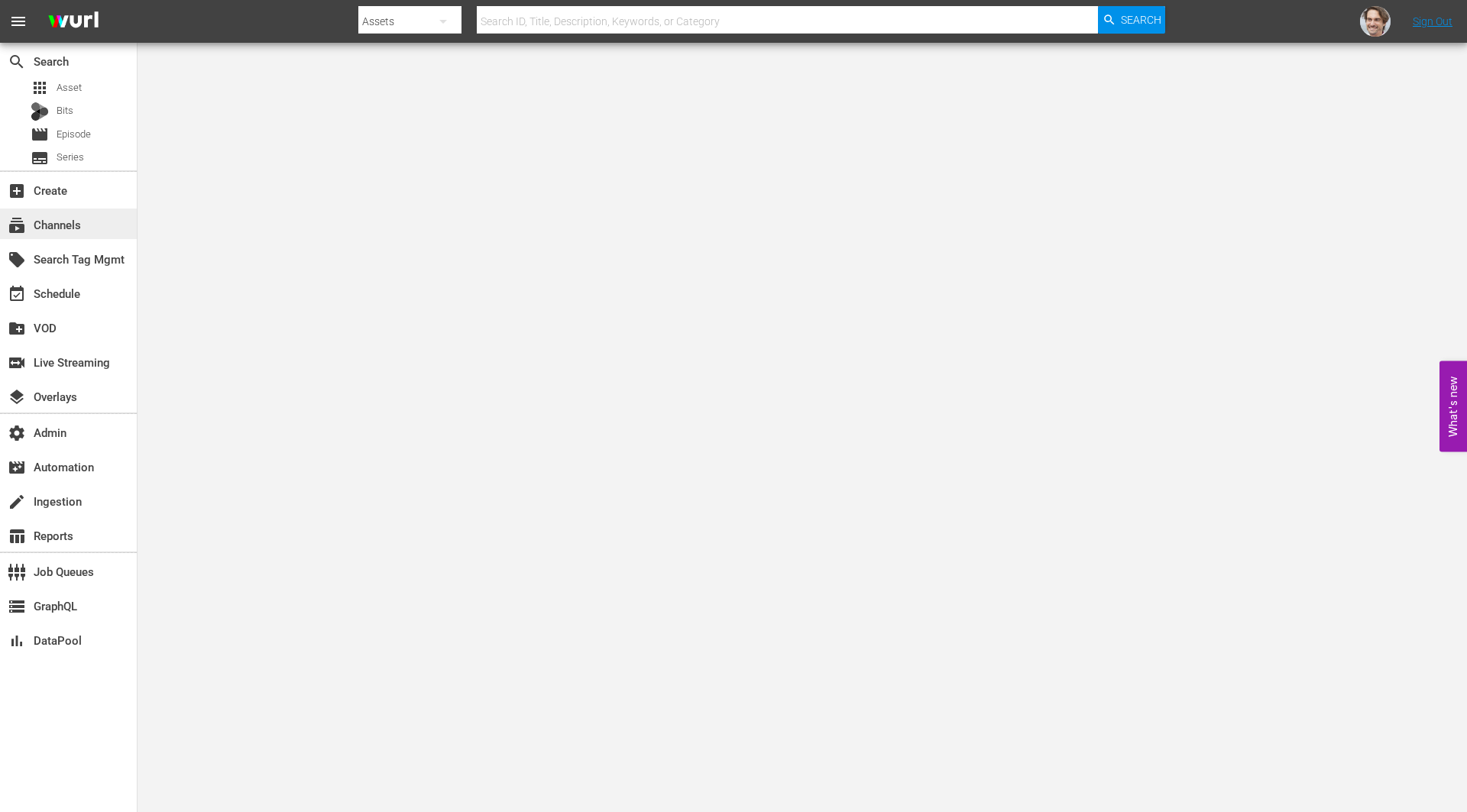
click at [41, 226] on div "subscriptions Channels" at bounding box center [43, 222] width 85 height 13
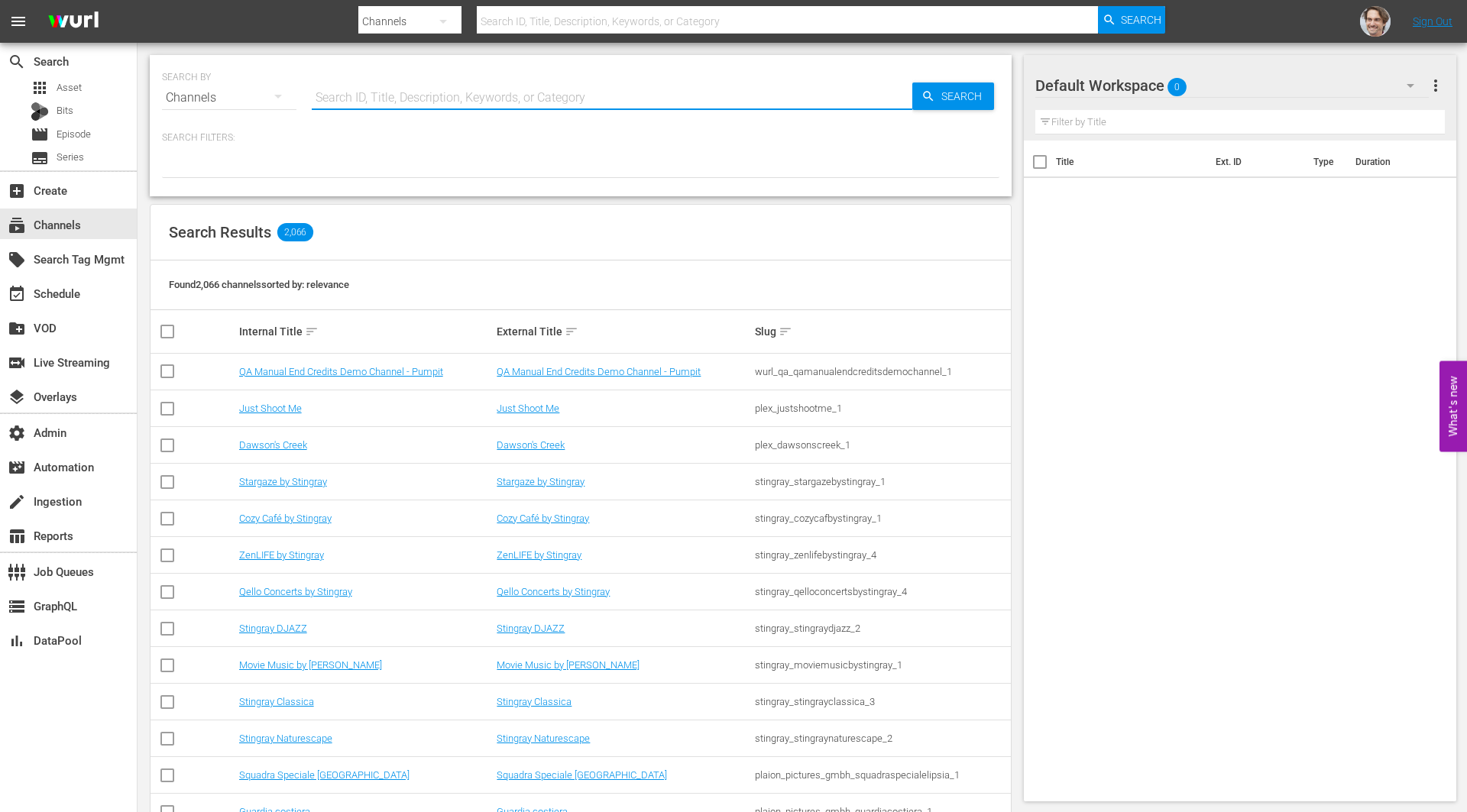
click at [544, 100] on input "text" at bounding box center [611, 98] width 600 height 37
paste input "bloomberg_bloombergtv_2"
type input "bloomberg_bloombergtv_2"
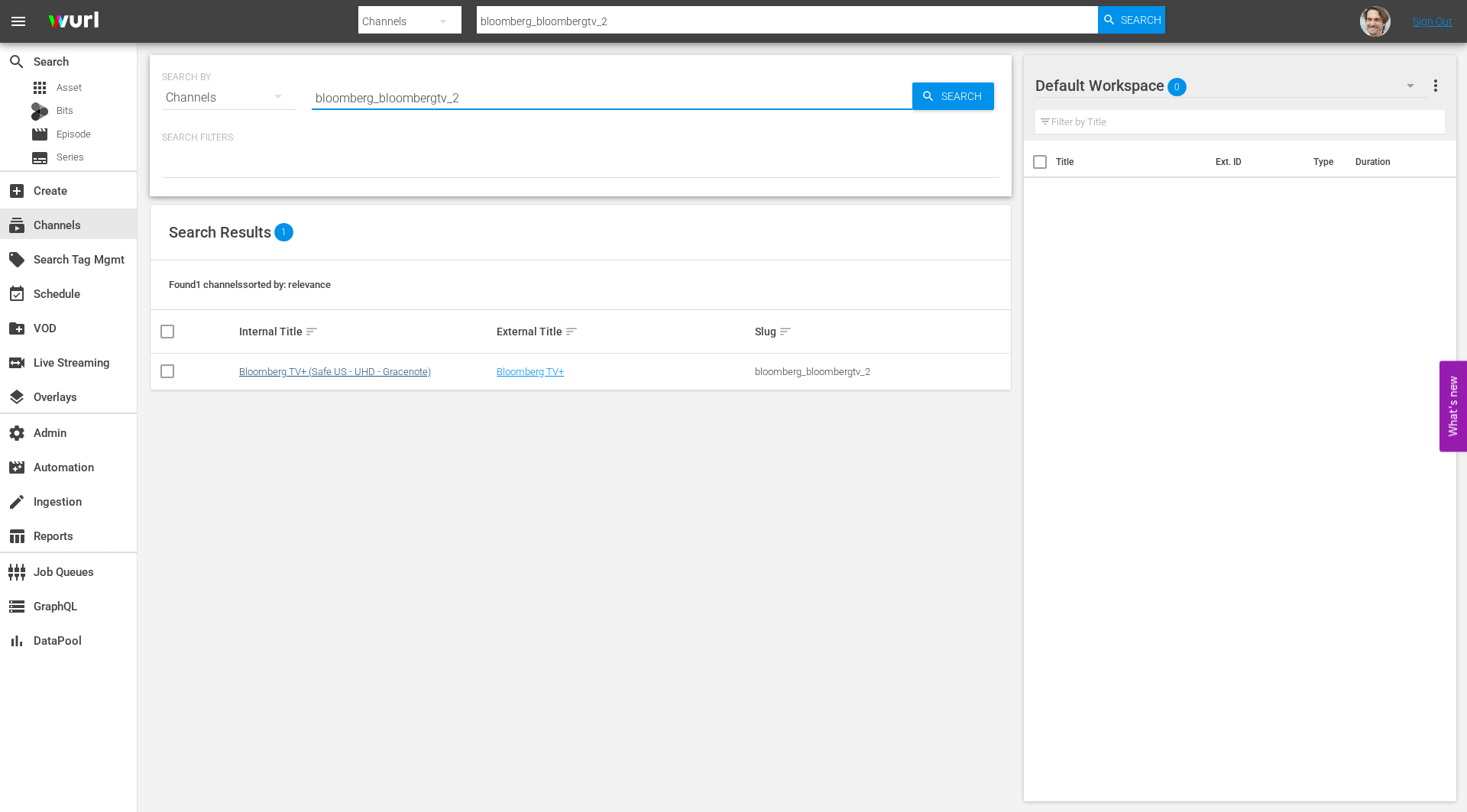
type input "bloomberg_bloombergtv_2"
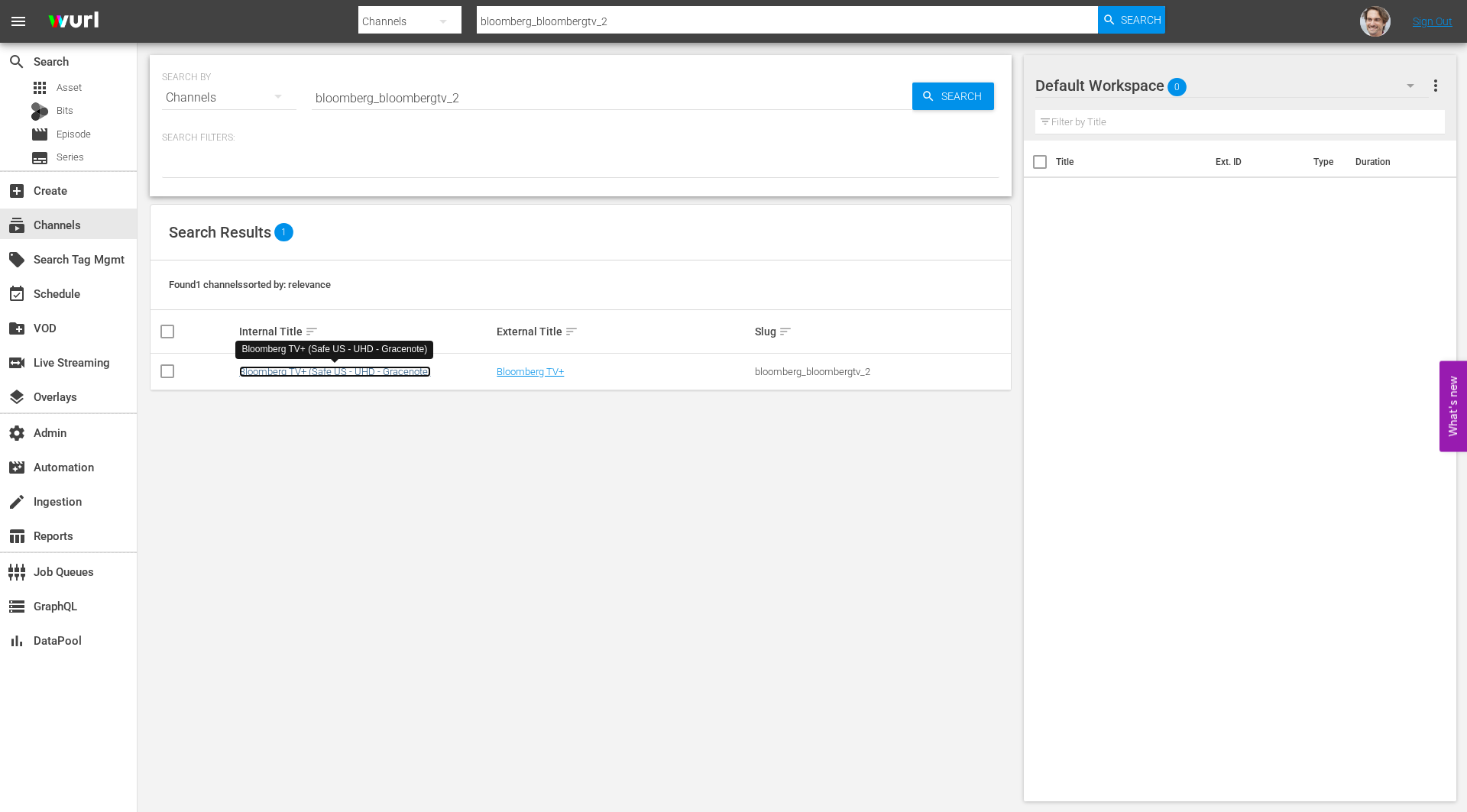
click at [332, 367] on link "Bloomberg TV+ (Safe US - UHD - Gracenote)" at bounding box center [335, 372] width 192 height 12
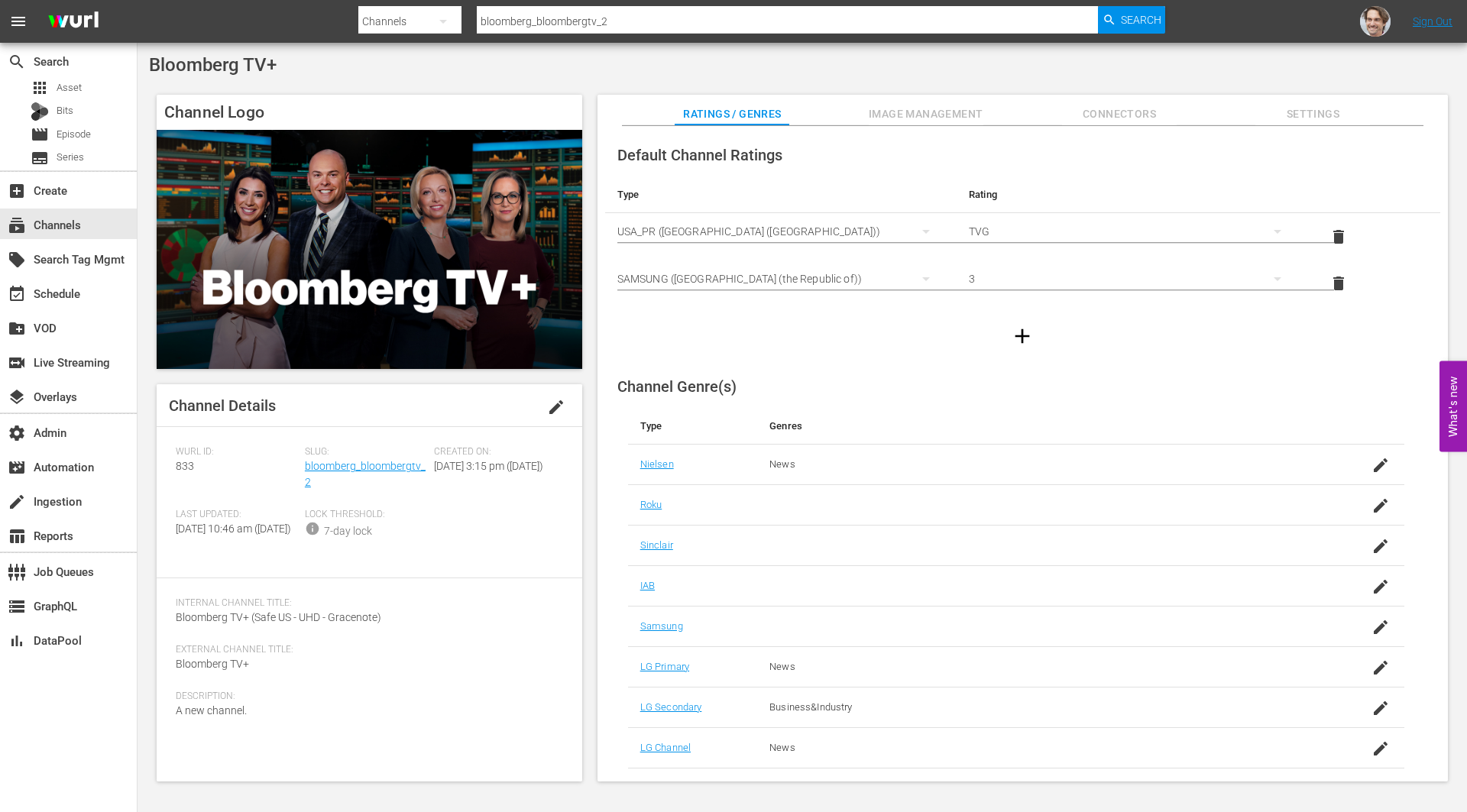
click at [647, 27] on input "bloomberg_bloombergtv_2" at bounding box center [787, 22] width 621 height 37
